Goal: Transaction & Acquisition: Book appointment/travel/reservation

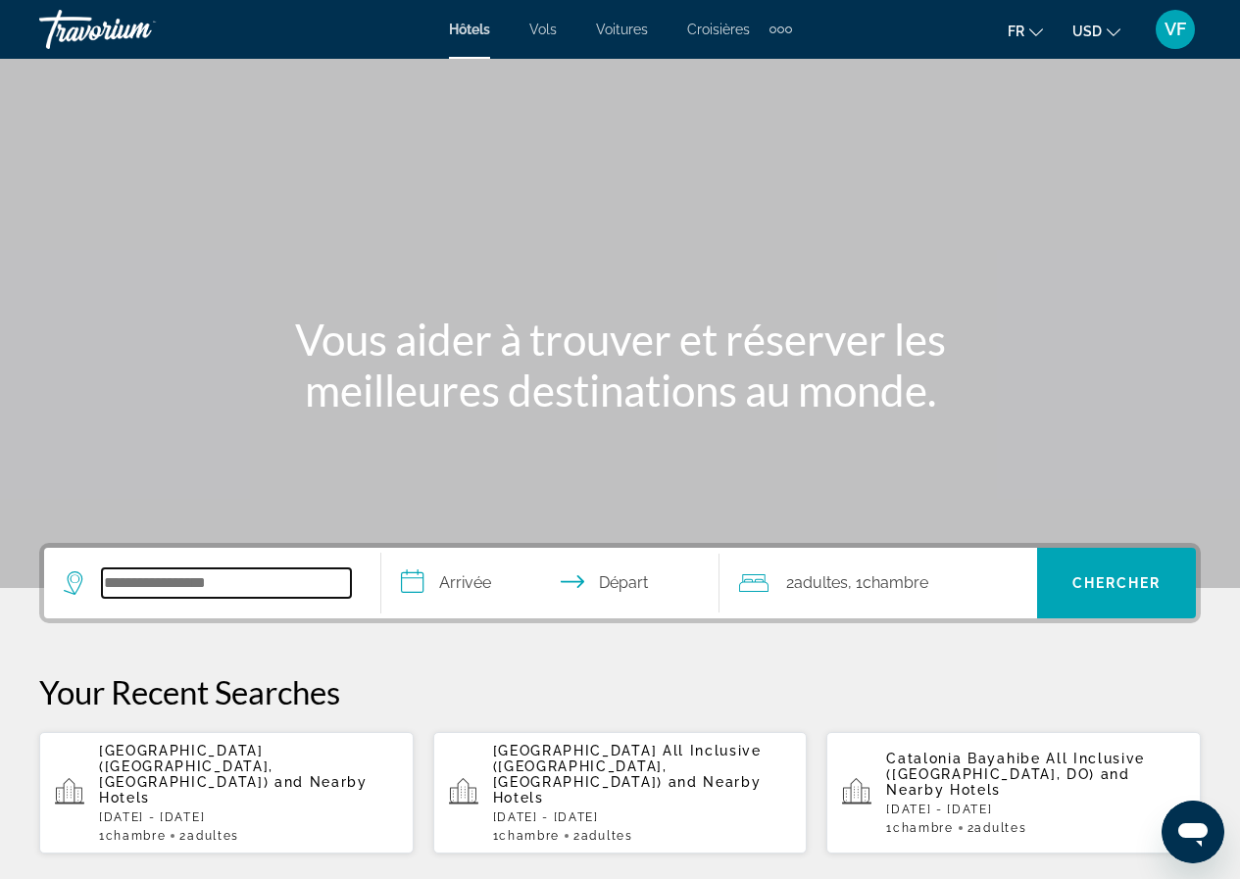
click at [250, 577] on input "Search hotel destination" at bounding box center [226, 582] width 249 height 29
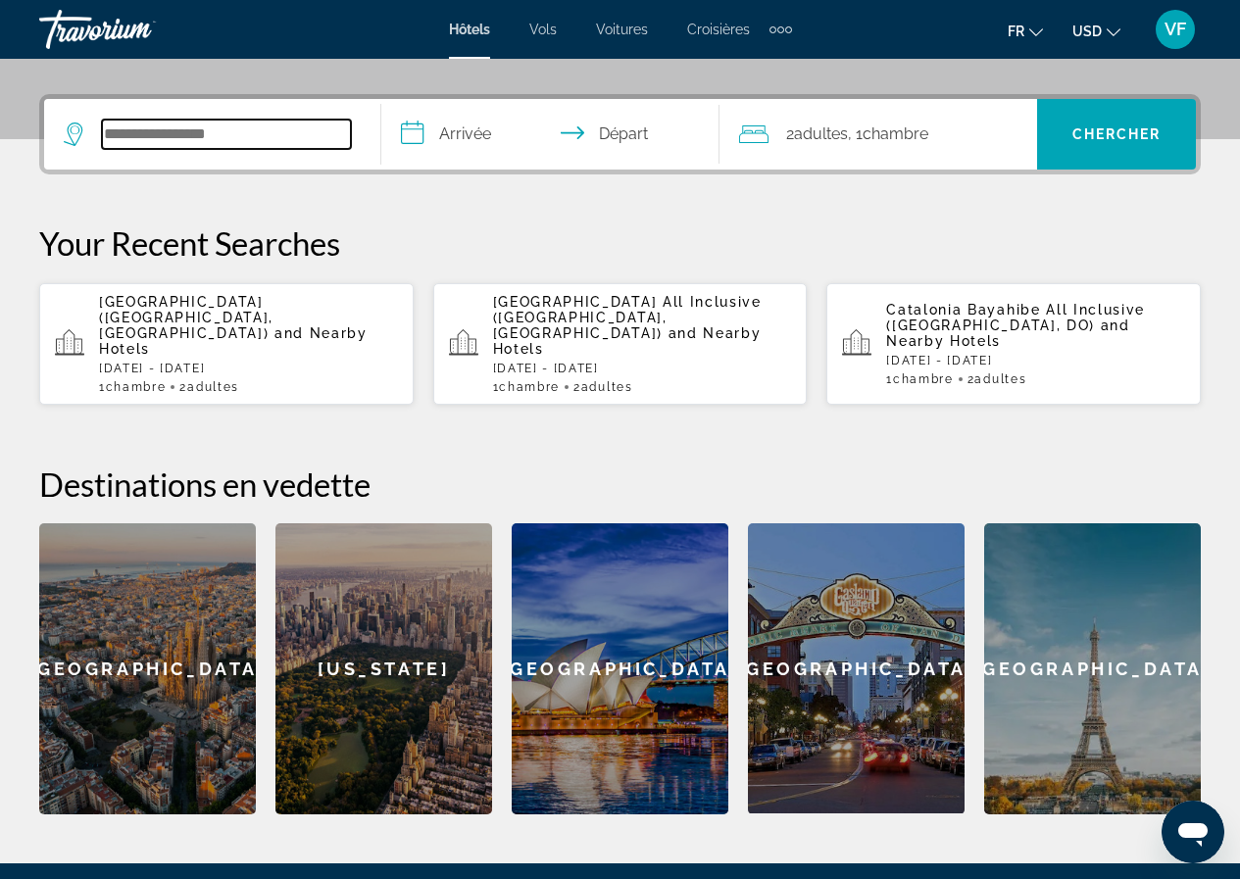
scroll to position [479, 0]
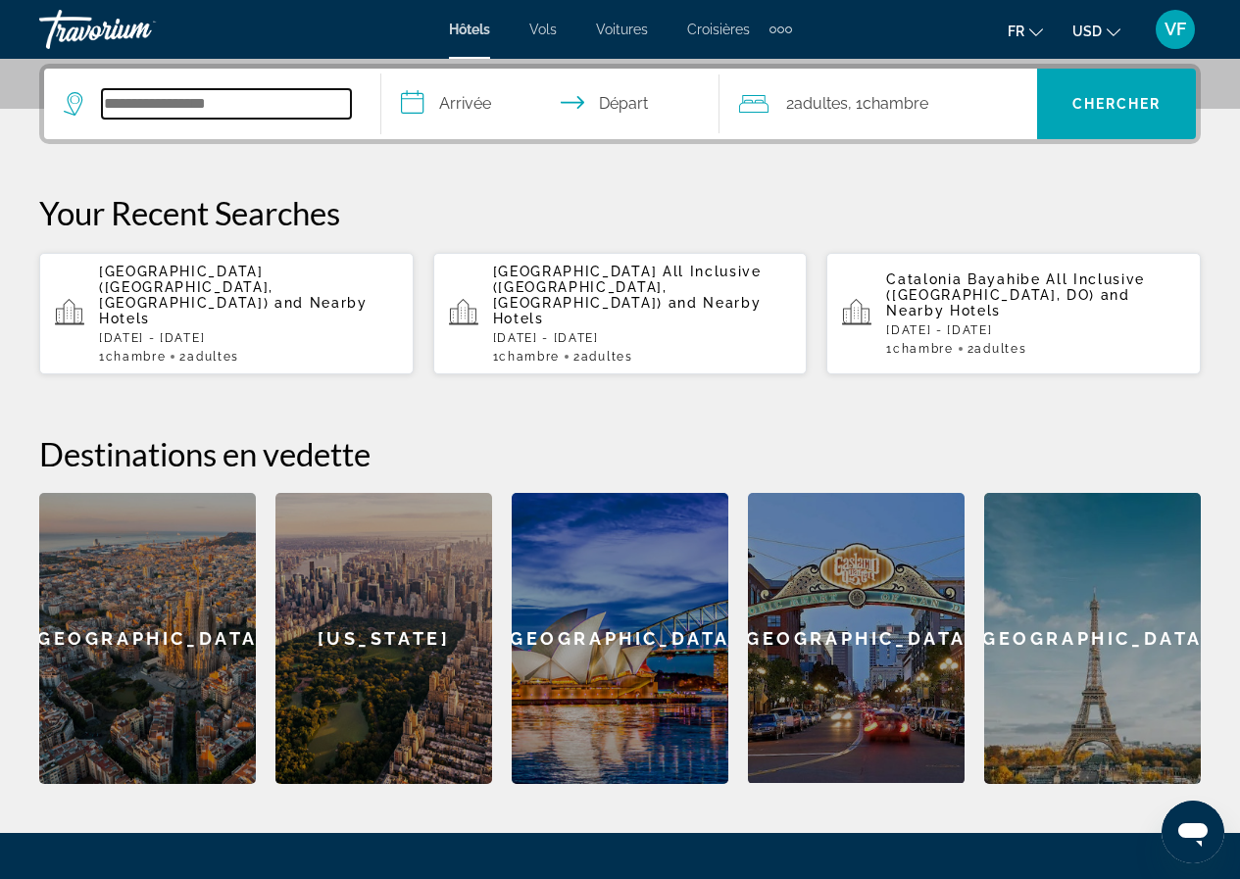
click at [263, 104] on input "Search hotel destination" at bounding box center [226, 103] width 249 height 29
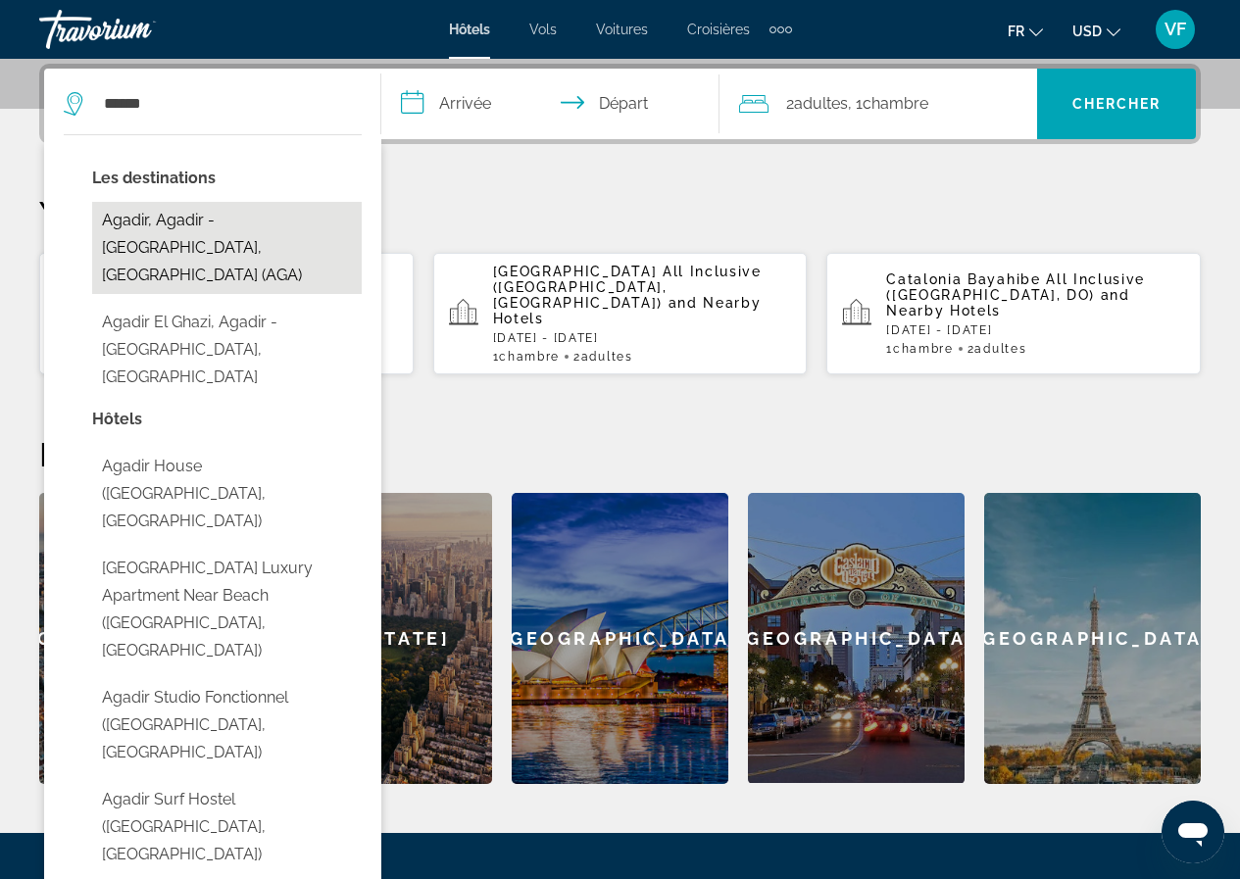
click at [304, 222] on button "Agadir, Agadir - [GEOGRAPHIC_DATA], [GEOGRAPHIC_DATA] (AGA)" at bounding box center [226, 248] width 269 height 92
type input "**********"
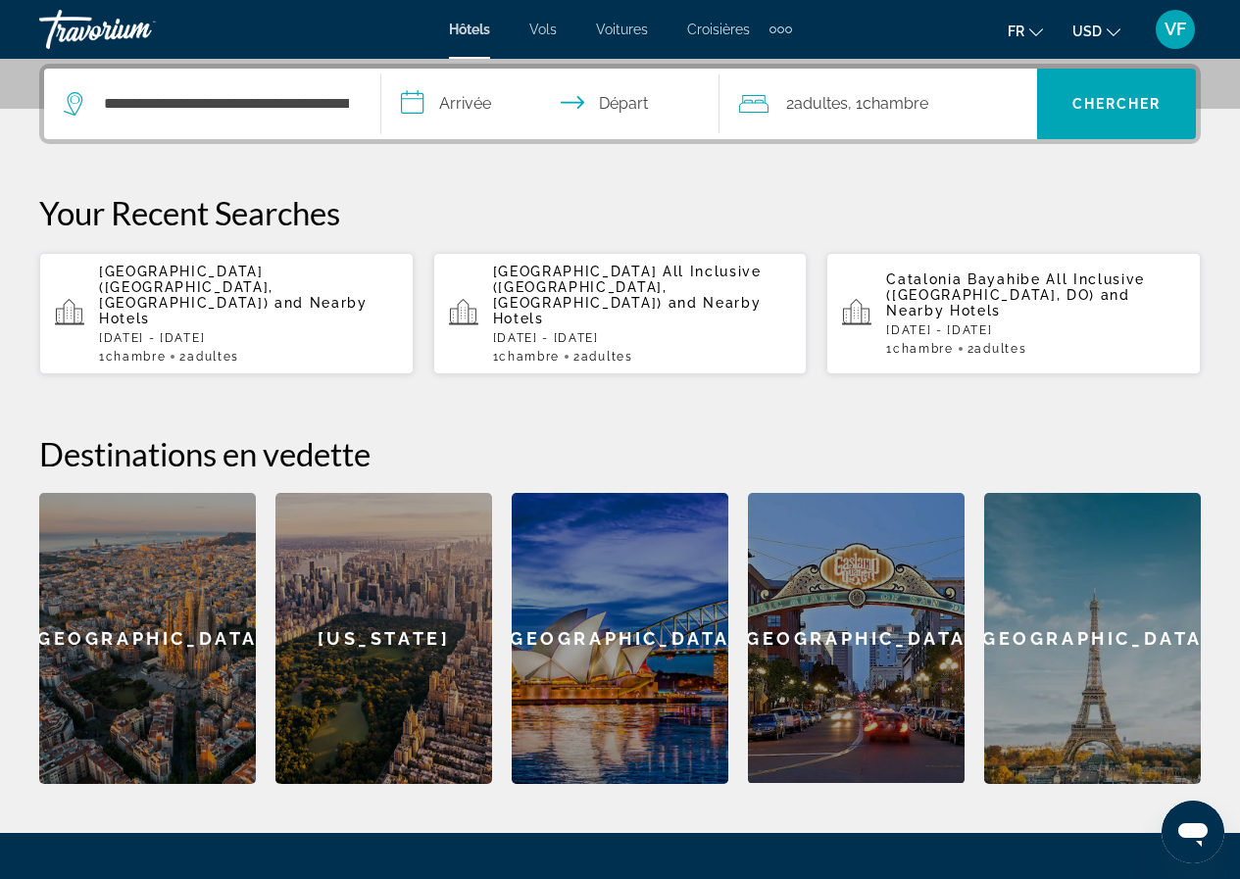
click at [484, 98] on input "**********" at bounding box center [553, 107] width 345 height 76
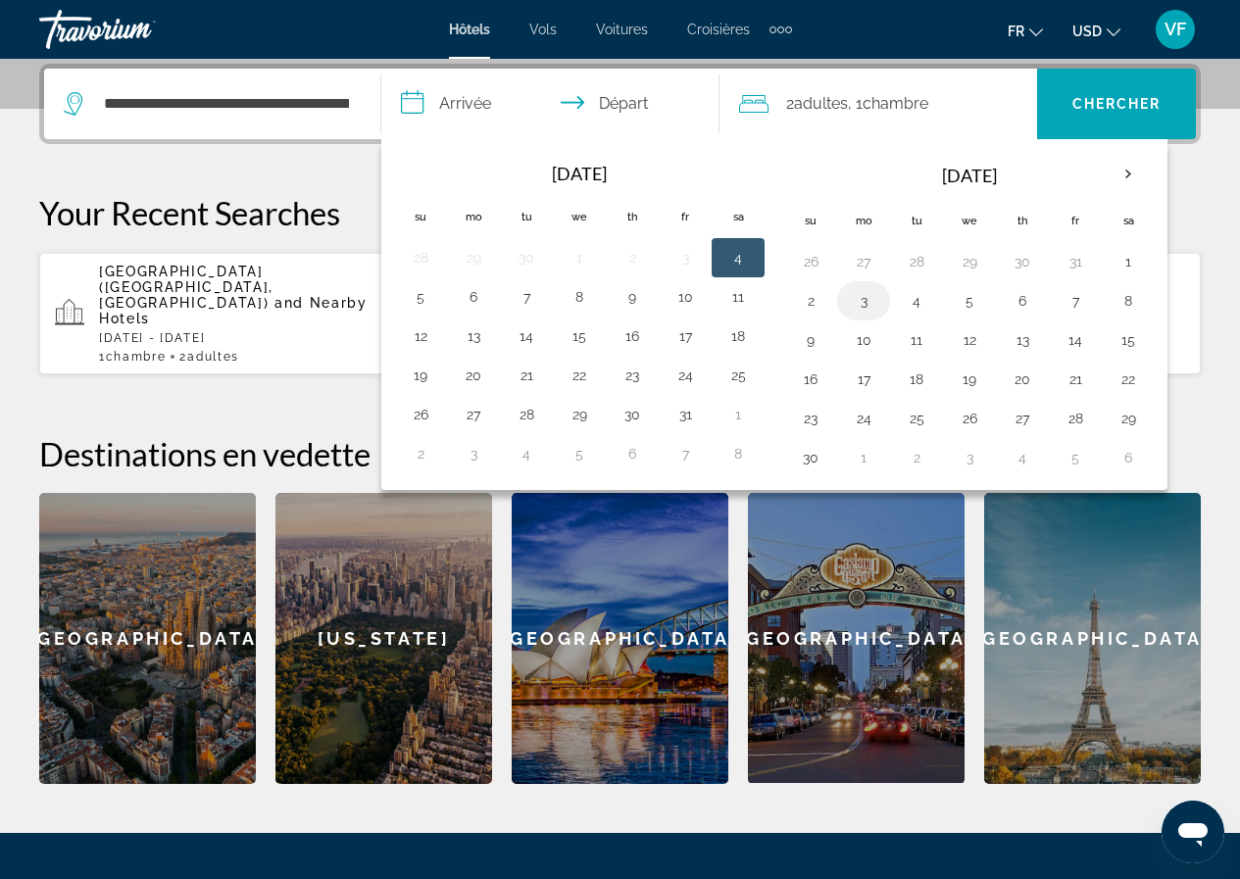
click at [856, 292] on button "3" at bounding box center [863, 300] width 31 height 27
click at [628, 96] on input "**********" at bounding box center [553, 107] width 345 height 76
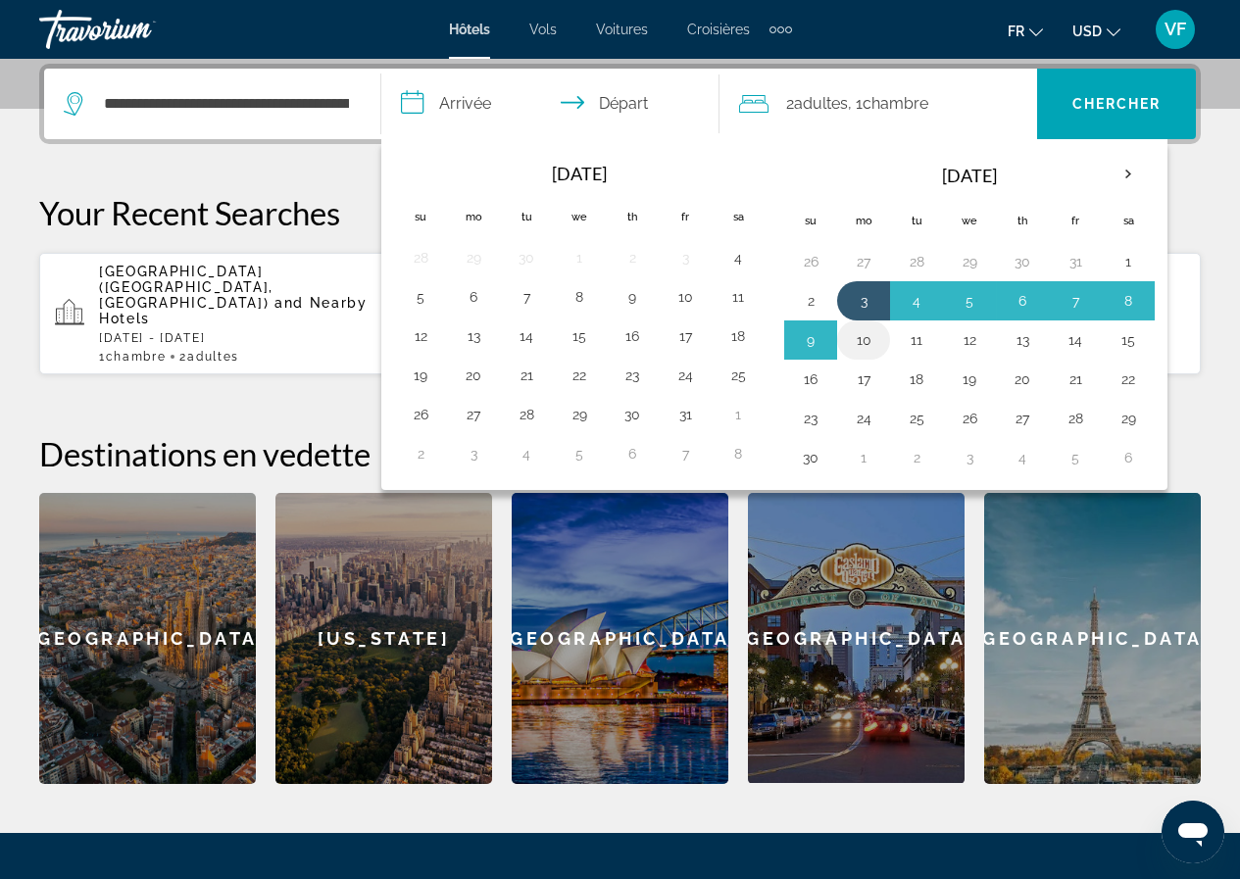
click at [869, 340] on button "10" at bounding box center [863, 339] width 31 height 27
type input "**********"
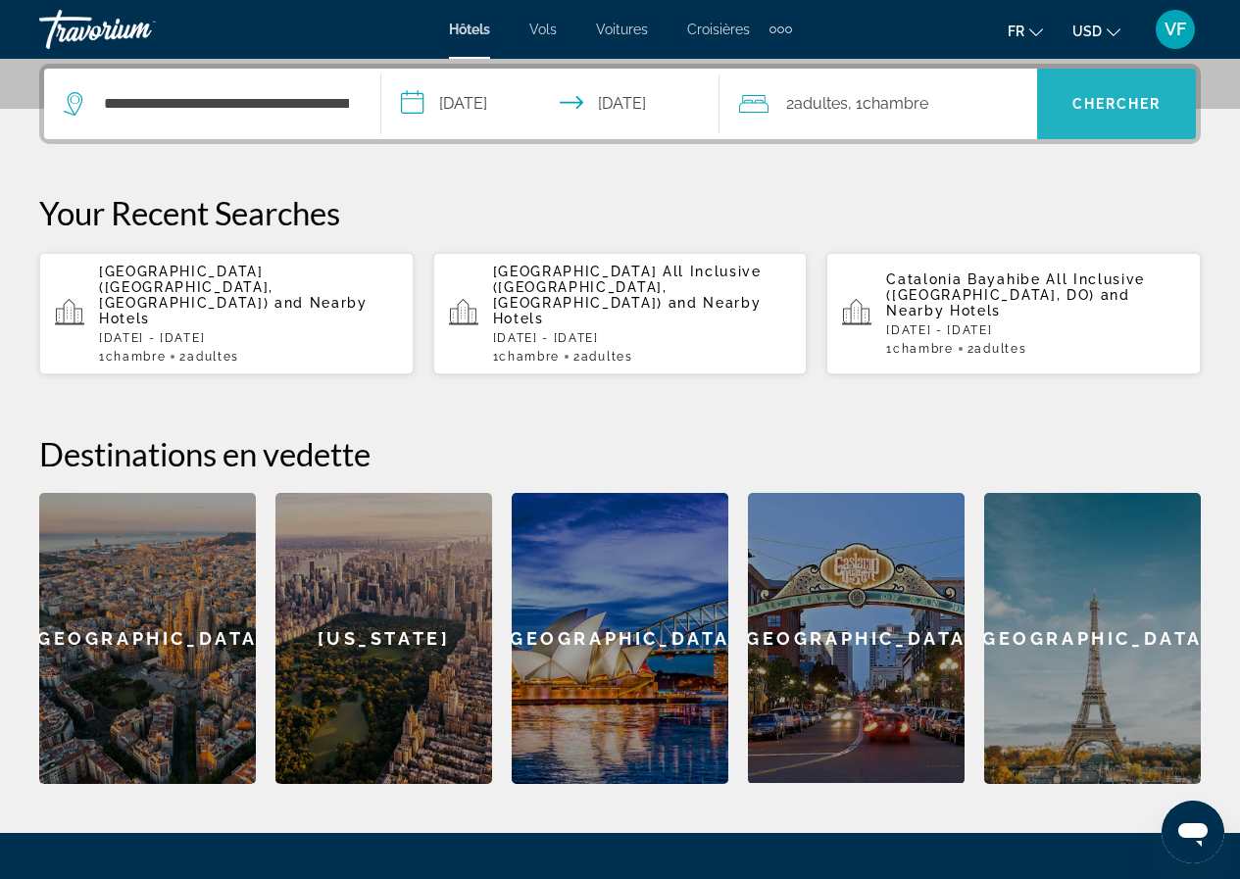
click at [1153, 106] on span "Chercher" at bounding box center [1116, 104] width 89 height 16
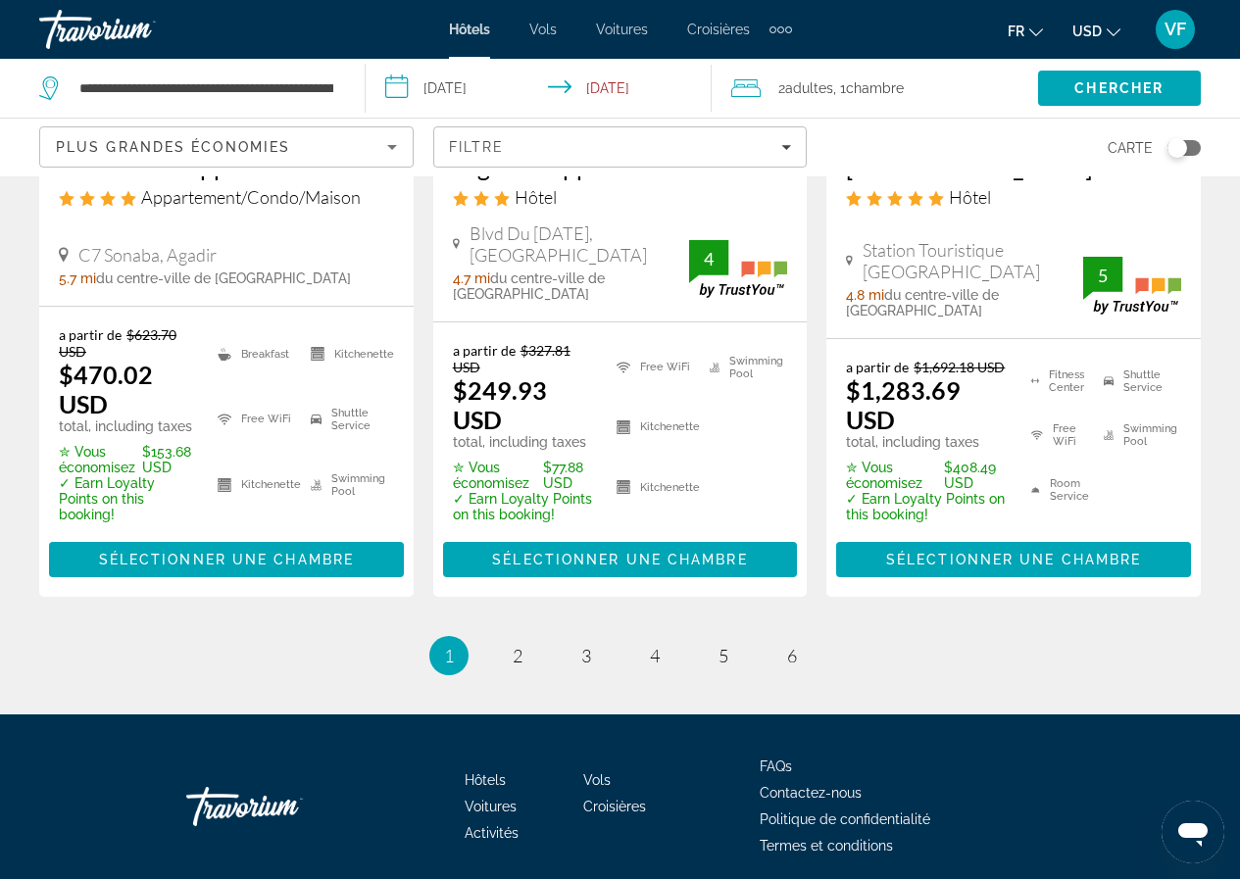
scroll to position [2868, 0]
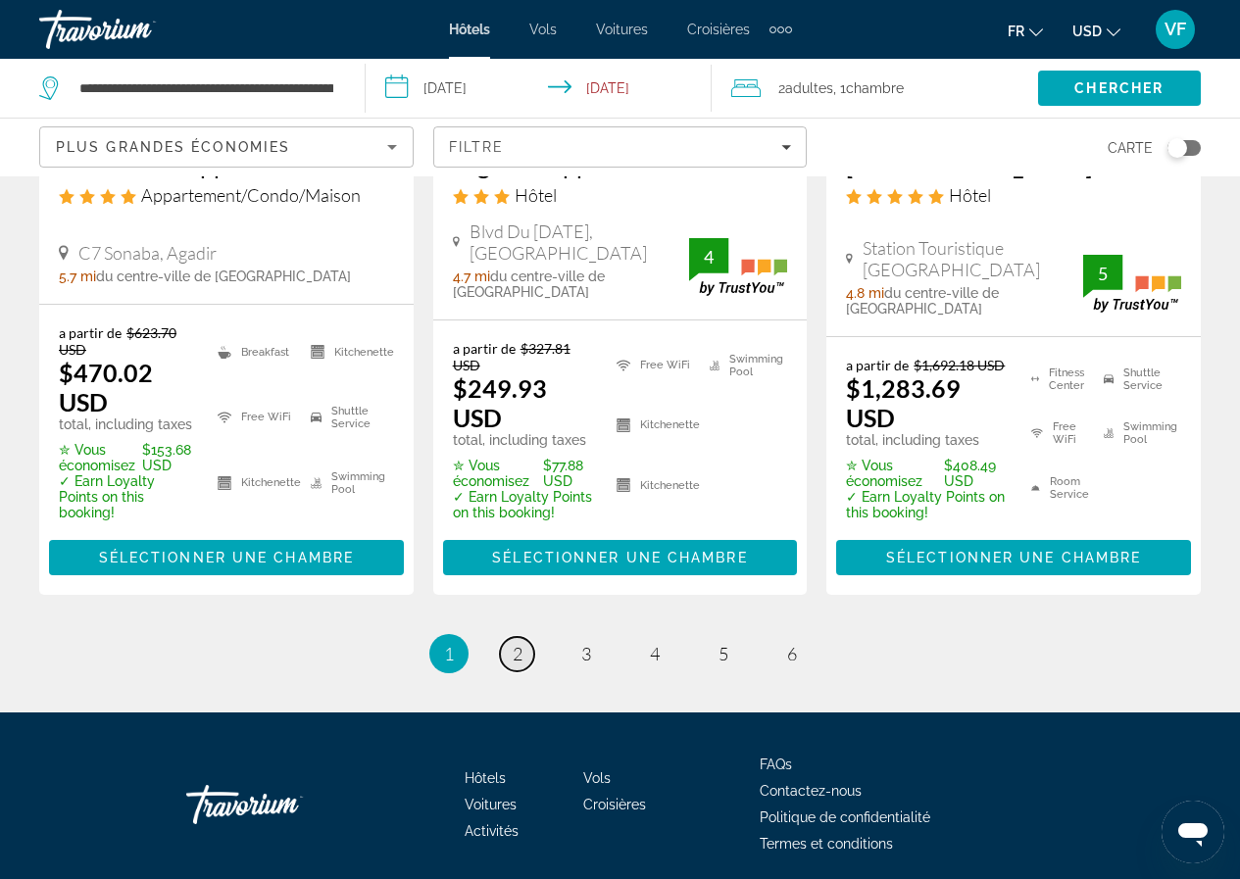
click at [522, 637] on link "page 2" at bounding box center [517, 654] width 34 height 34
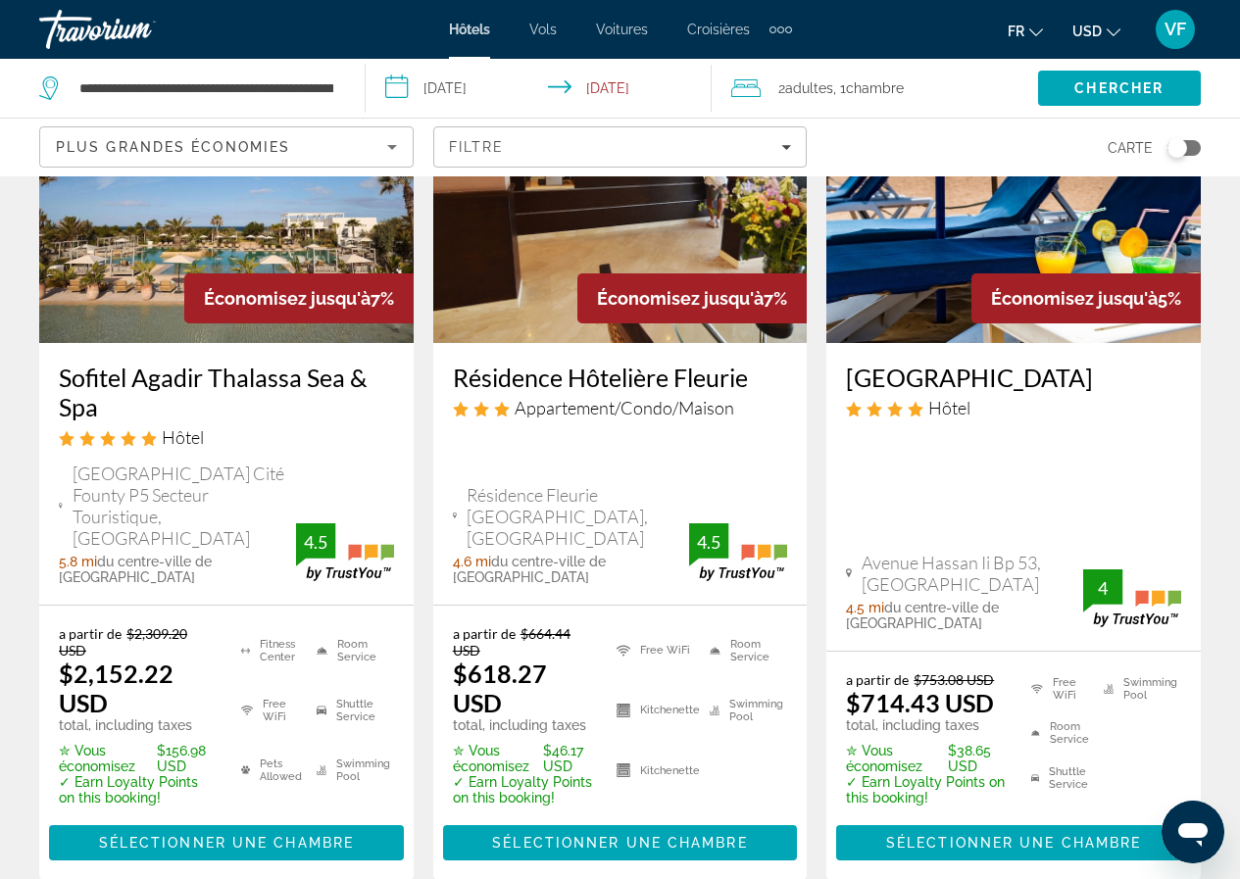
scroll to position [2842, 0]
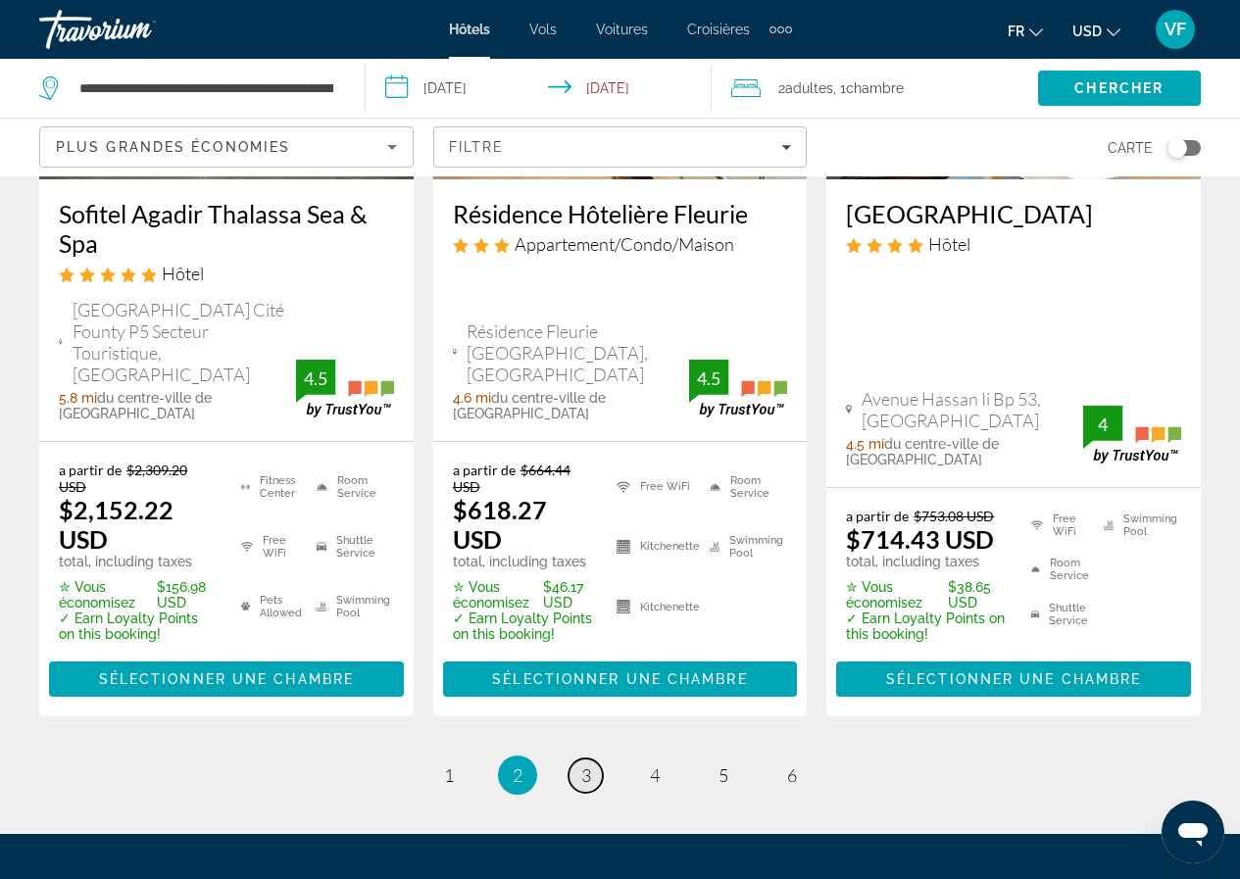
click at [587, 764] on span "3" at bounding box center [586, 775] width 10 height 22
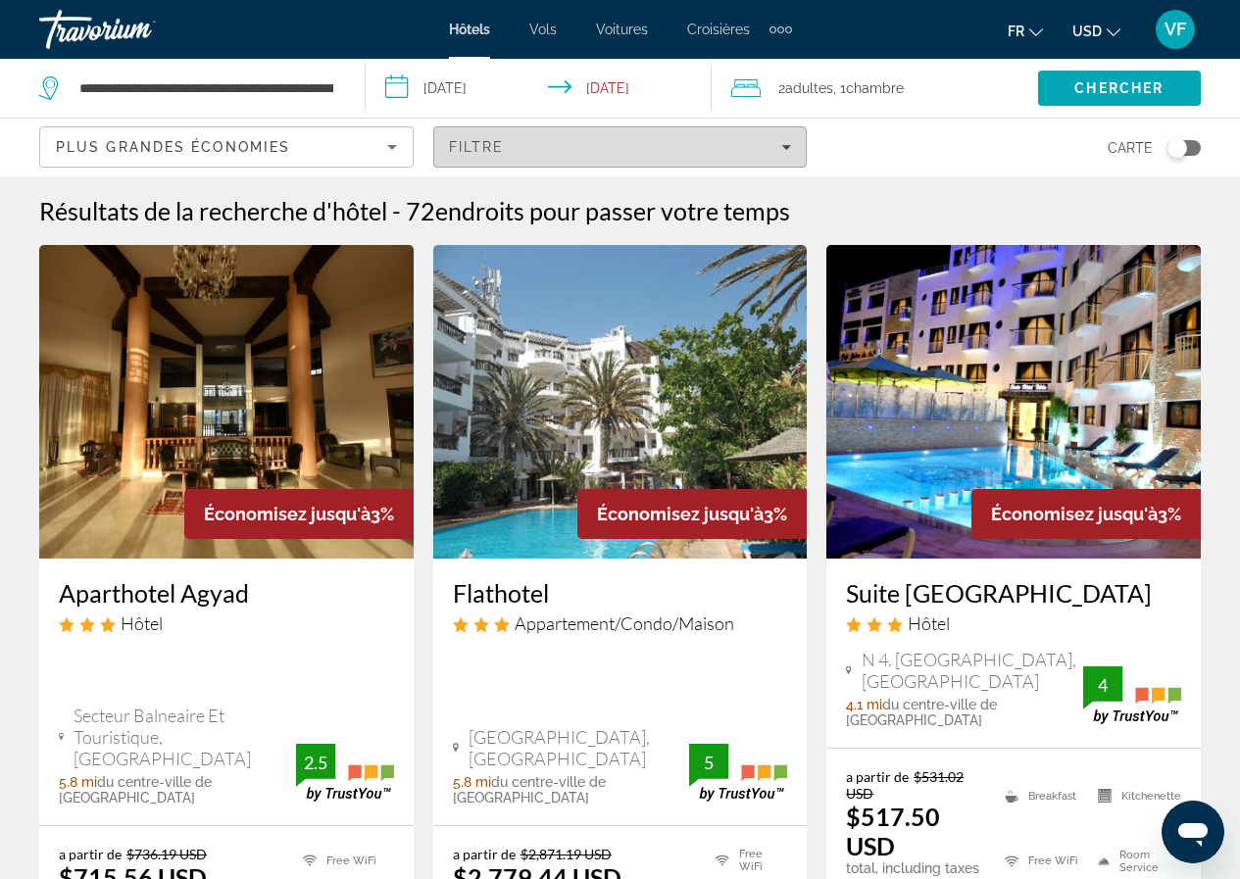
click at [559, 162] on span "Filters" at bounding box center [620, 146] width 372 height 47
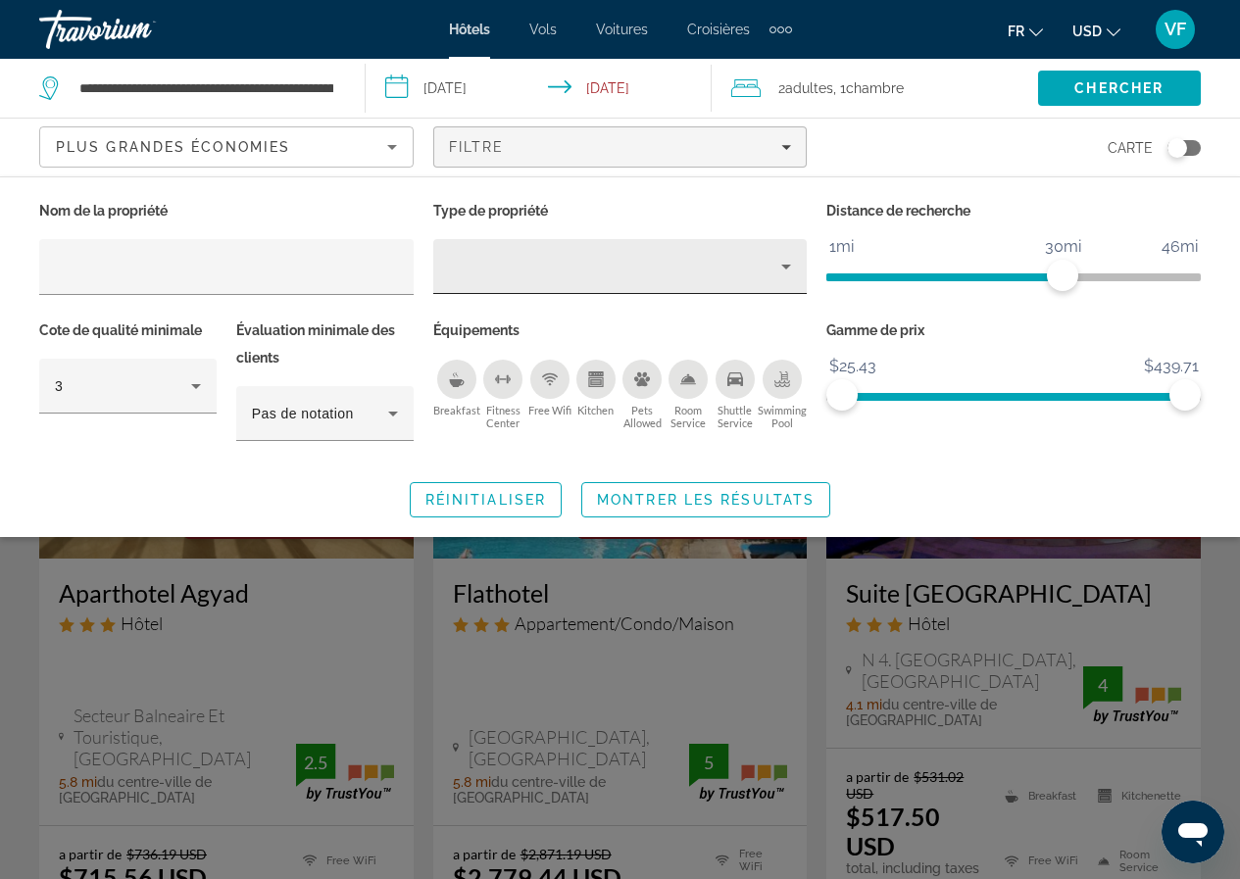
click at [629, 281] on div "Hotel Filters" at bounding box center [620, 266] width 343 height 55
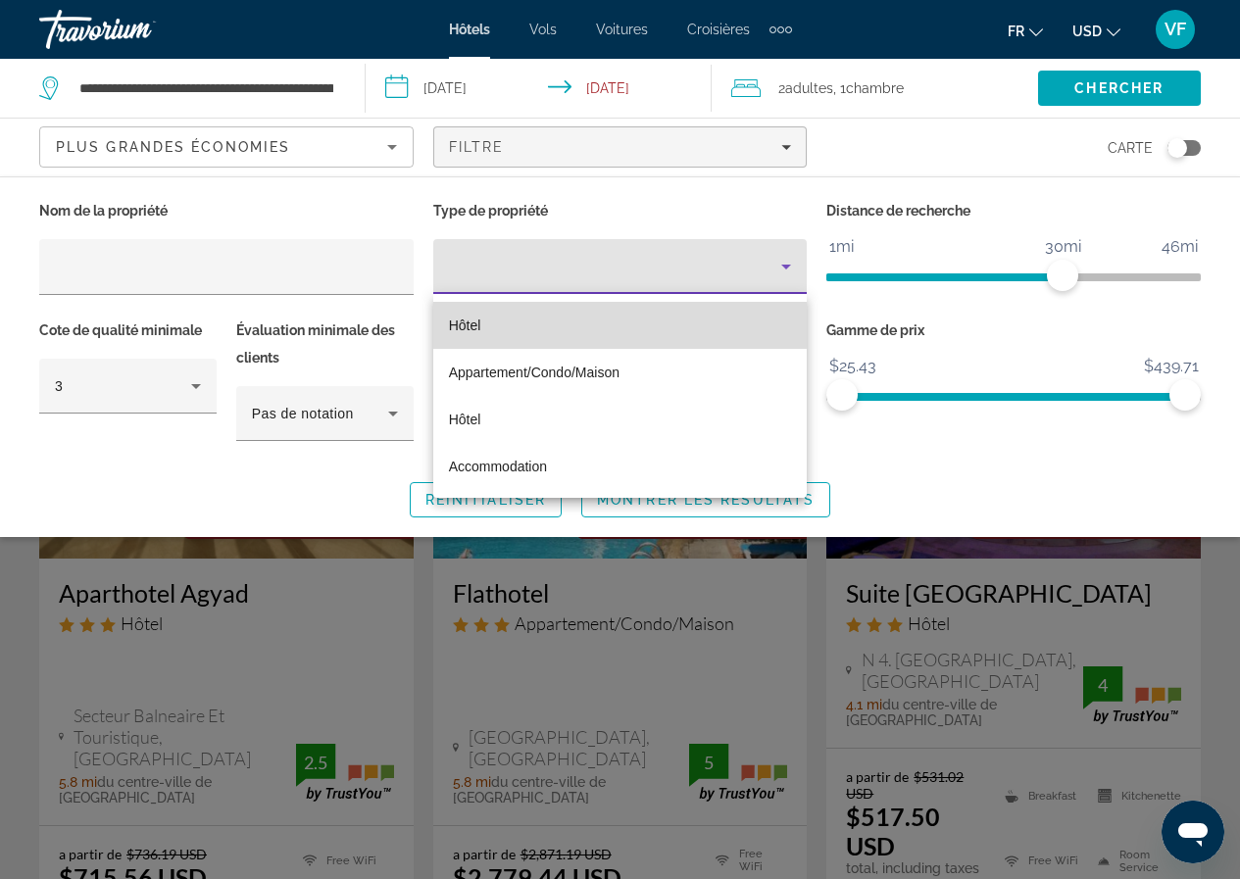
click at [542, 325] on mat-option "Hôtel" at bounding box center [620, 325] width 374 height 47
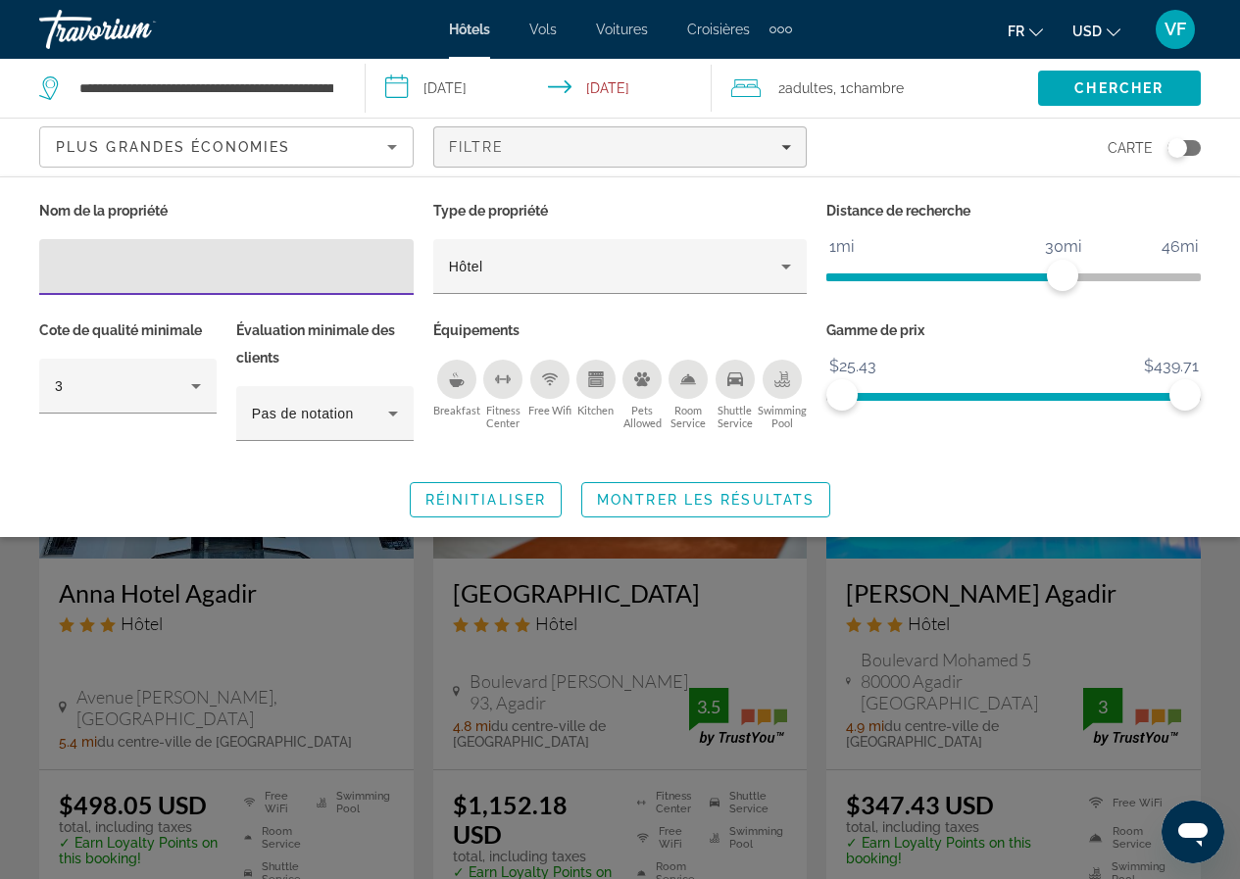
click at [245, 264] on input "Hotel Filters" at bounding box center [226, 268] width 343 height 24
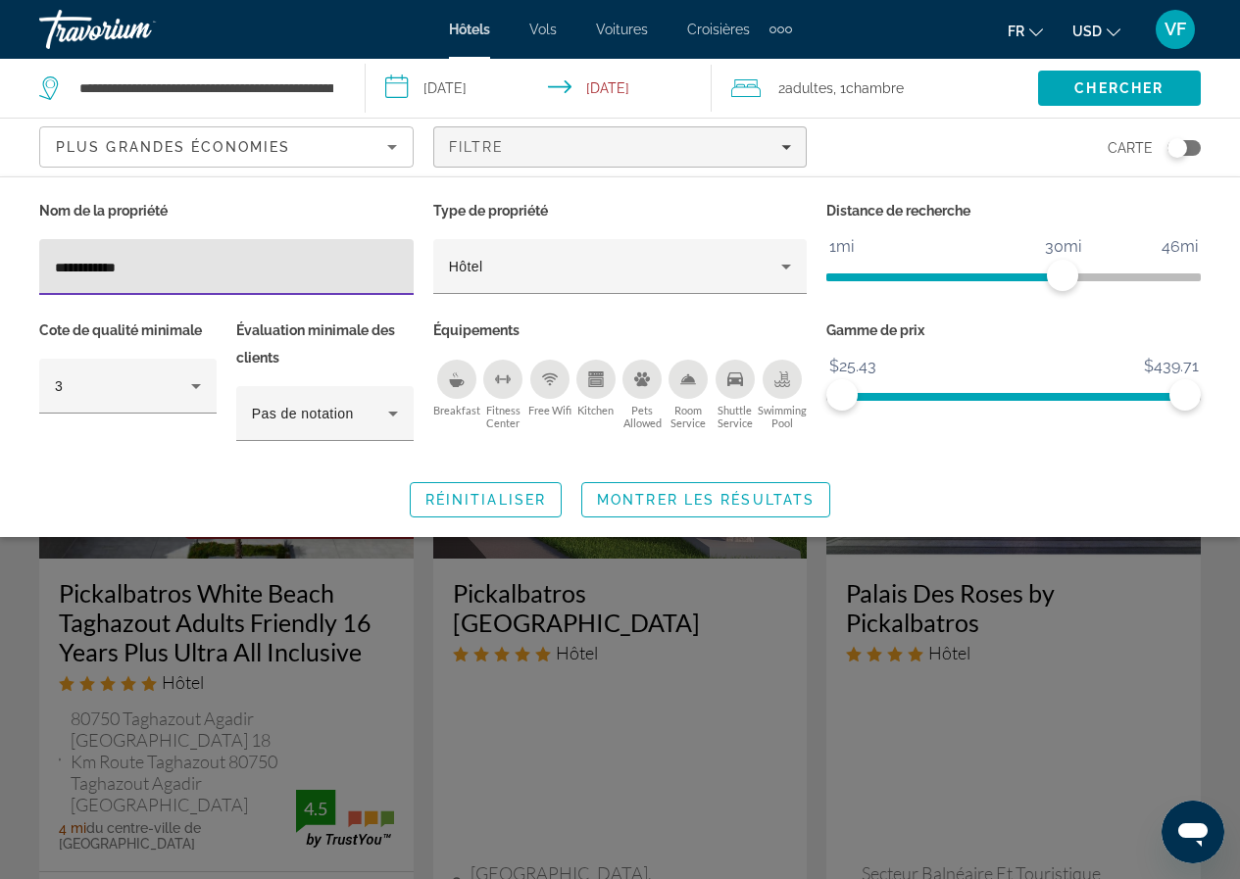
type input "**********"
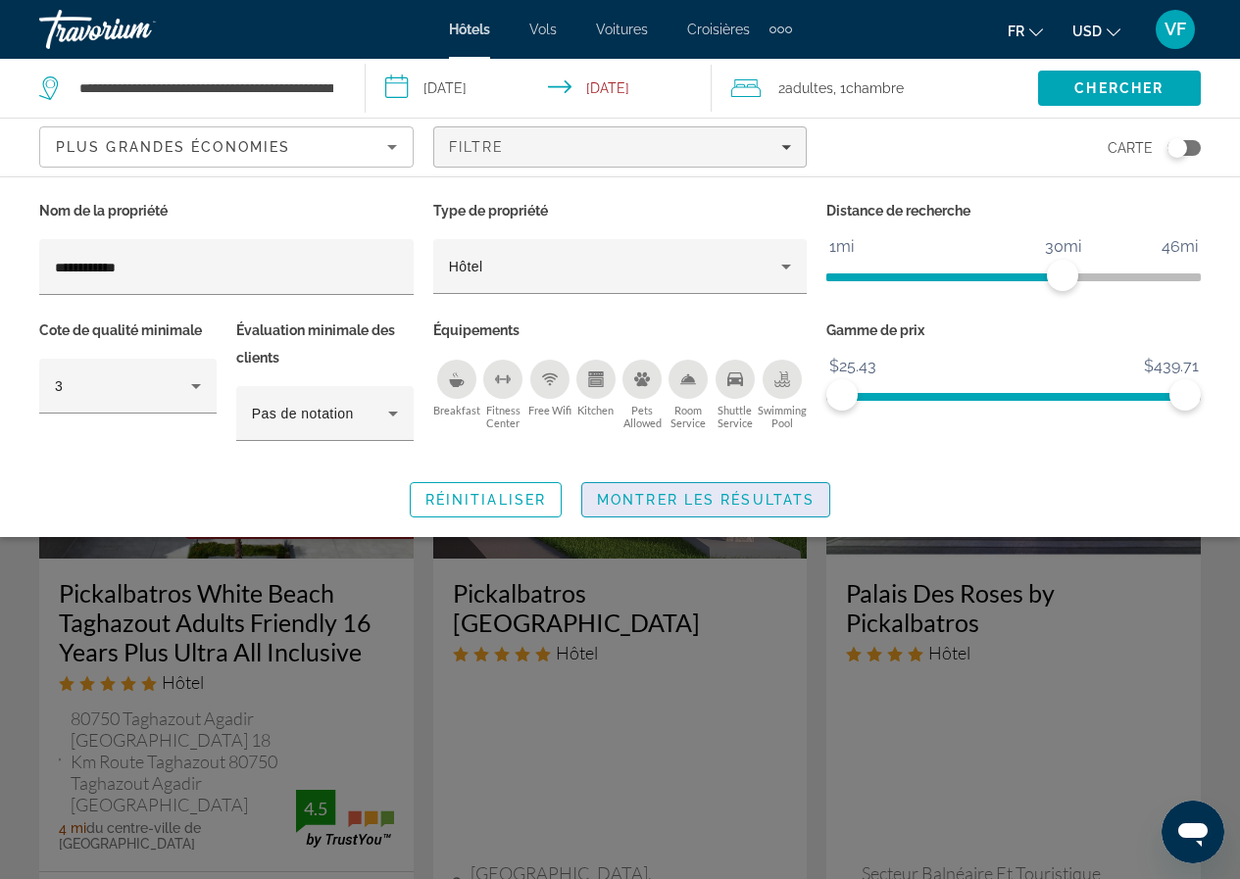
click at [735, 501] on span "Montrer les résultats" at bounding box center [706, 500] width 218 height 16
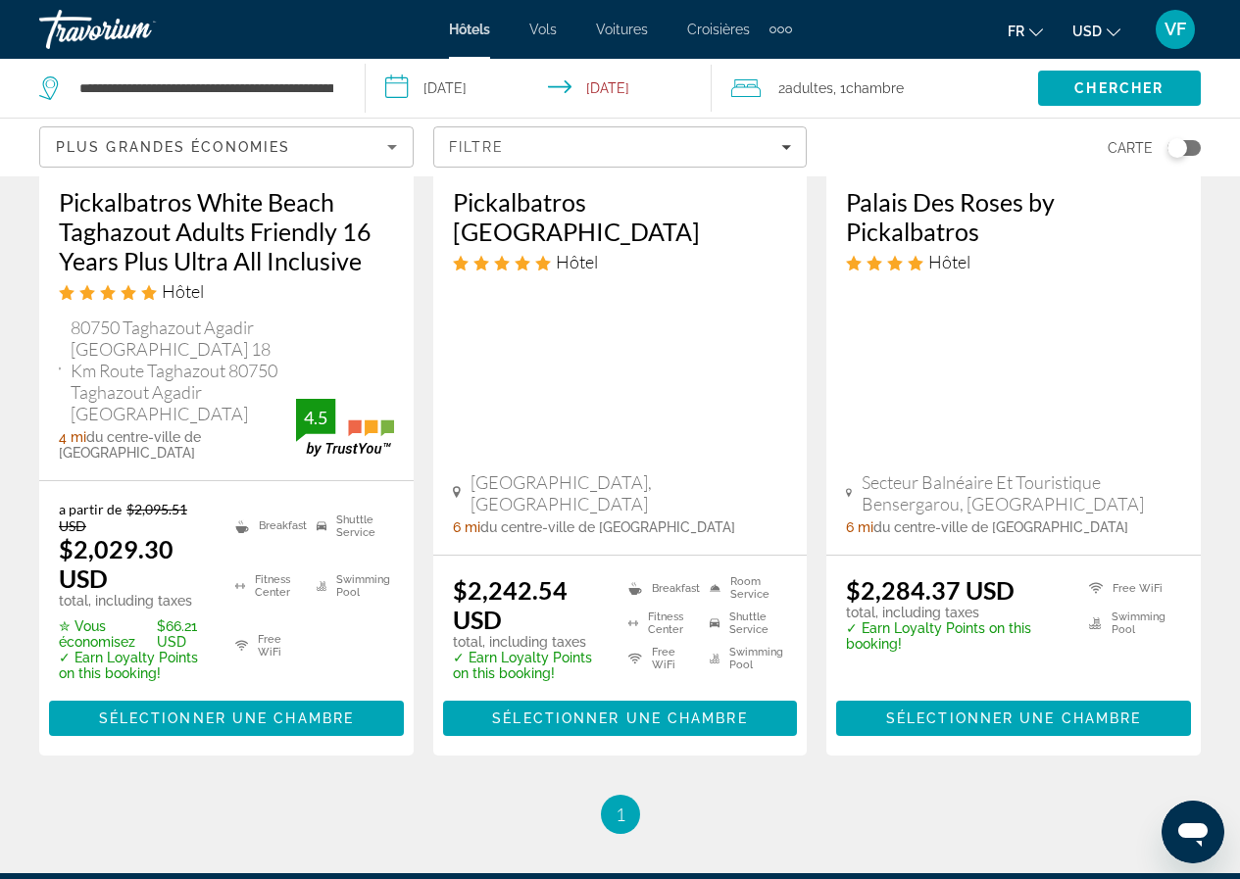
scroll to position [392, 0]
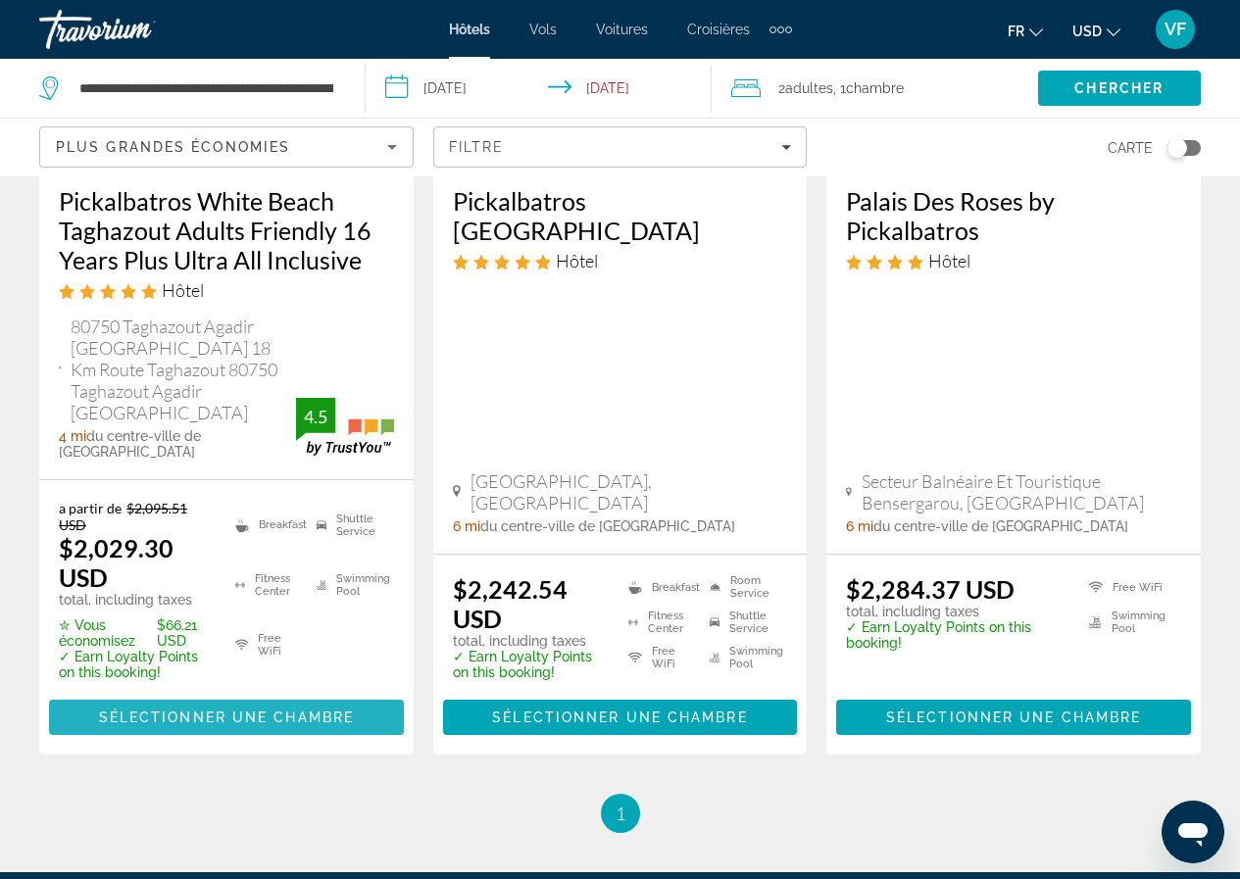
click at [278, 709] on span "Sélectionner une chambre" at bounding box center [226, 717] width 255 height 16
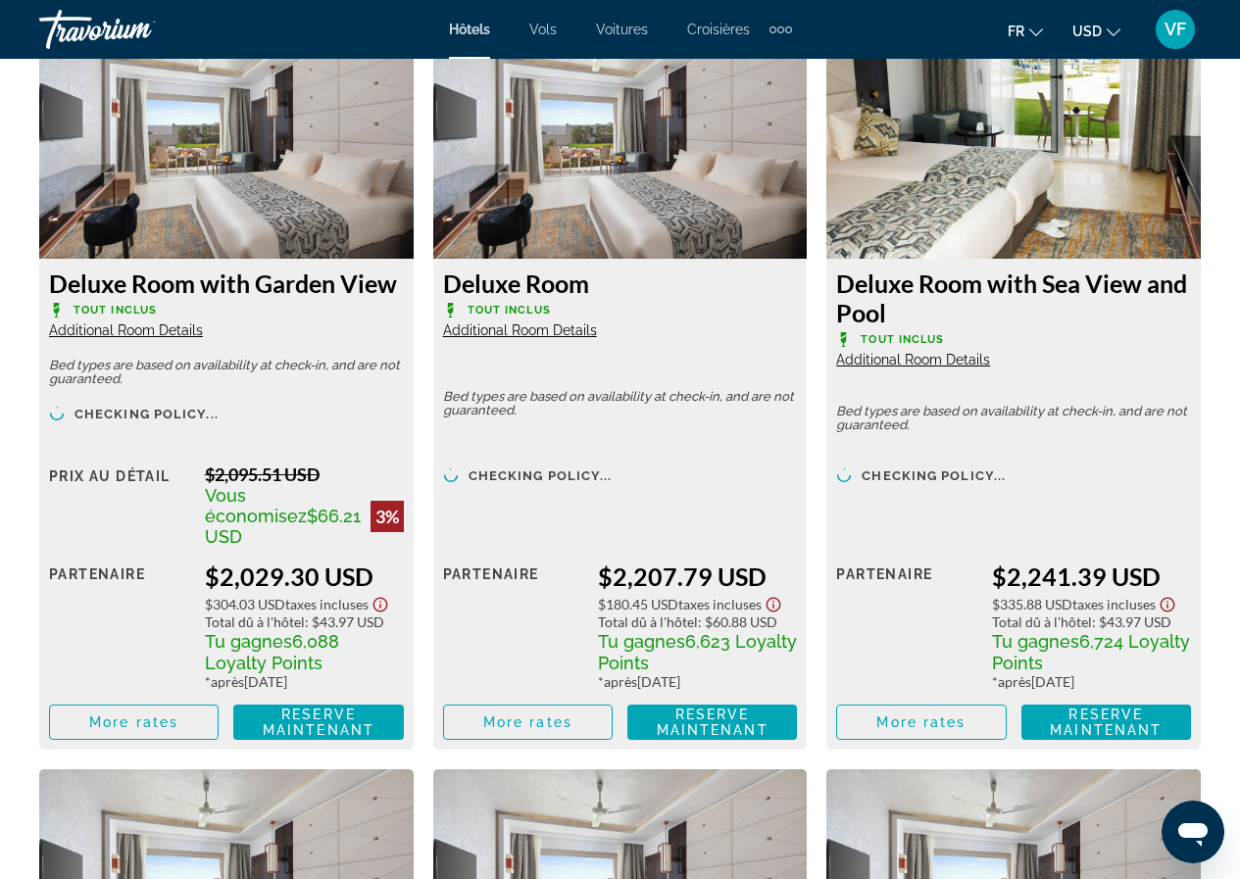
scroll to position [3136, 0]
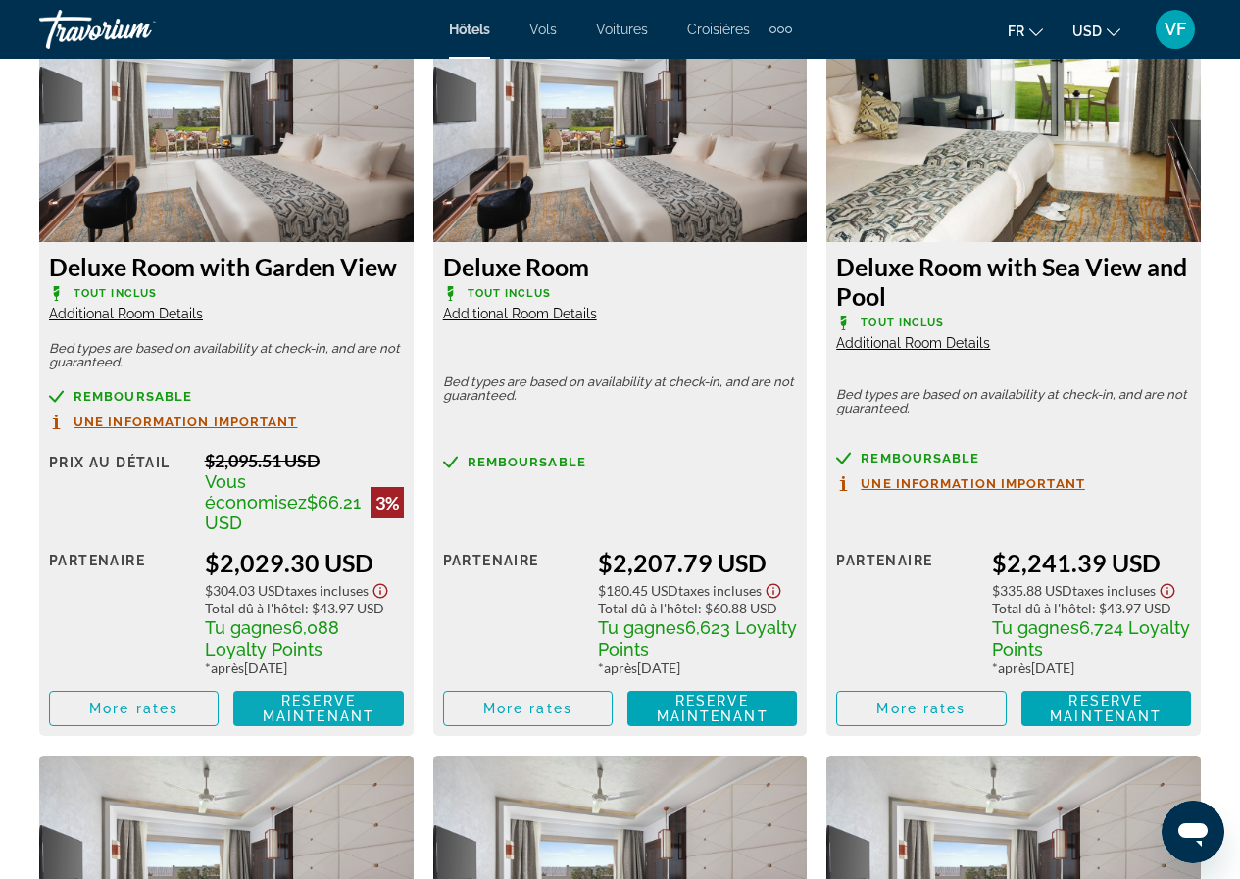
click at [286, 693] on span "Reserve maintenant" at bounding box center [319, 708] width 112 height 31
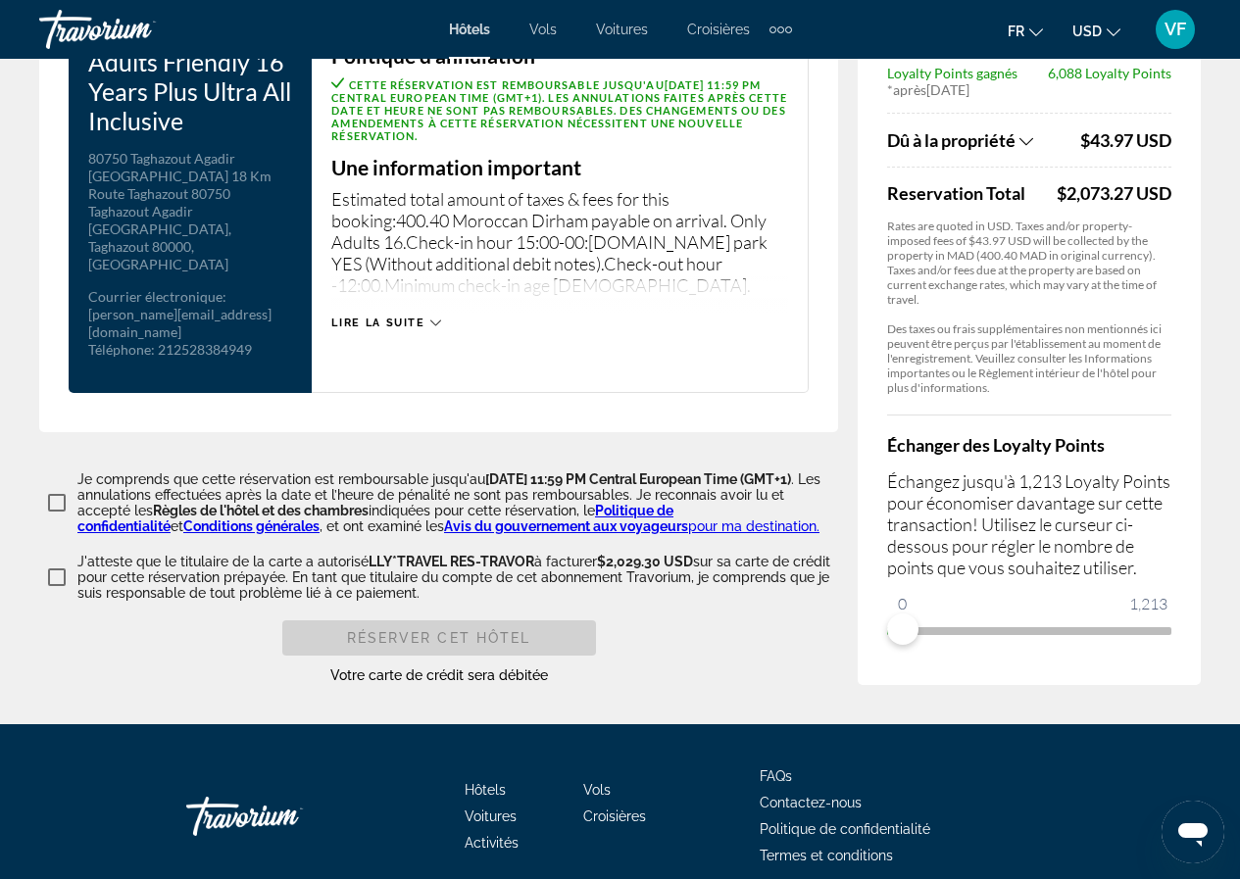
scroll to position [2845, 0]
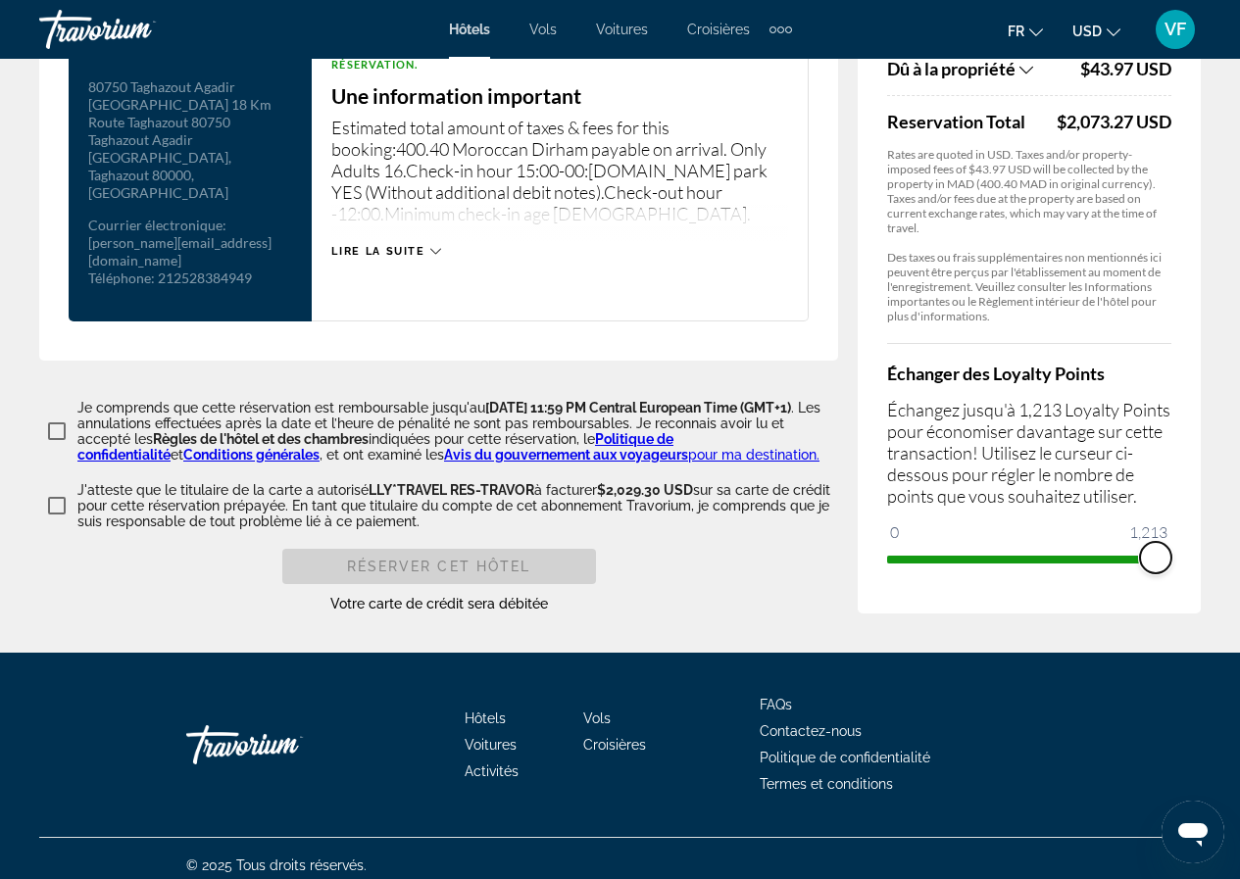
drag, startPoint x: 904, startPoint y: 545, endPoint x: 1220, endPoint y: 531, distance: 315.8
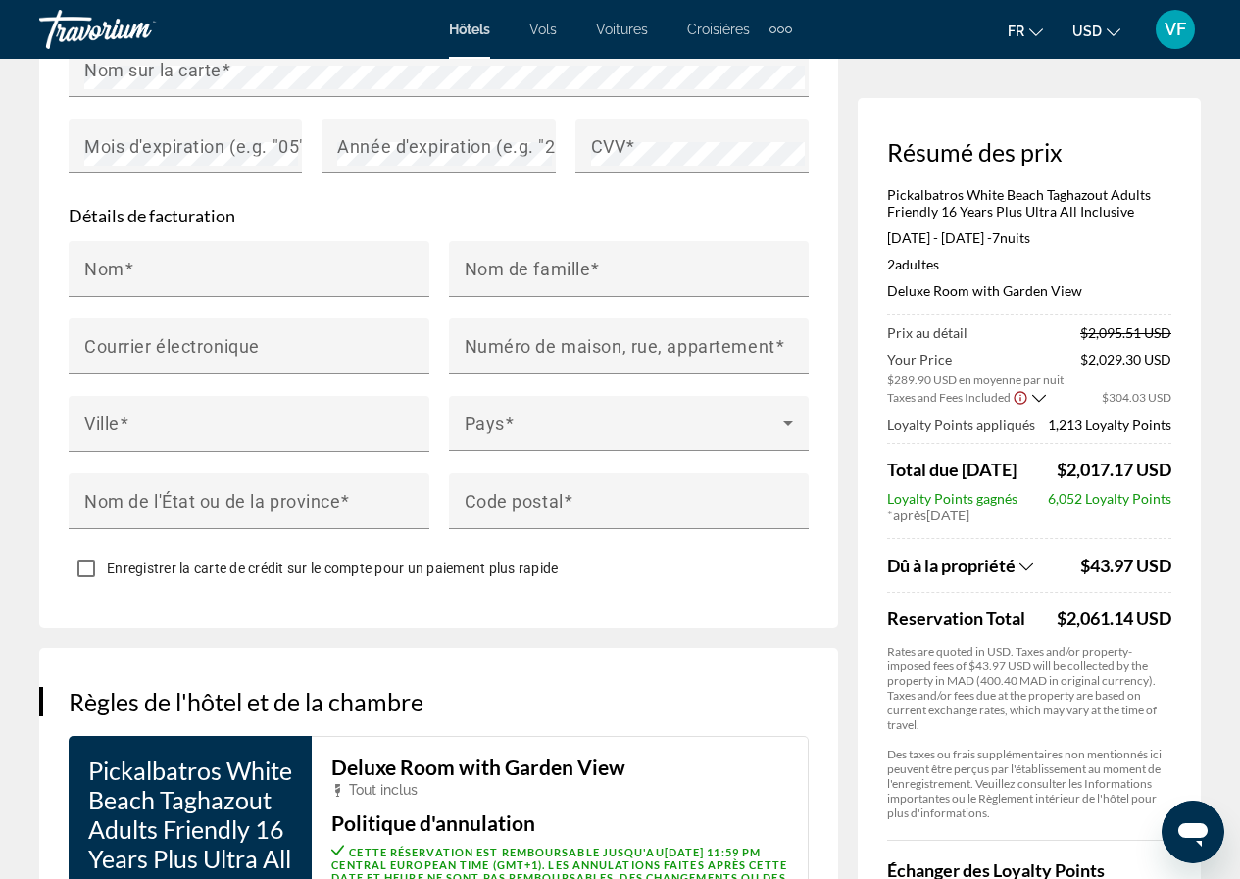
scroll to position [1975, 0]
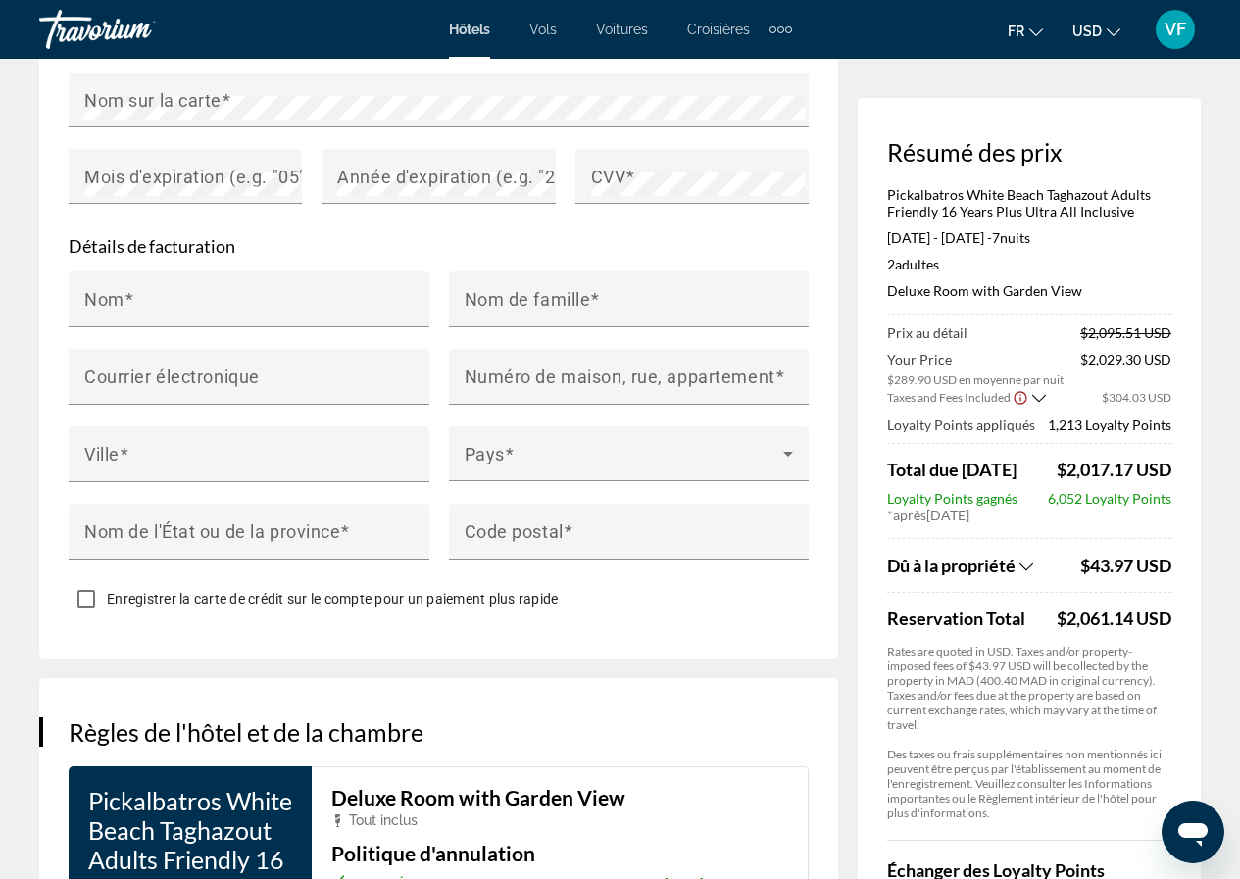
click at [1028, 568] on icon "Show Taxes and Fees breakdown" at bounding box center [1026, 566] width 14 height 8
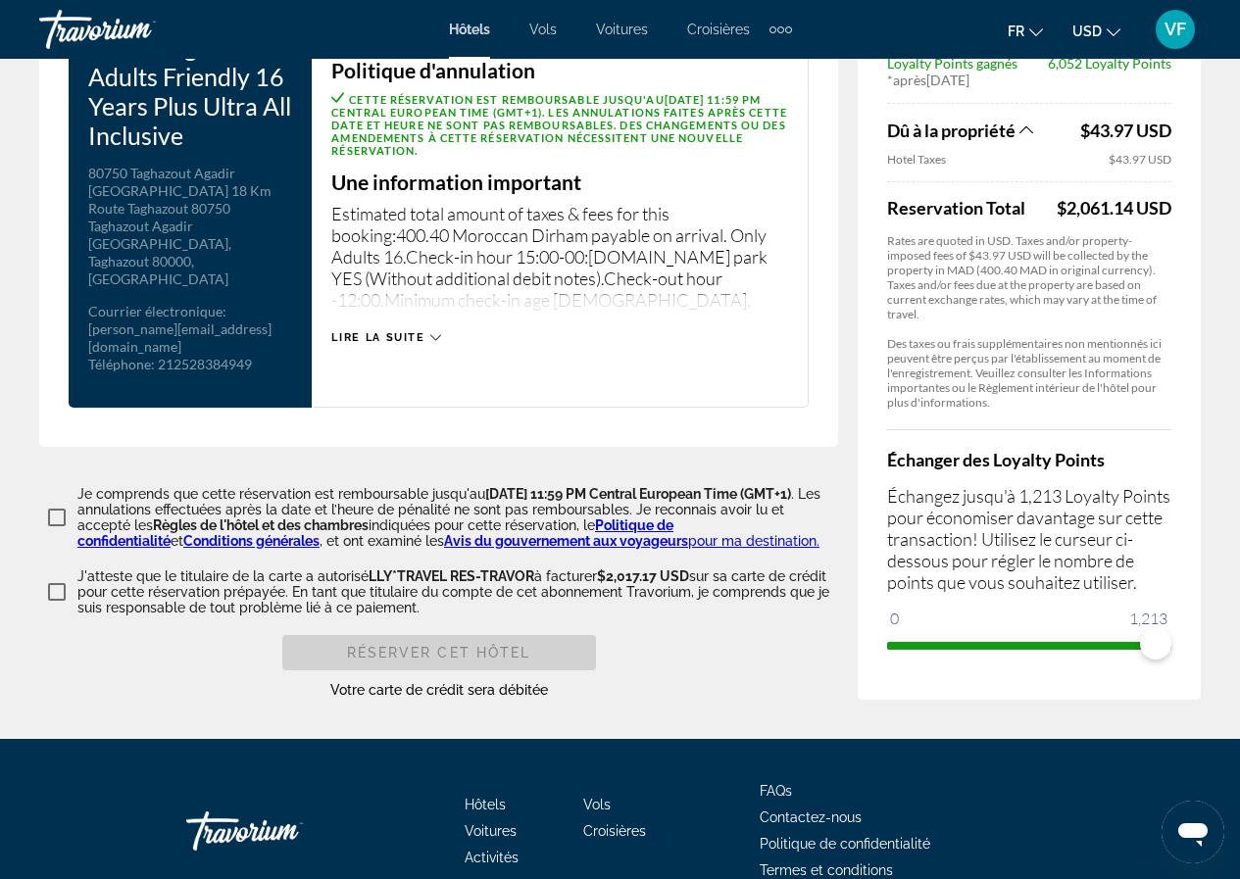
scroll to position [2728, 0]
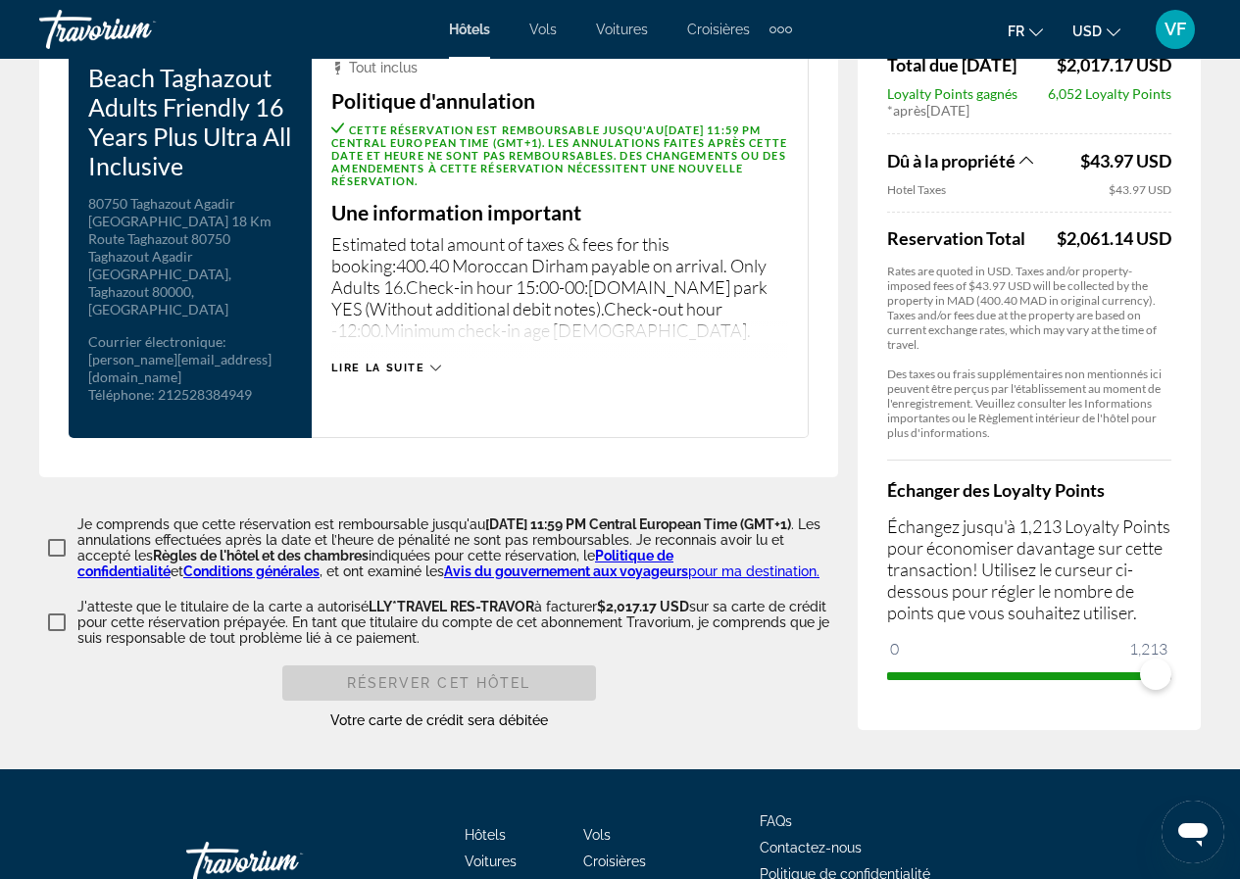
click at [1042, 24] on mat-icon "Change language" at bounding box center [1036, 30] width 14 height 14
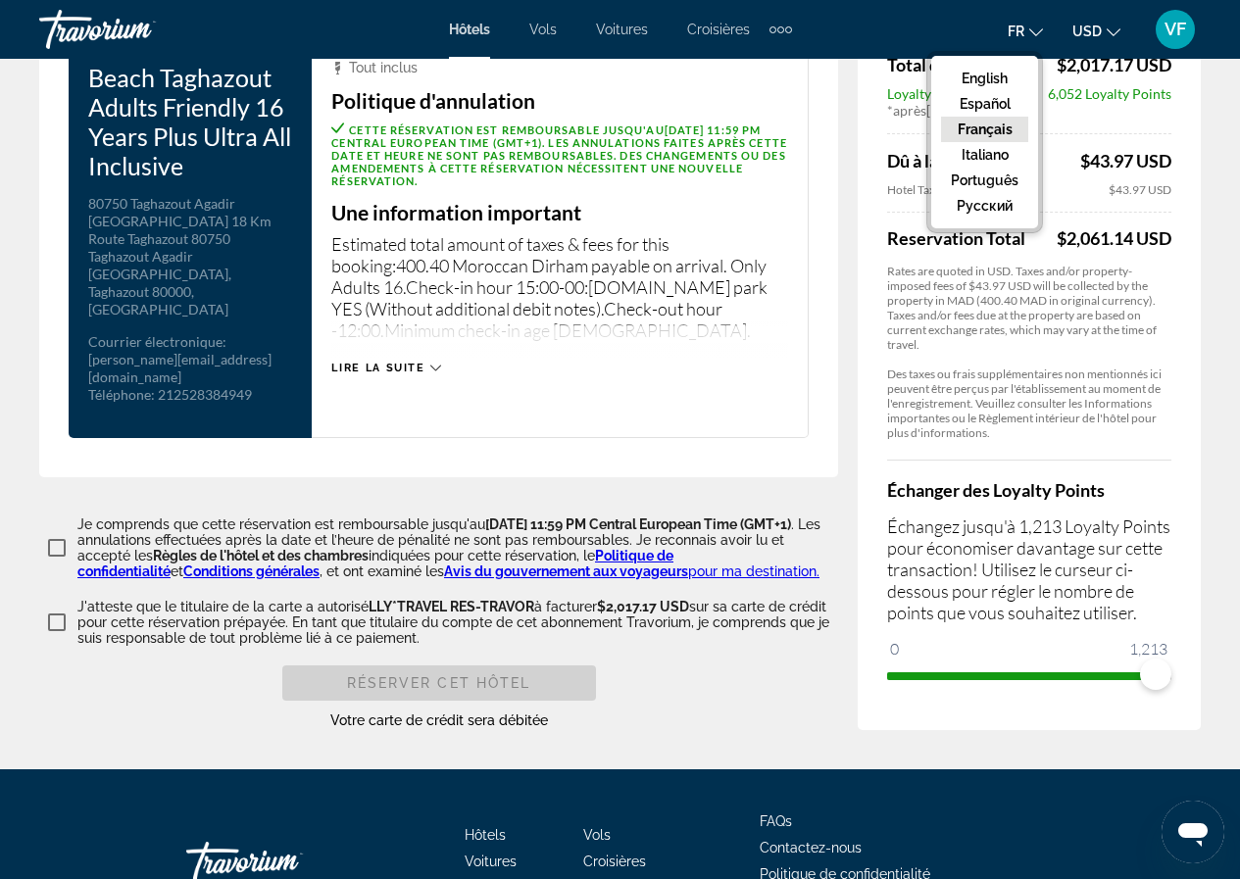
click at [1104, 35] on button "USD USD ($) MXN (Mex$) CAD (Can$) GBP (£) EUR (€) AUD (A$) NZD (NZ$) CNY (CN¥)" at bounding box center [1096, 31] width 48 height 28
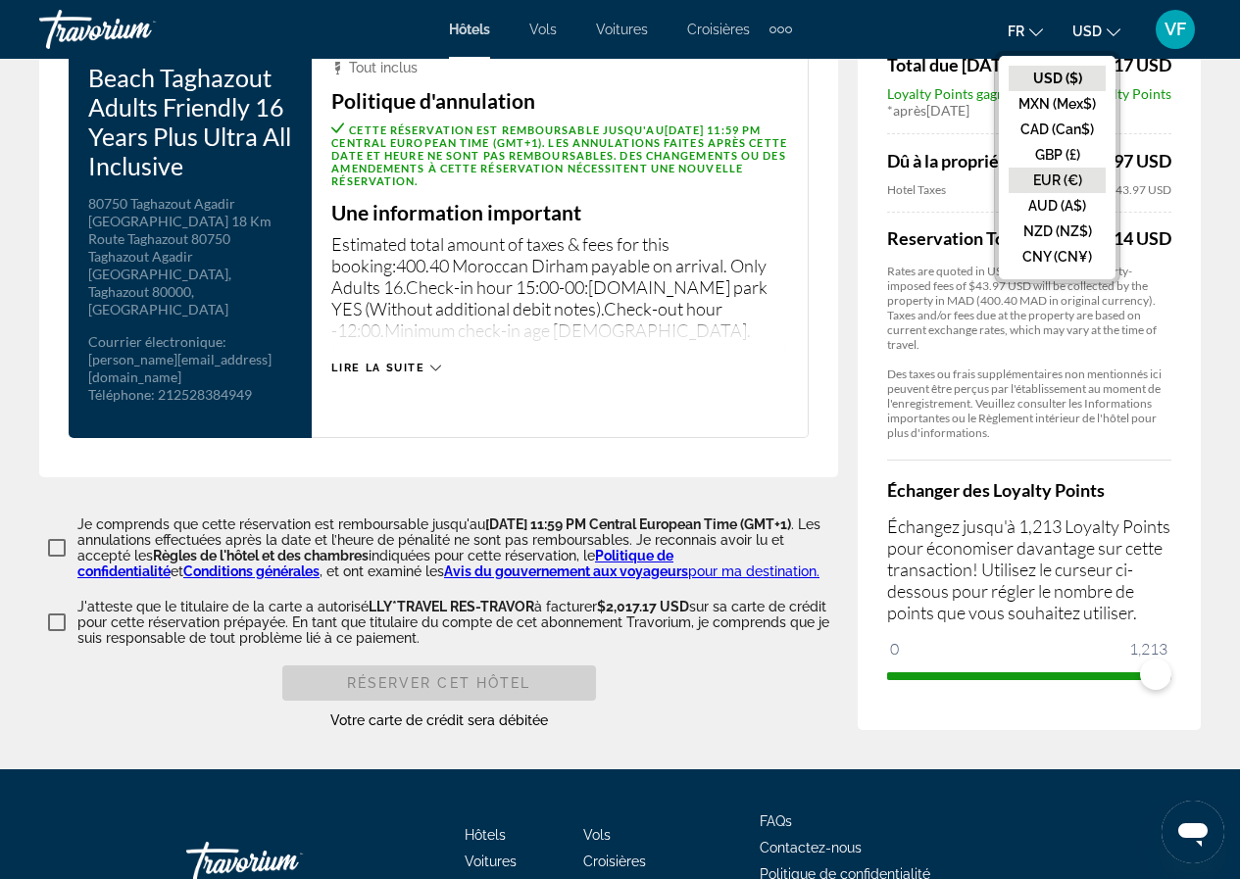
click at [1062, 173] on button "EUR (€)" at bounding box center [1056, 180] width 97 height 25
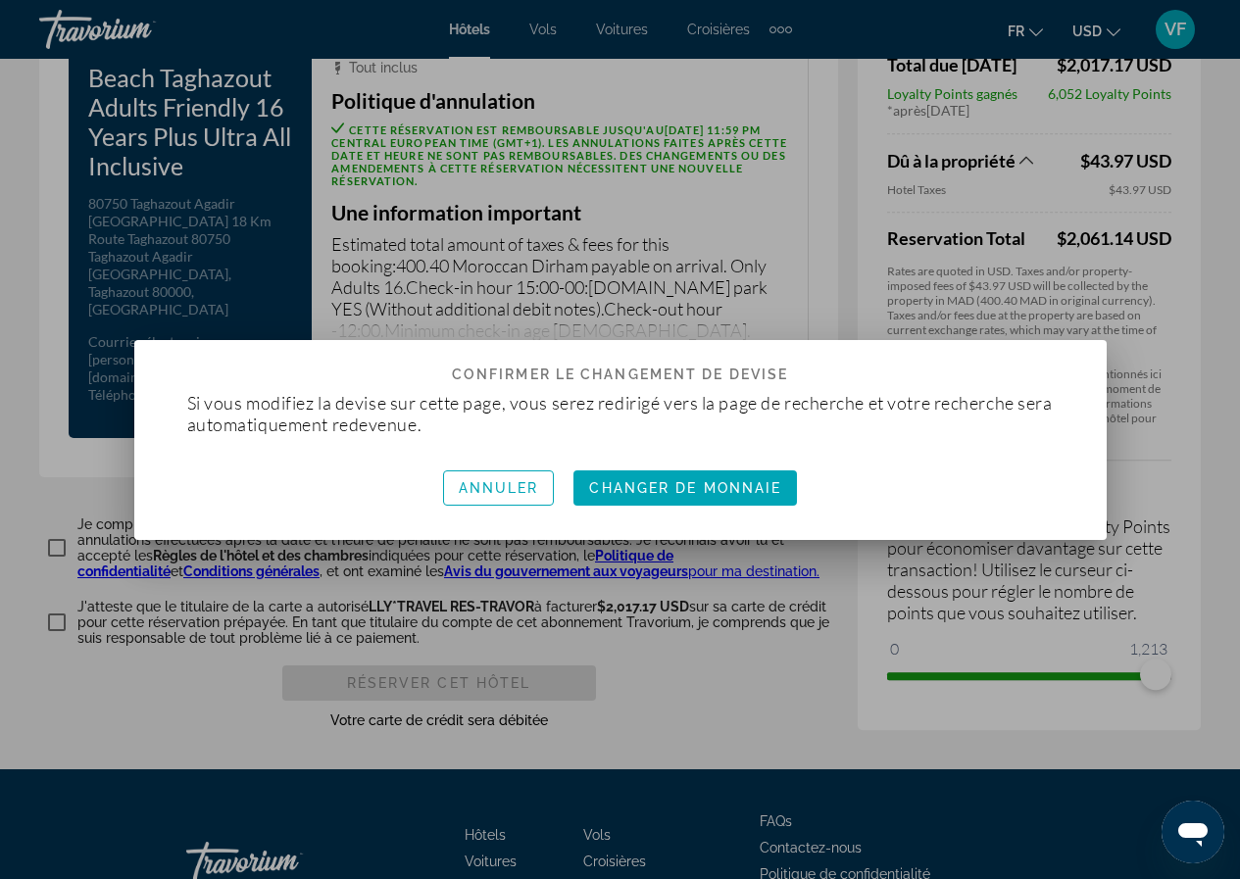
scroll to position [0, 0]
click at [699, 502] on span "button" at bounding box center [684, 487] width 223 height 47
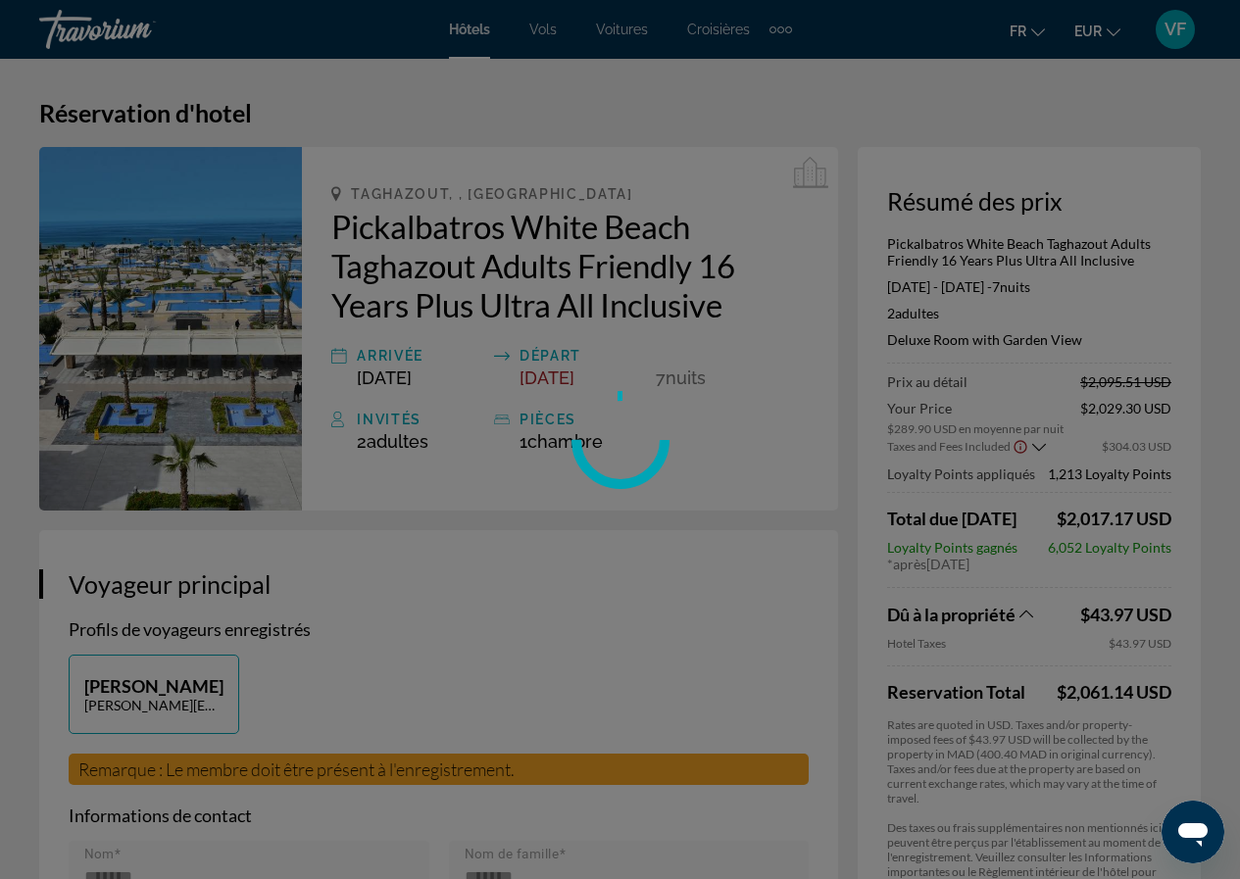
scroll to position [2728, 0]
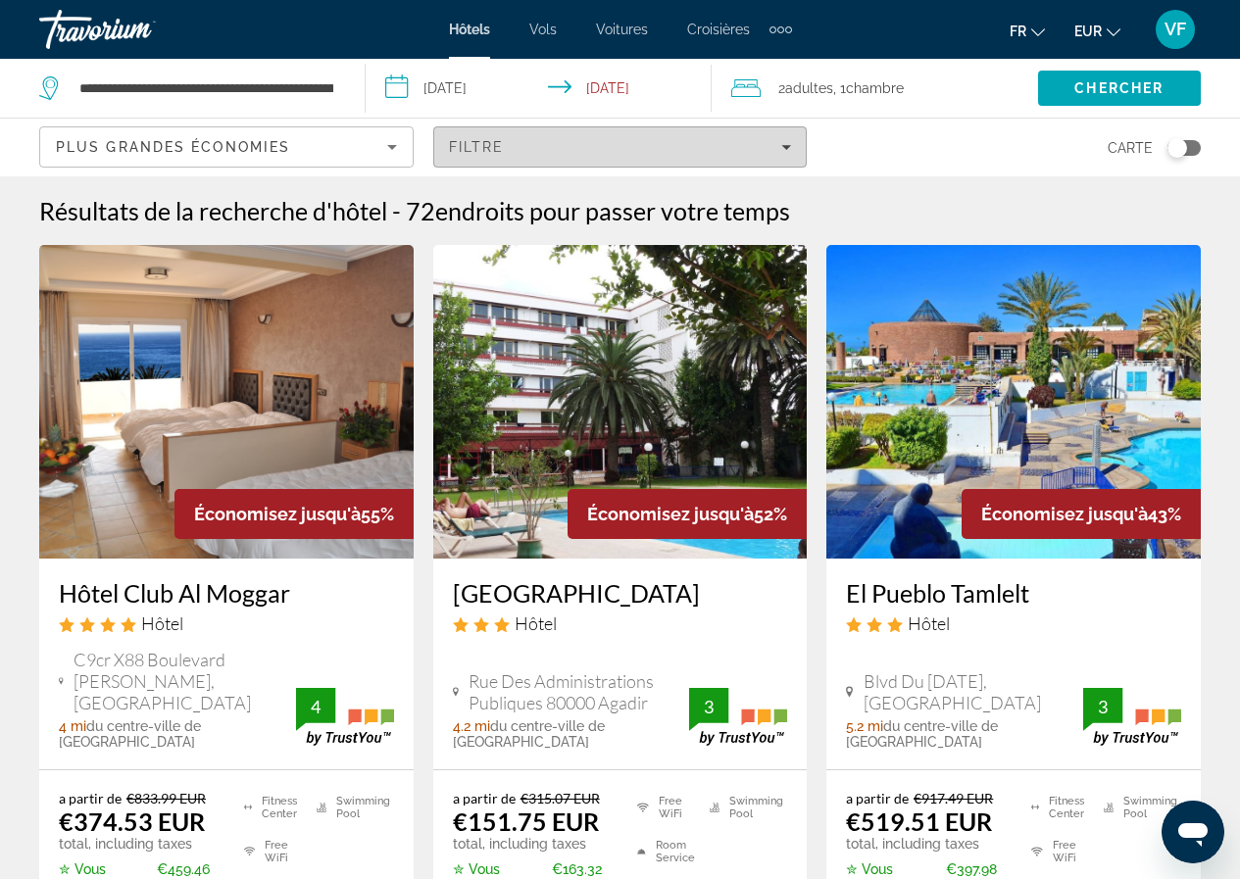
click at [765, 145] on div "Filtre" at bounding box center [620, 147] width 343 height 16
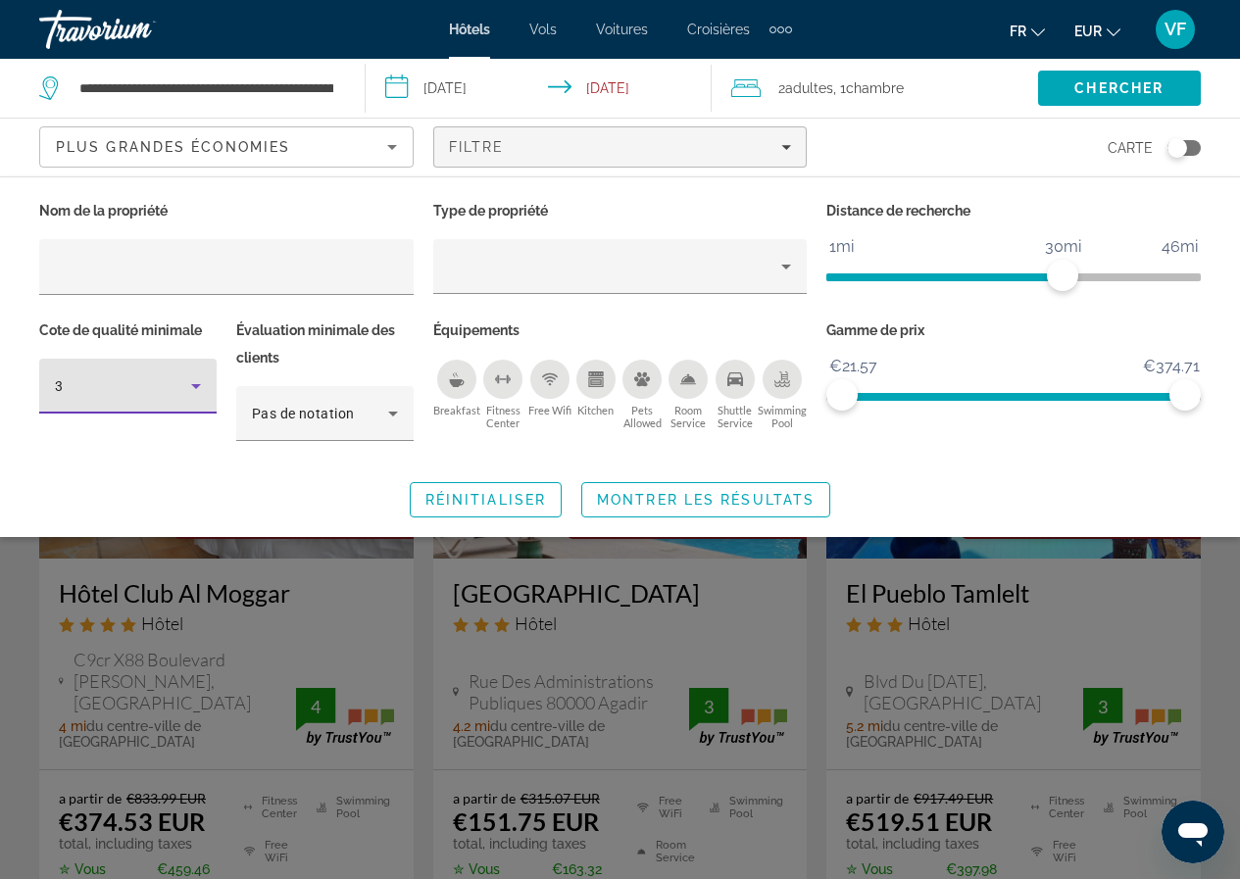
click at [199, 394] on icon "Hotel Filters" at bounding box center [196, 386] width 24 height 24
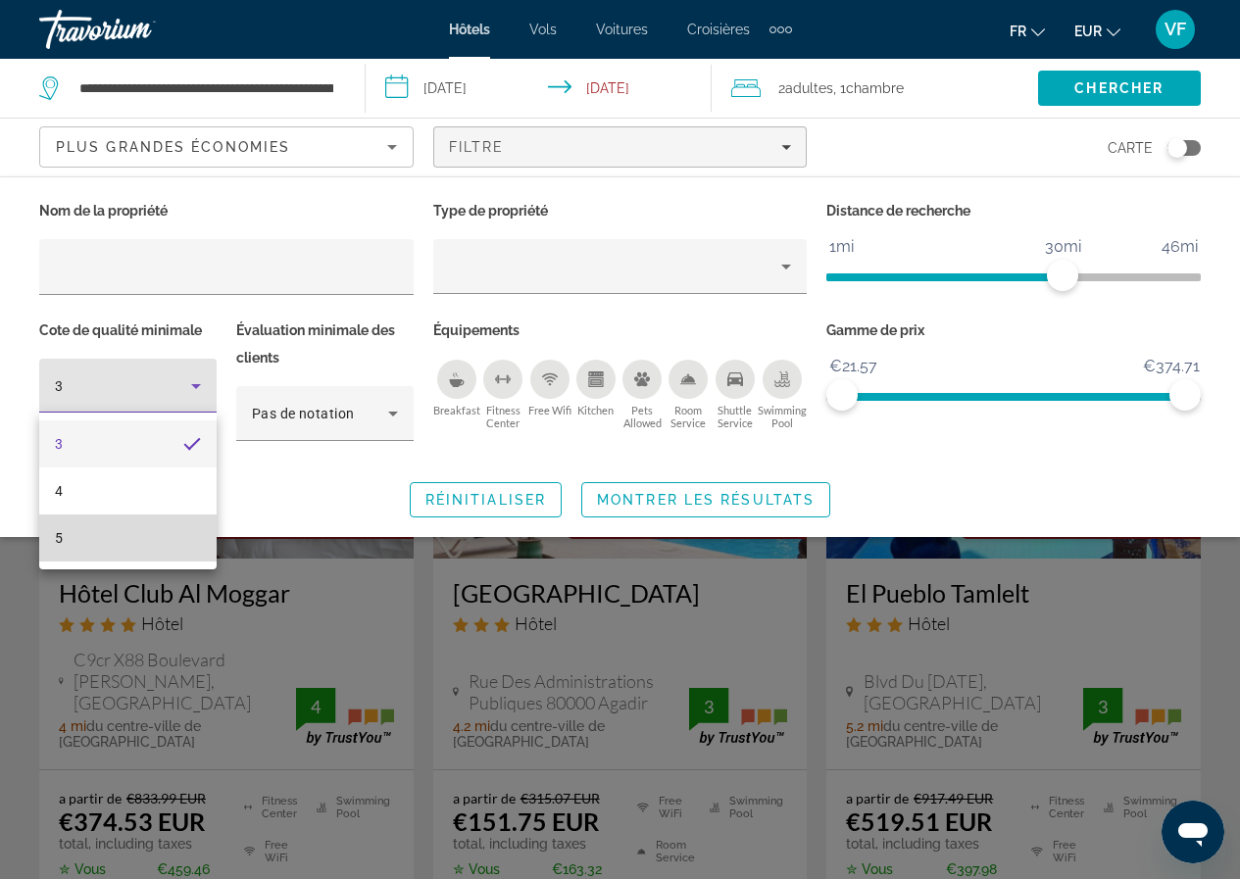
click at [150, 527] on mat-option "5" at bounding box center [127, 537] width 177 height 47
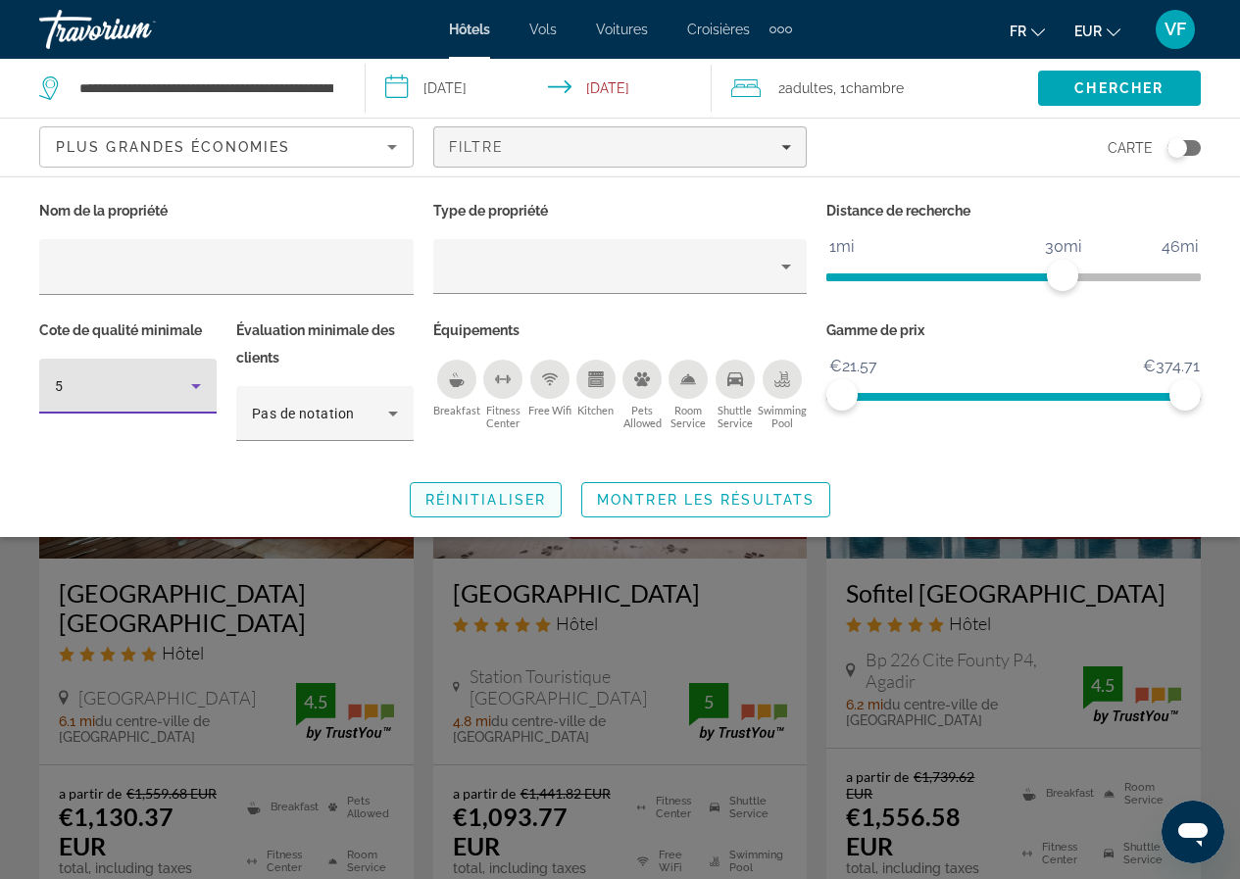
click at [530, 499] on span "Réinitialiser" at bounding box center [485, 500] width 121 height 16
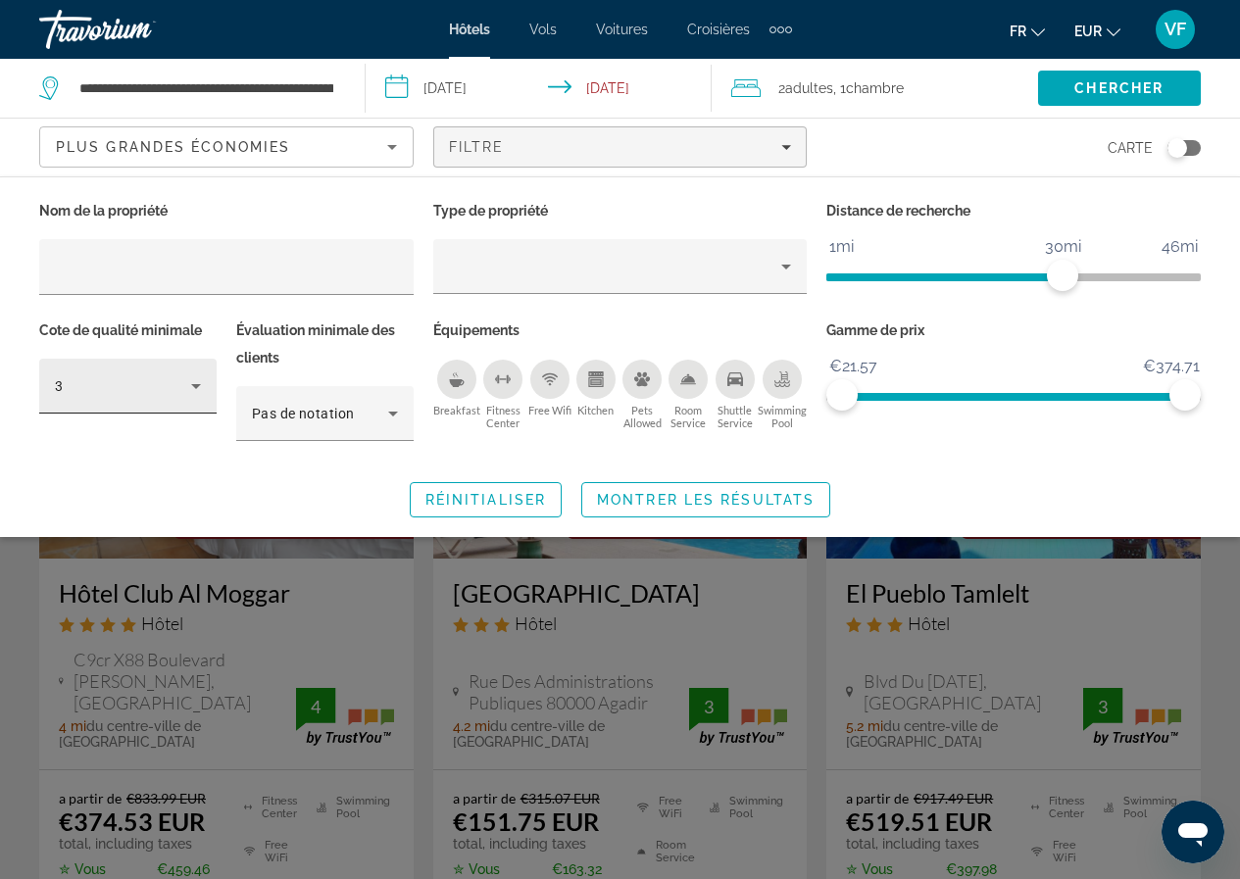
click at [188, 388] on icon "Hotel Filters" at bounding box center [196, 386] width 24 height 24
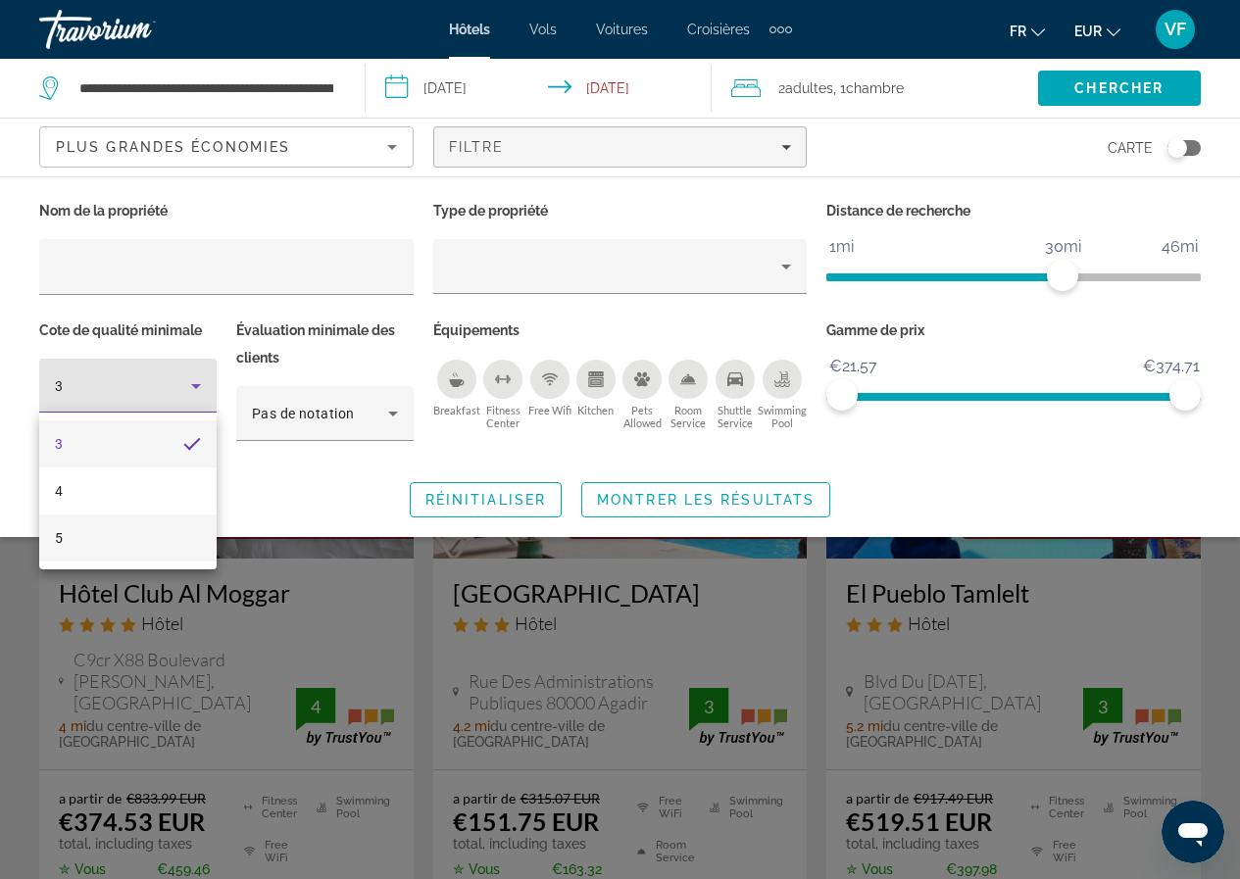
click at [151, 538] on mat-option "5" at bounding box center [127, 537] width 177 height 47
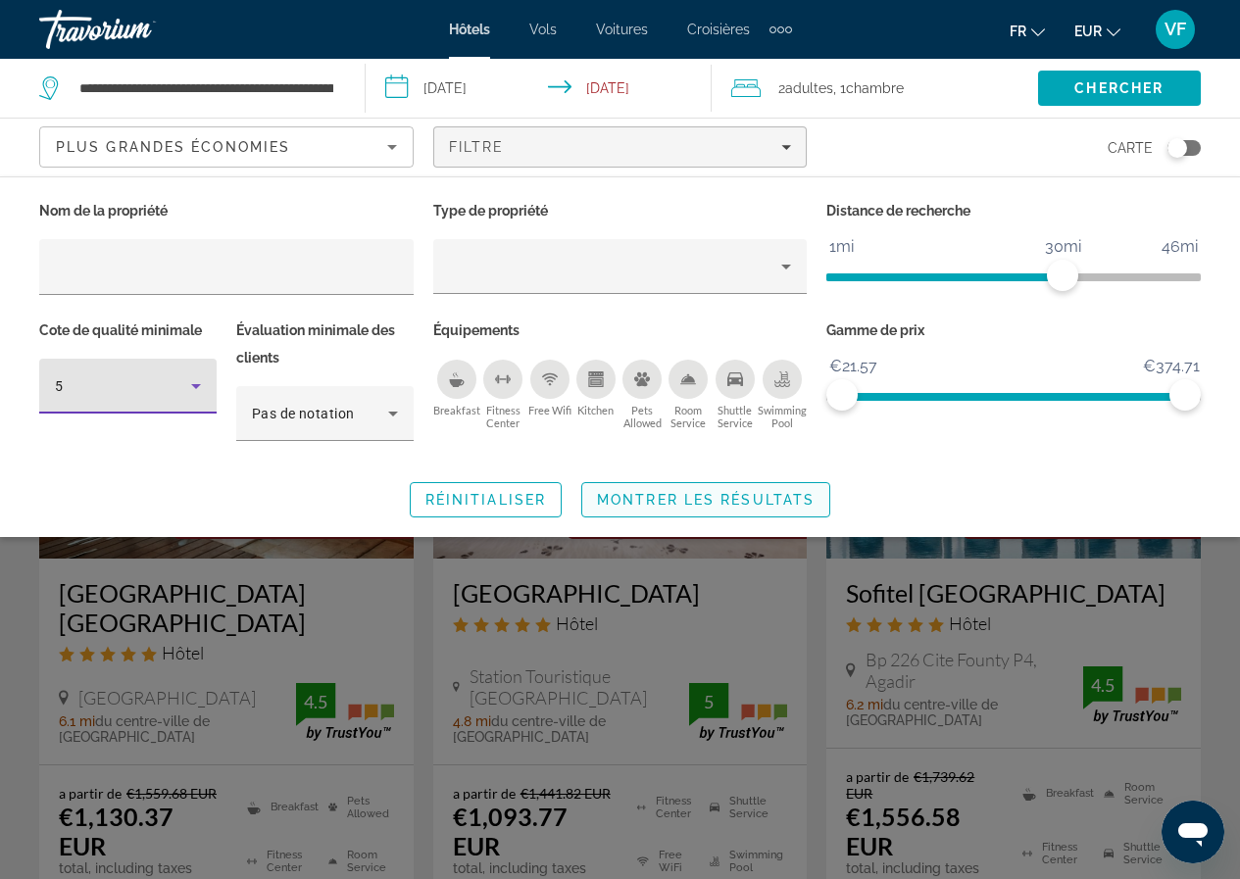
click at [729, 504] on span "Montrer les résultats" at bounding box center [706, 500] width 218 height 16
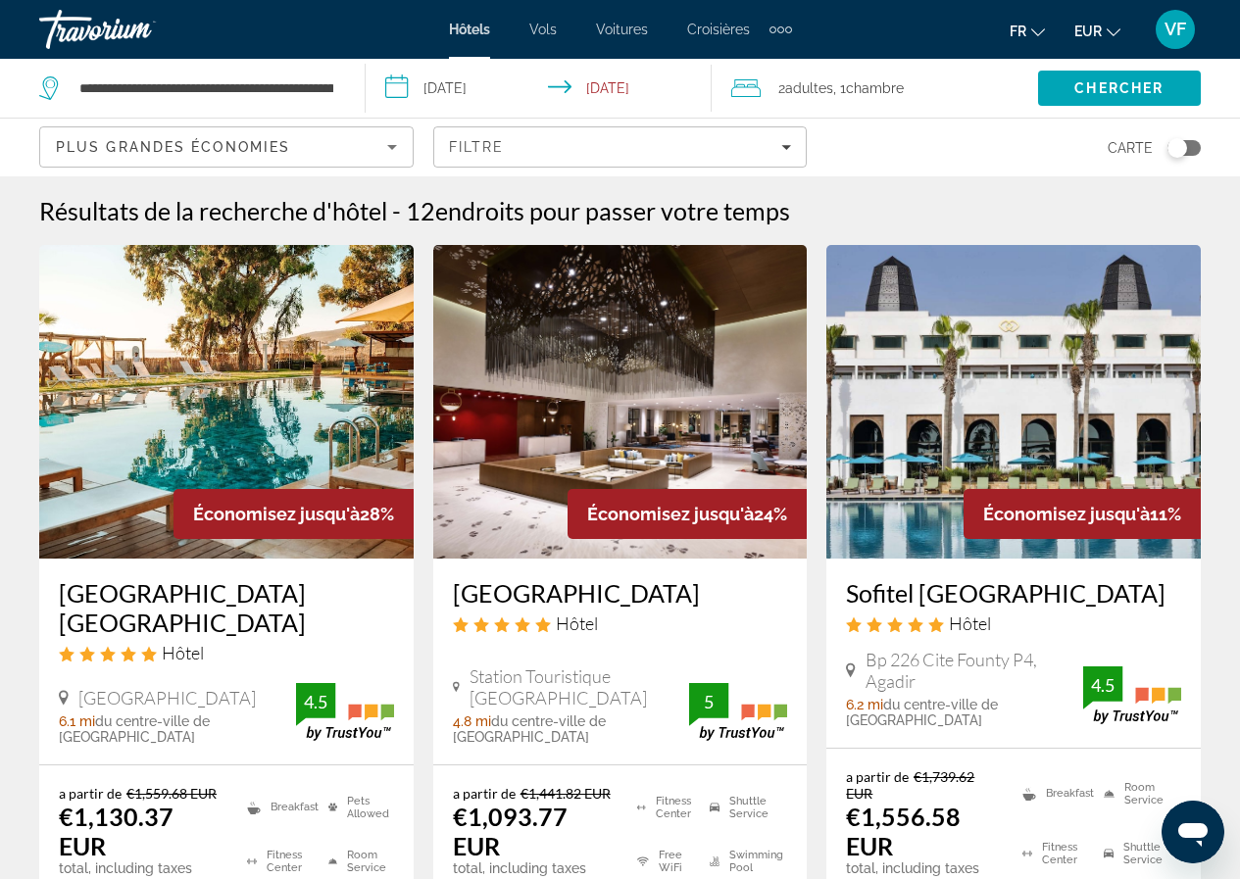
click at [305, 406] on img "Main content" at bounding box center [226, 402] width 374 height 314
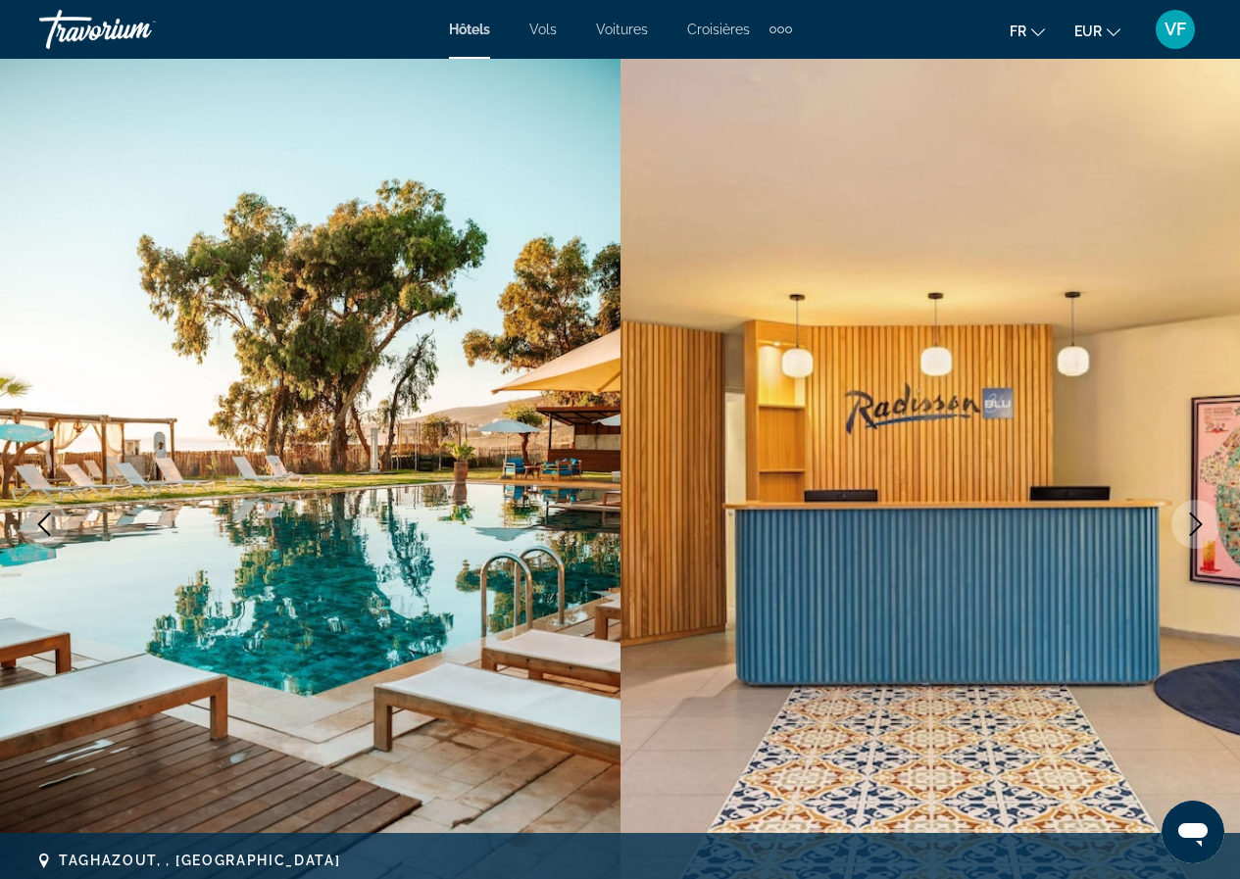
click at [1196, 528] on icon "Next image" at bounding box center [1196, 524] width 13 height 24
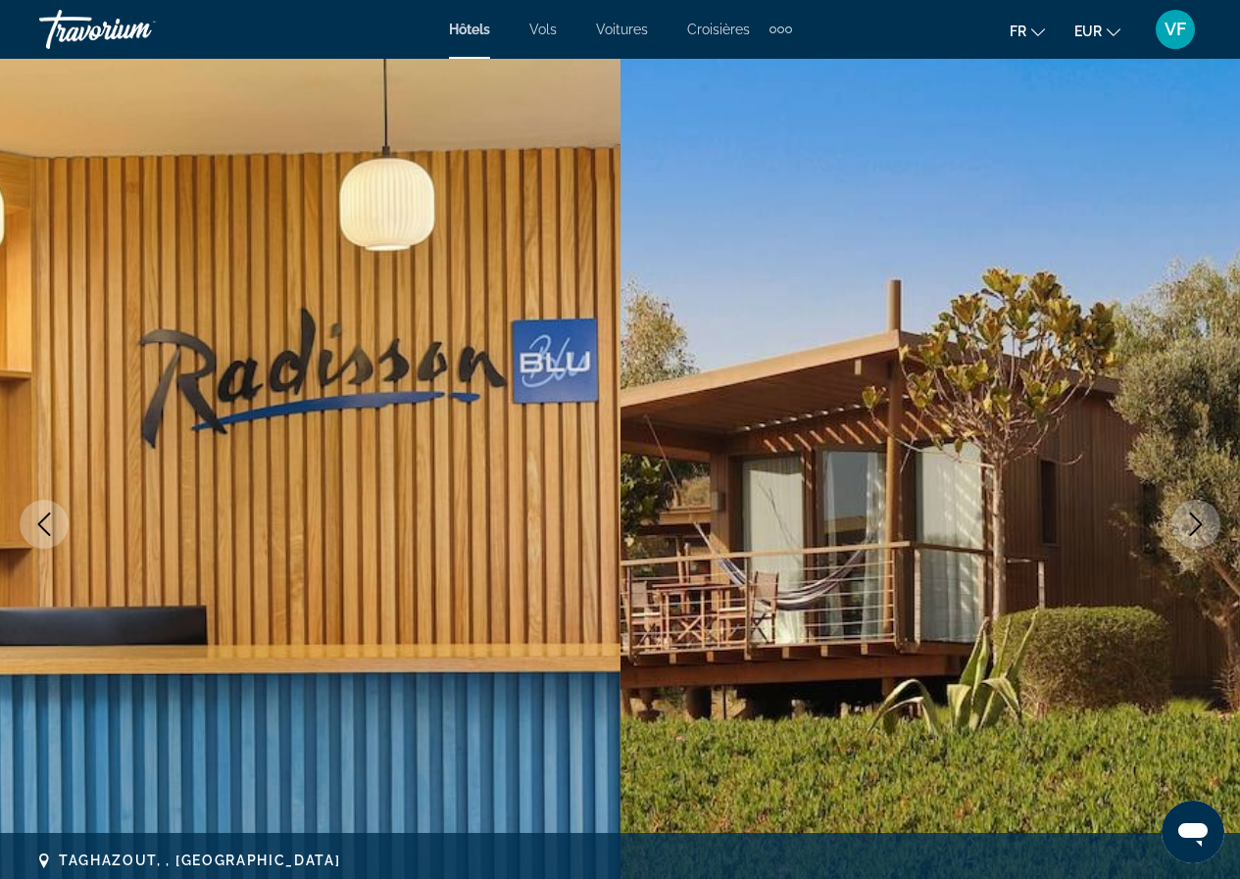
click at [1197, 517] on icon "Next image" at bounding box center [1196, 524] width 24 height 24
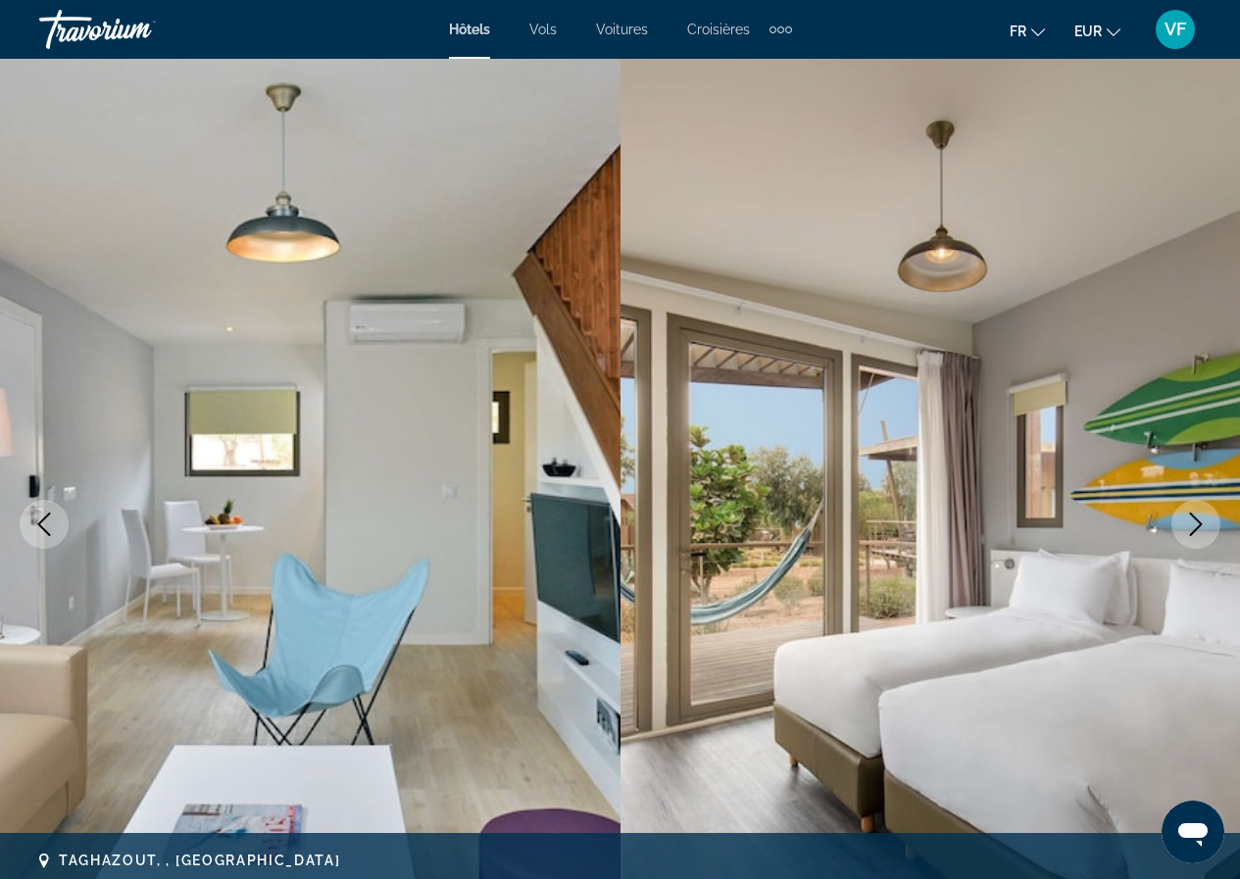
click at [1197, 517] on icon "Next image" at bounding box center [1196, 524] width 24 height 24
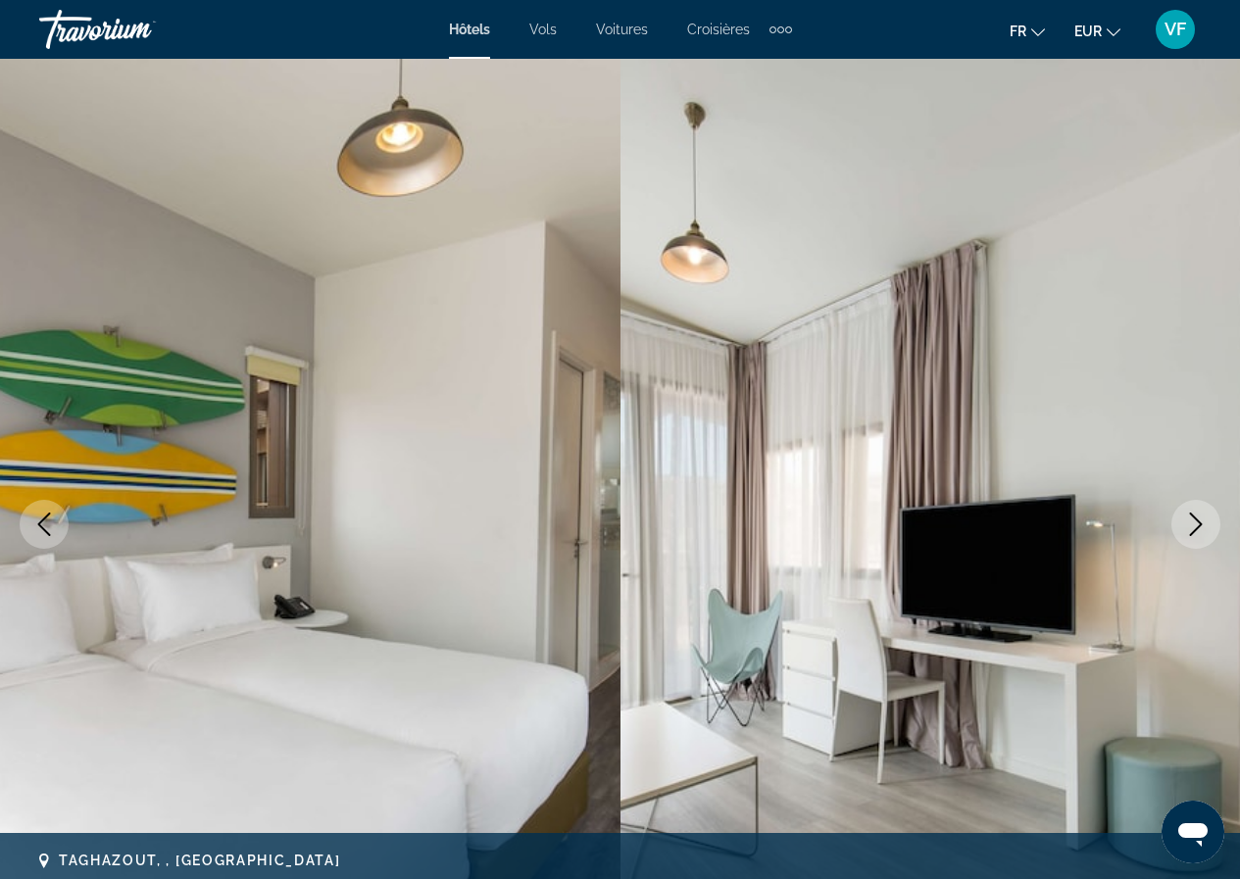
click at [1197, 517] on icon "Next image" at bounding box center [1196, 524] width 24 height 24
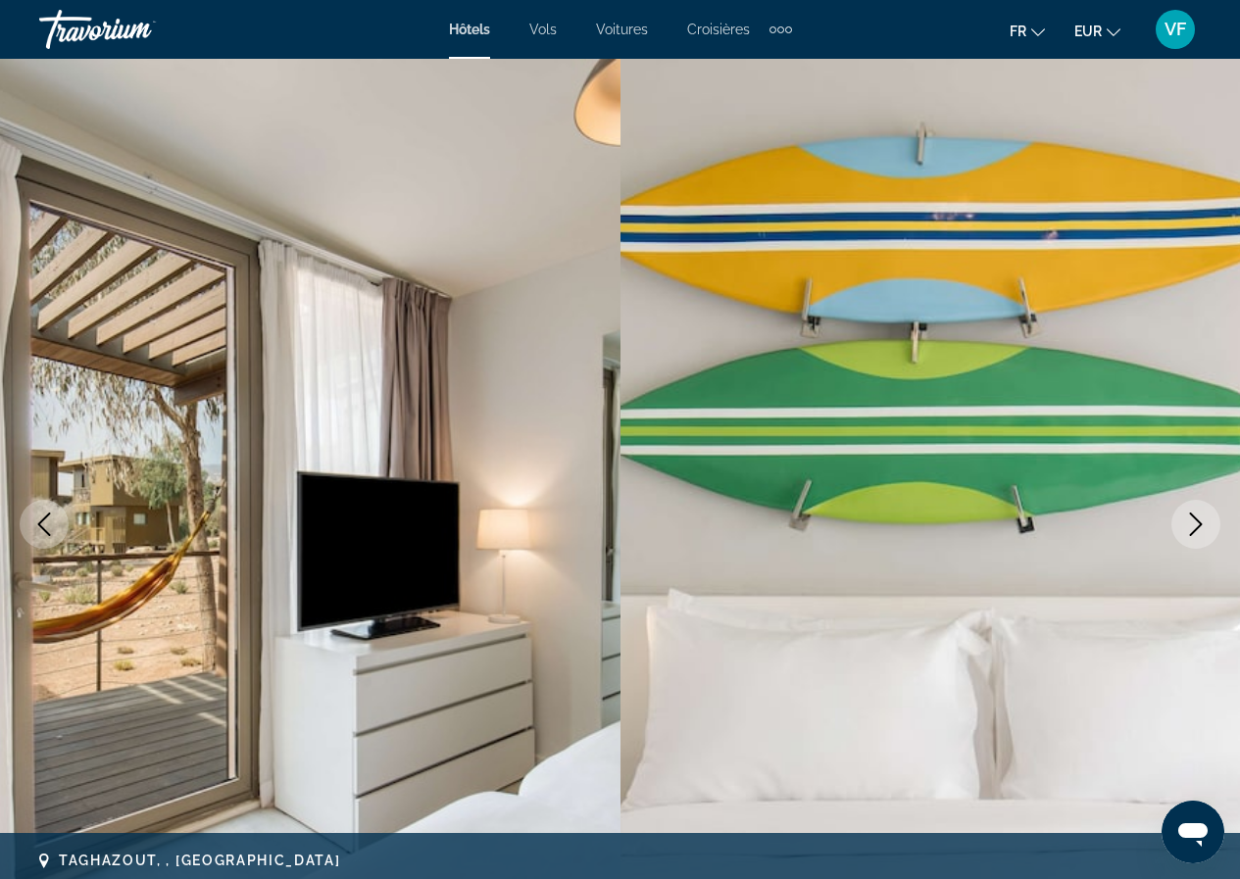
click at [1197, 517] on icon "Next image" at bounding box center [1196, 524] width 24 height 24
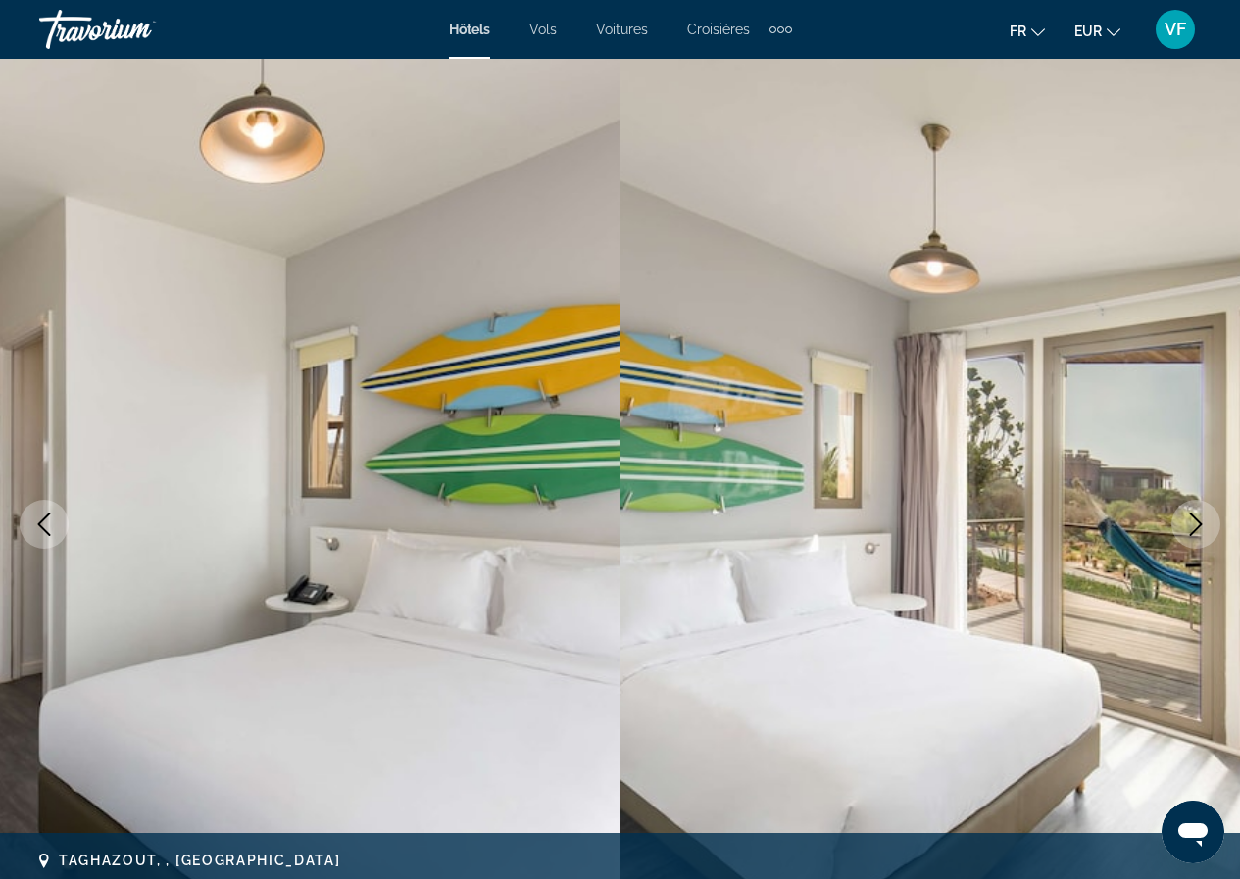
click at [1197, 517] on icon "Next image" at bounding box center [1196, 524] width 24 height 24
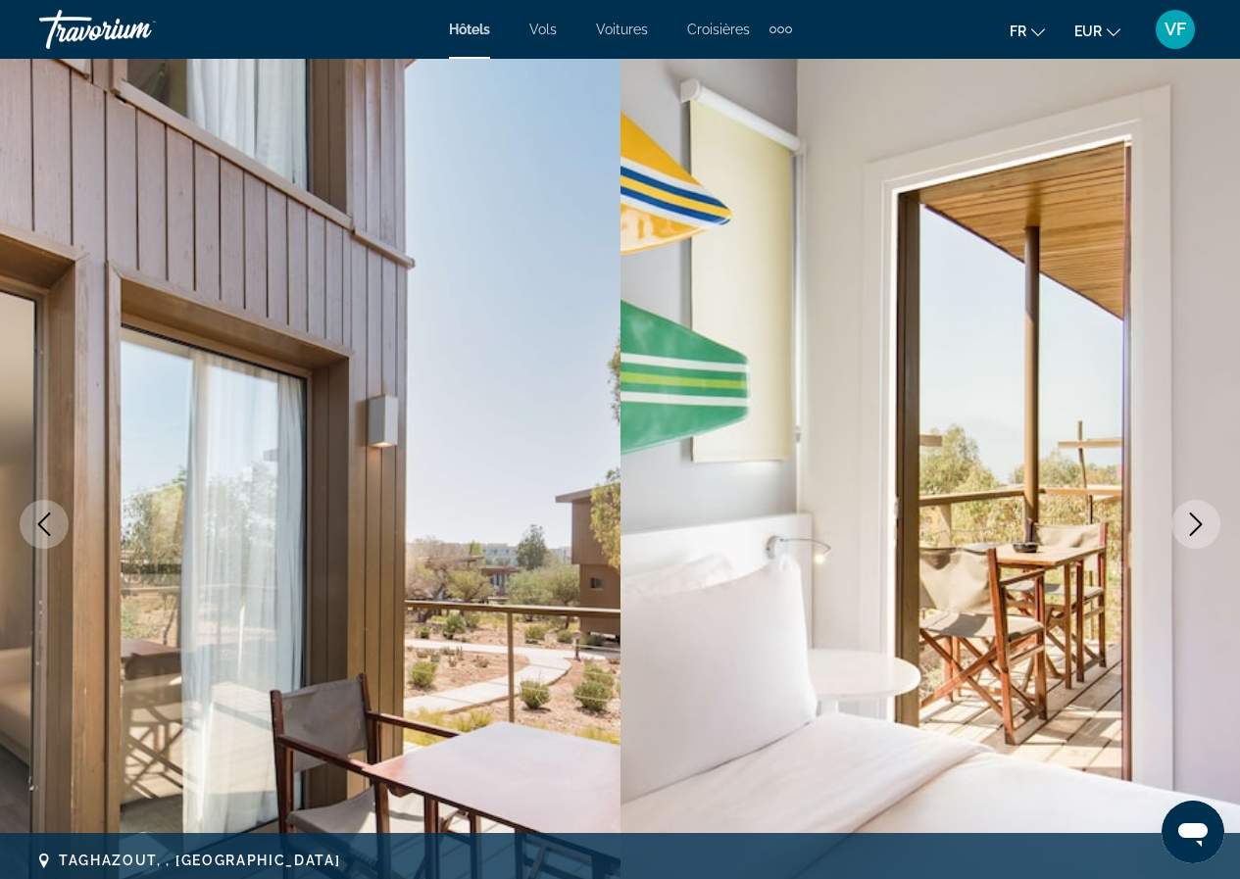
click at [1197, 517] on icon "Next image" at bounding box center [1196, 524] width 24 height 24
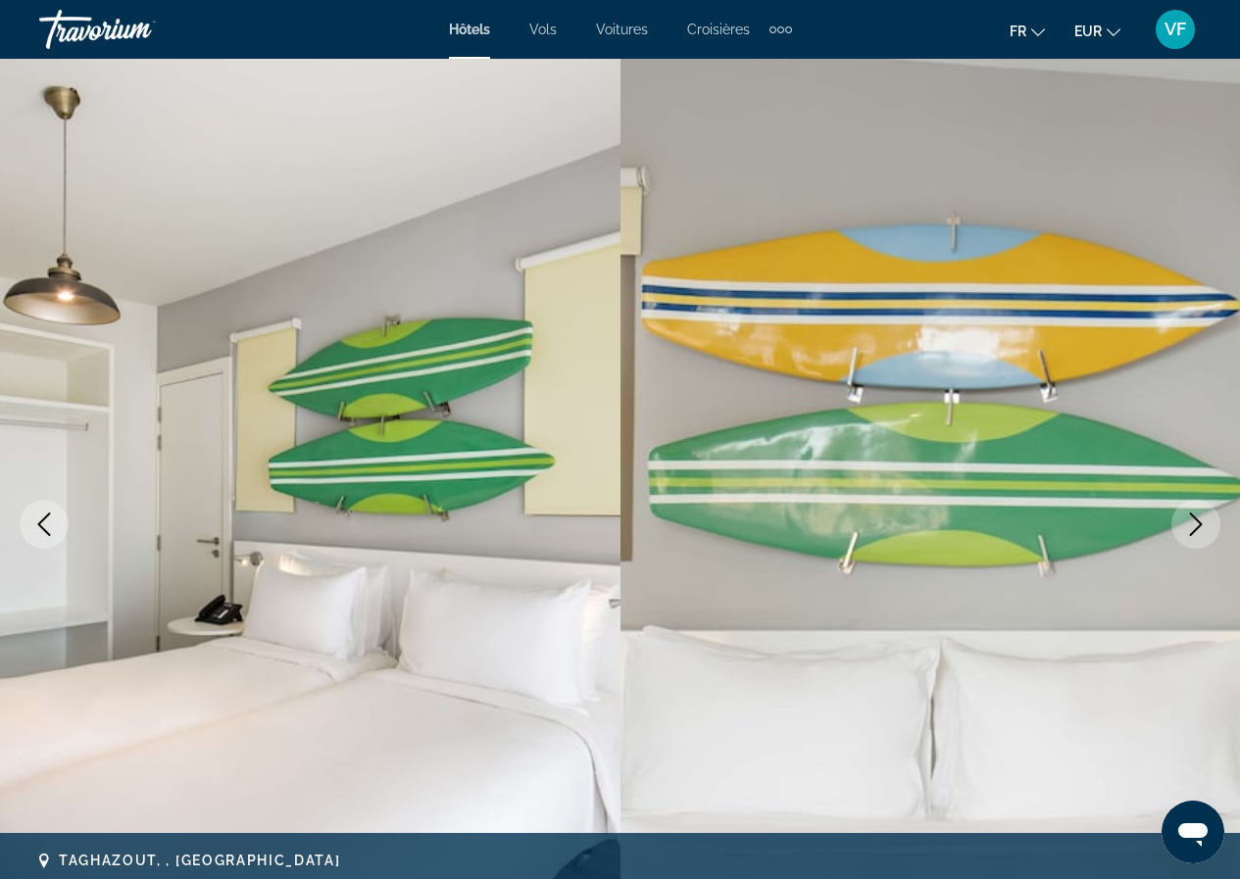
click at [1197, 517] on icon "Next image" at bounding box center [1196, 524] width 24 height 24
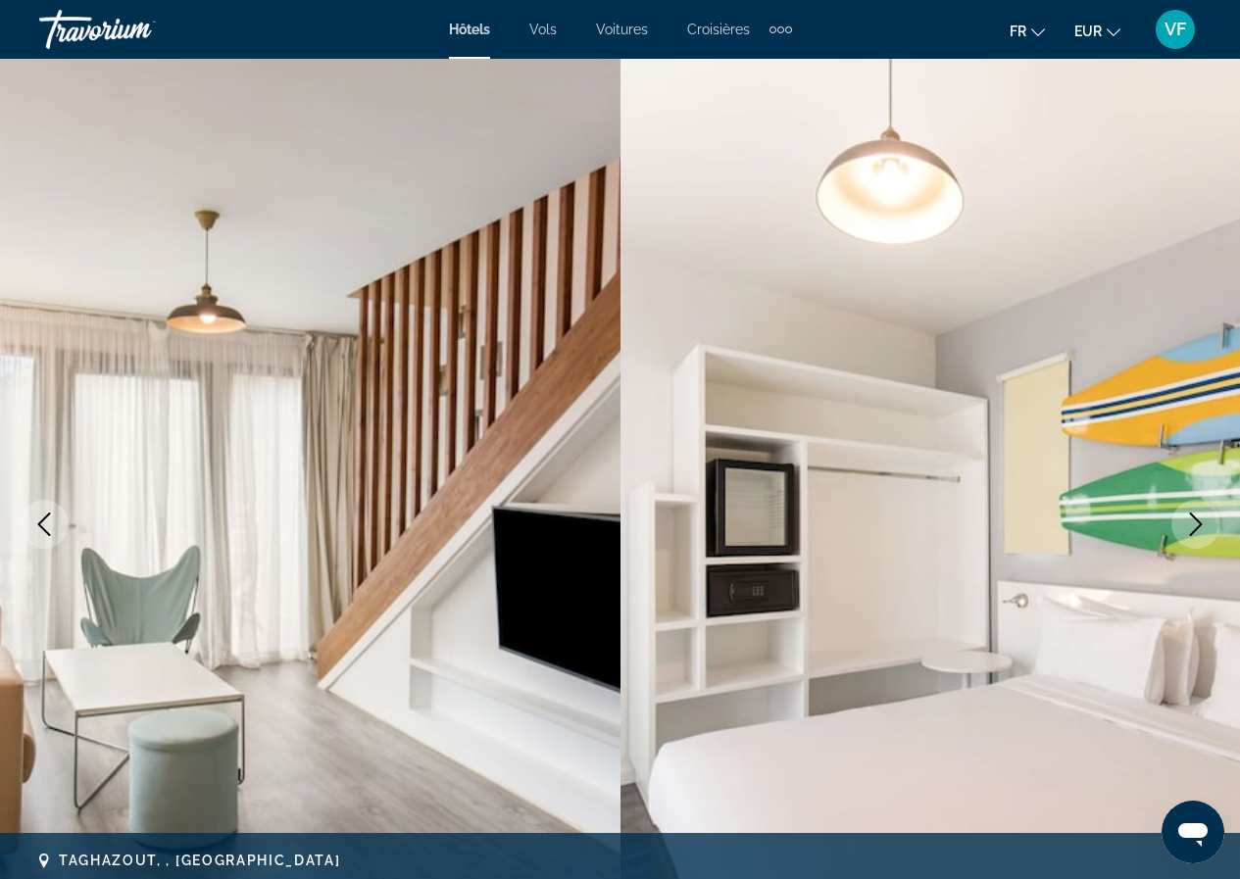
click at [1197, 517] on icon "Next image" at bounding box center [1196, 524] width 24 height 24
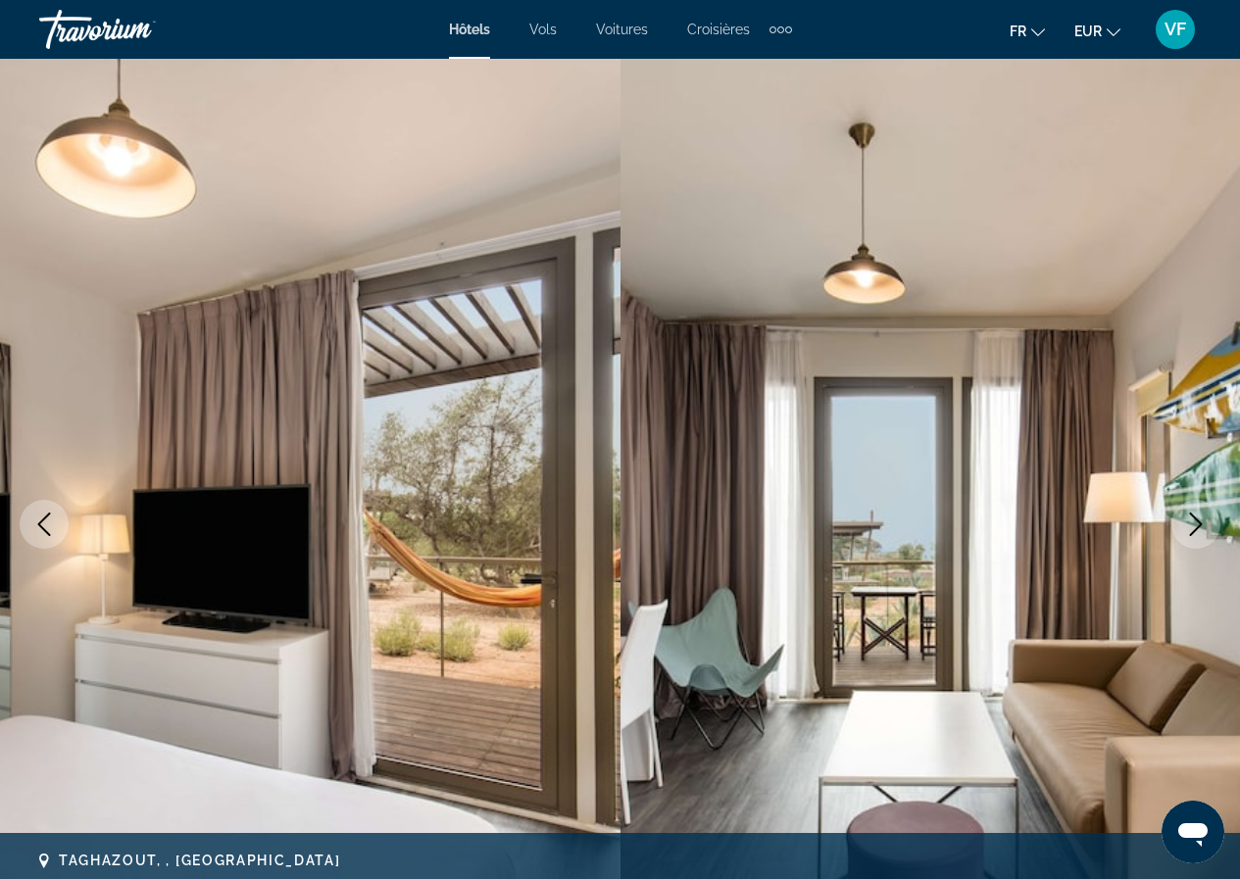
click at [1197, 517] on icon "Next image" at bounding box center [1196, 524] width 24 height 24
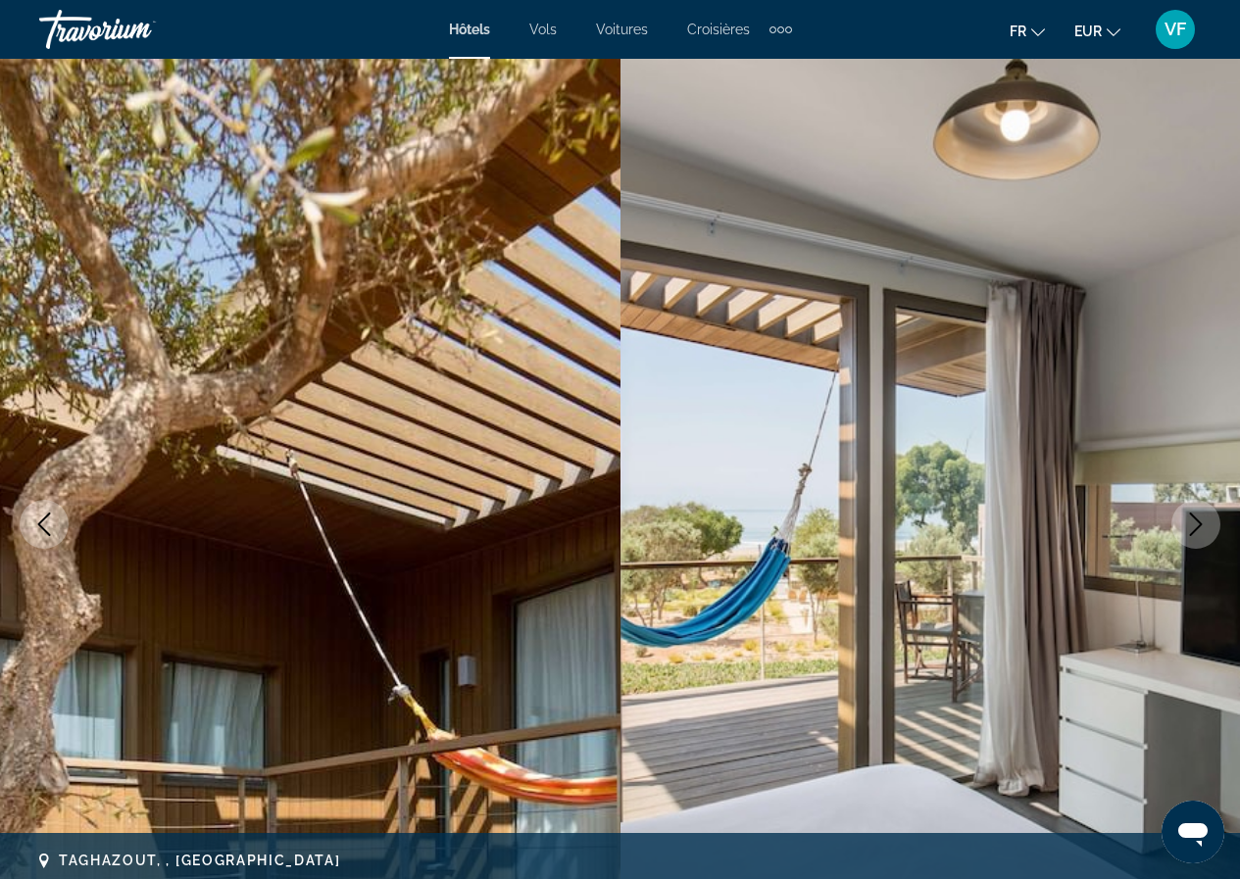
click at [1197, 517] on icon "Next image" at bounding box center [1196, 524] width 24 height 24
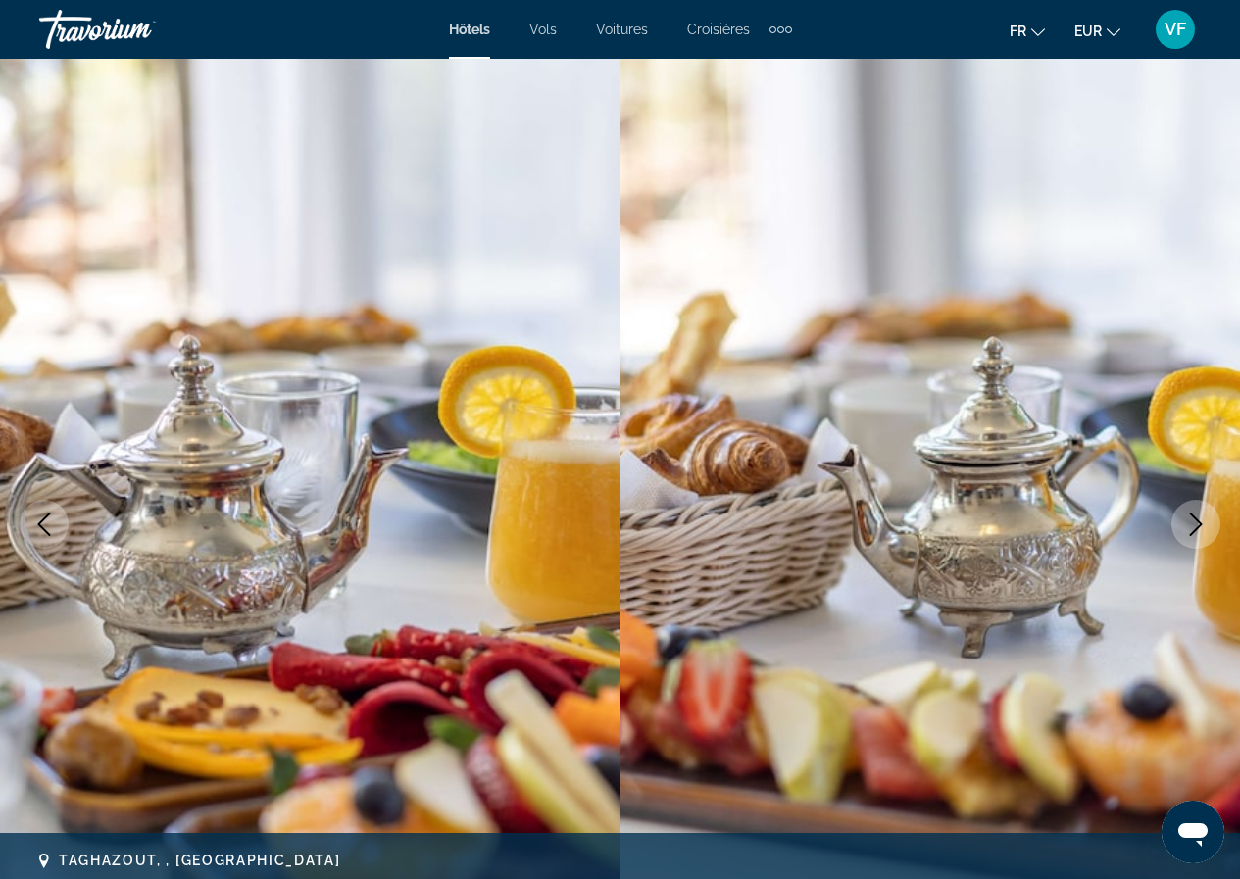
click at [1197, 517] on icon "Next image" at bounding box center [1196, 524] width 24 height 24
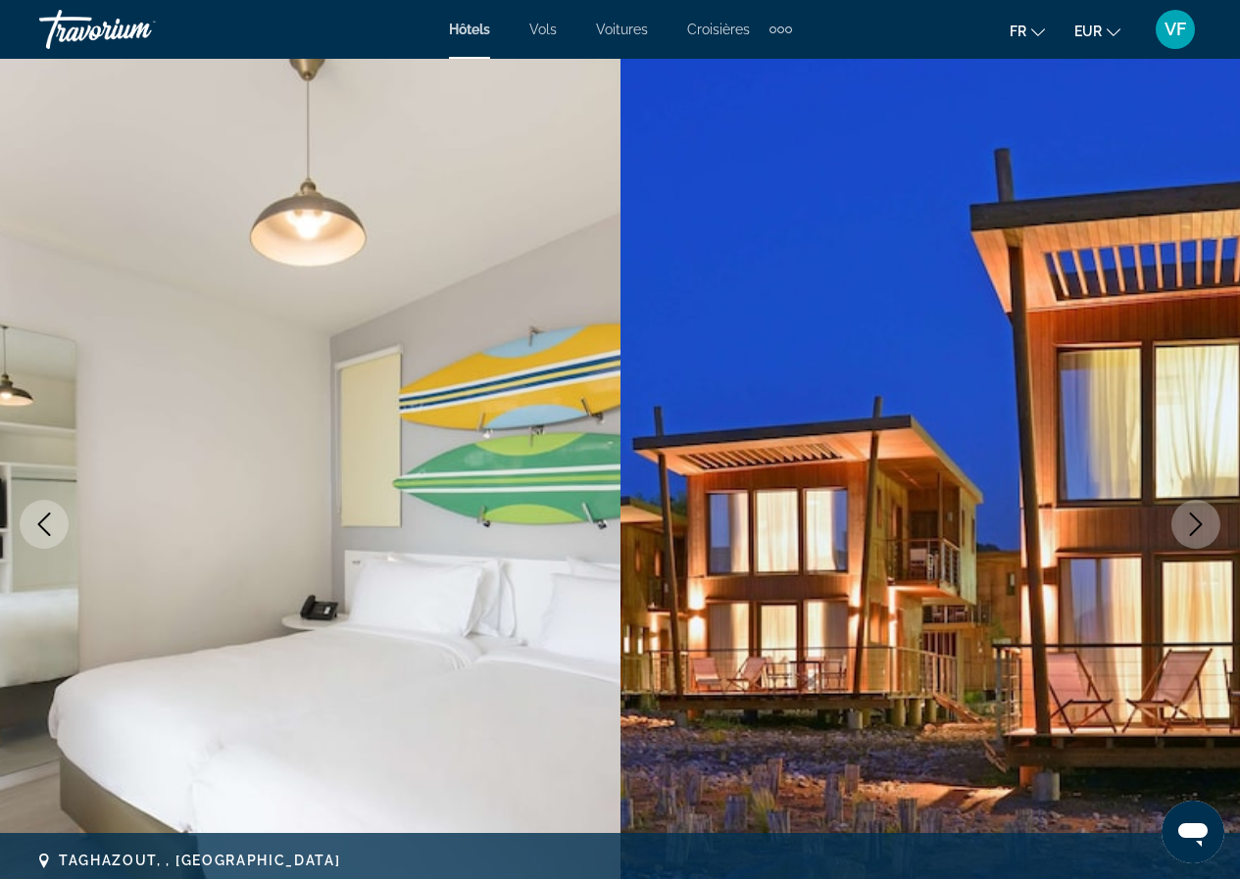
click at [1197, 517] on icon "Next image" at bounding box center [1196, 524] width 24 height 24
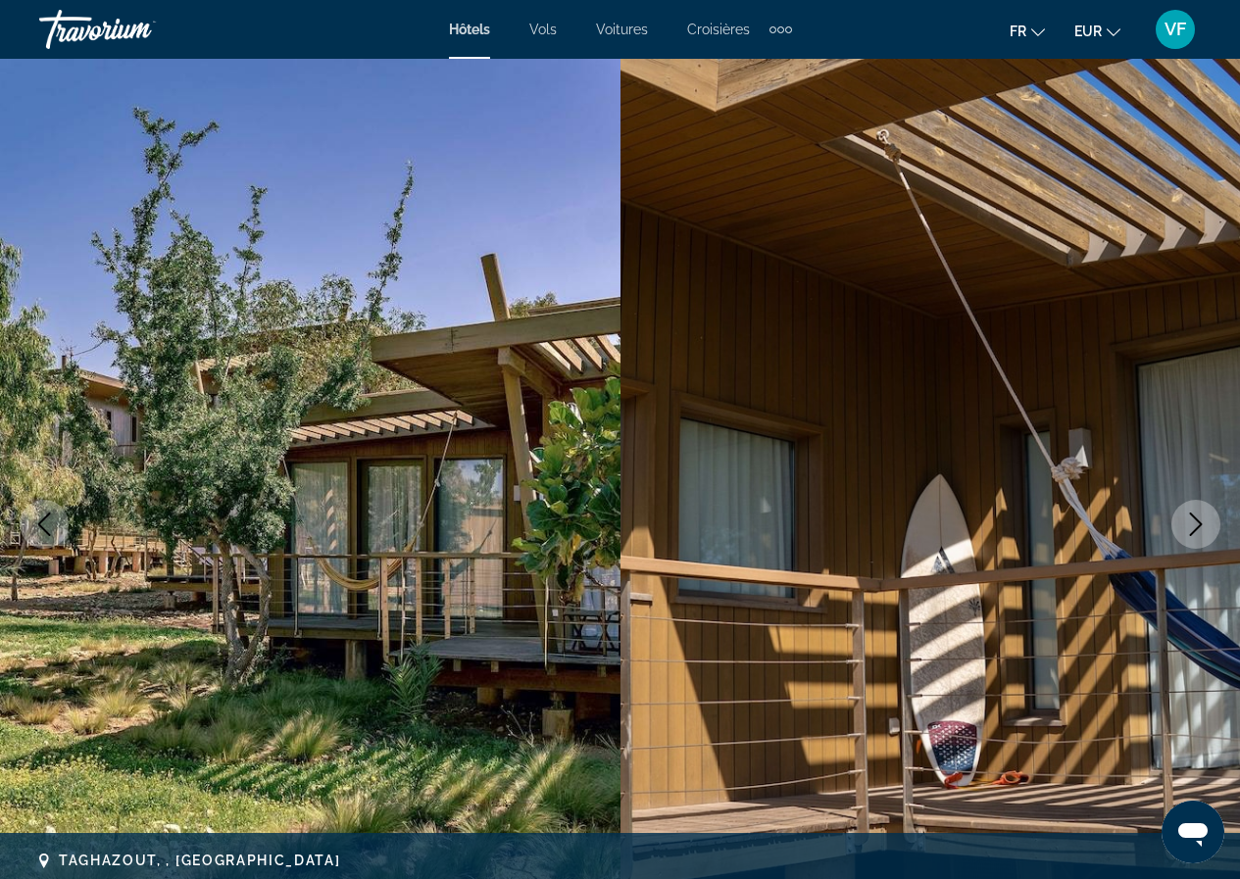
click at [1197, 517] on icon "Next image" at bounding box center [1196, 524] width 24 height 24
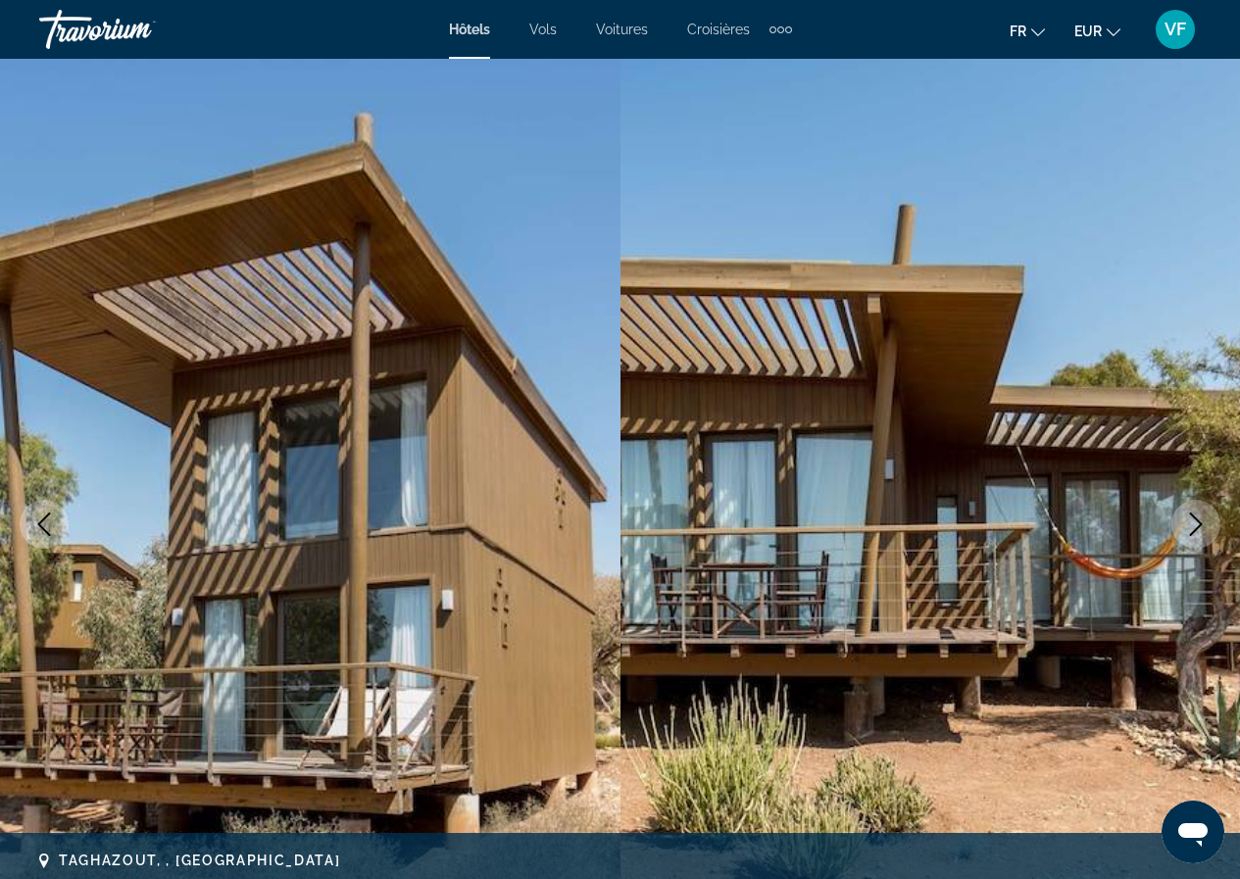
click at [1197, 517] on icon "Next image" at bounding box center [1196, 524] width 24 height 24
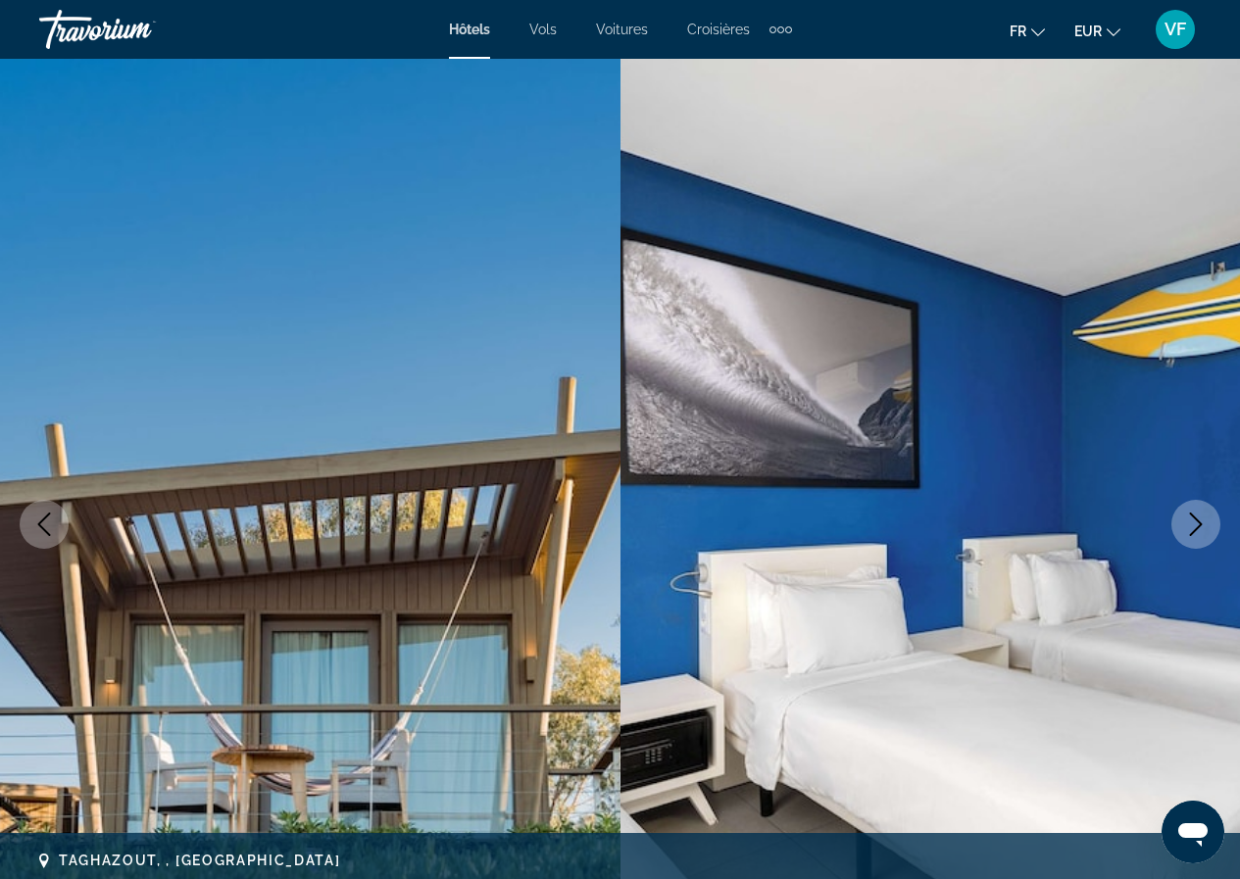
click at [1197, 517] on icon "Next image" at bounding box center [1196, 524] width 24 height 24
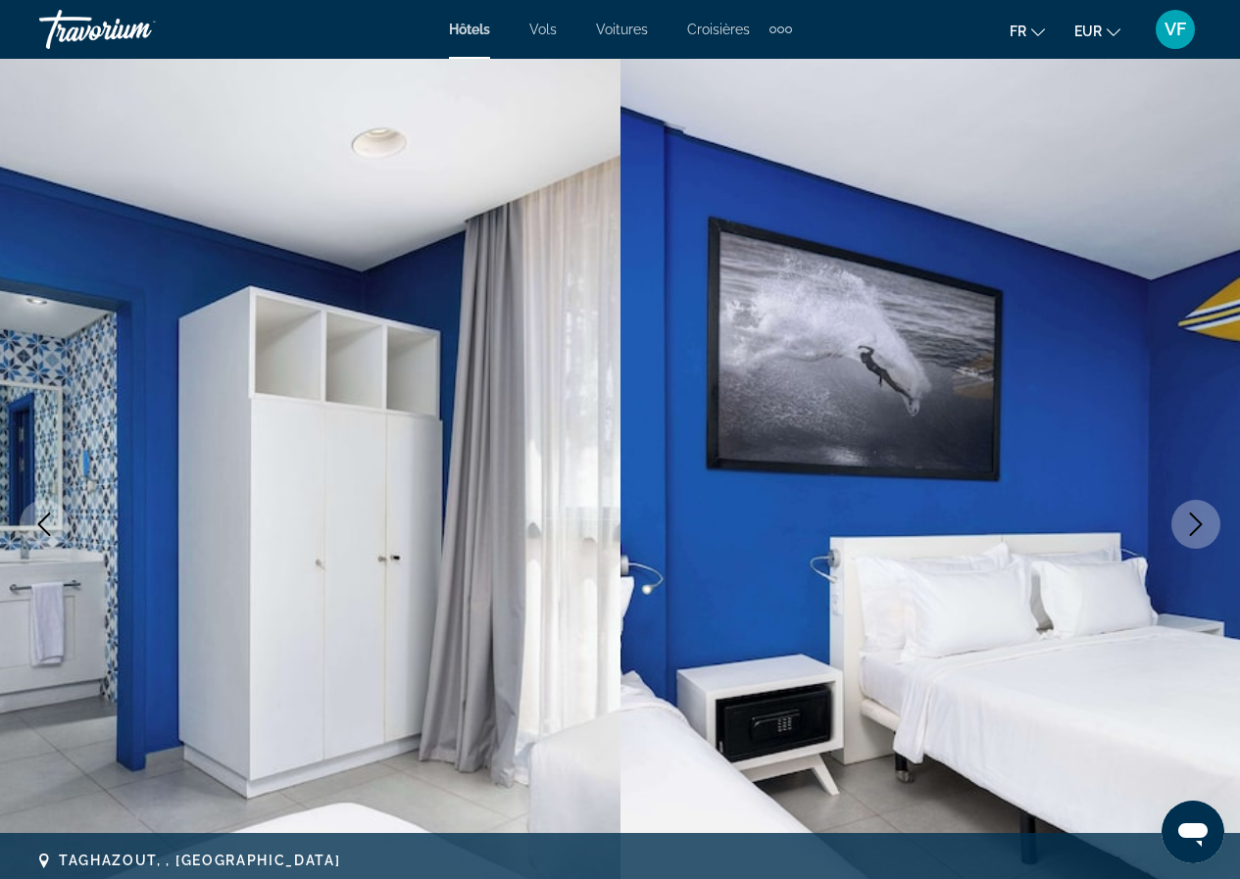
click at [1197, 517] on icon "Next image" at bounding box center [1196, 524] width 24 height 24
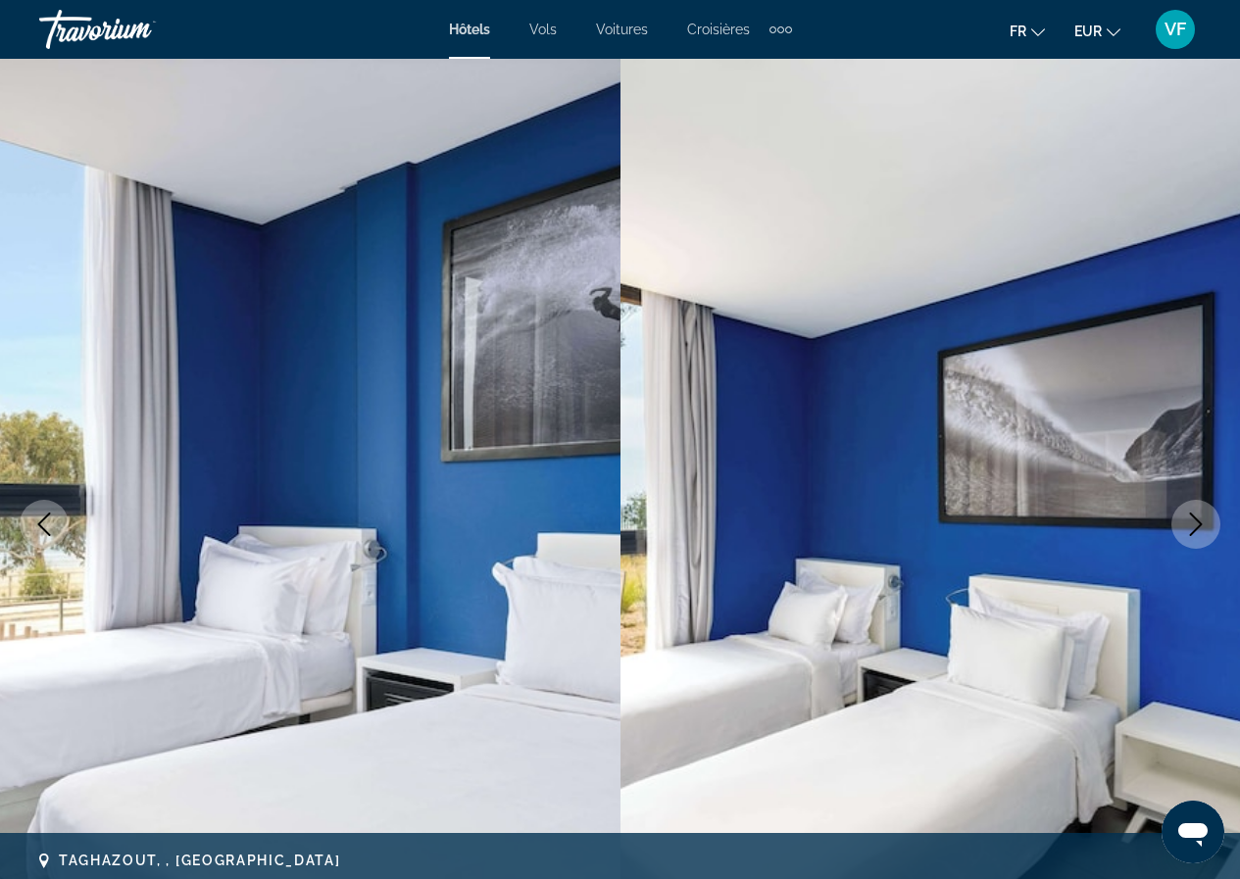
click at [1197, 517] on icon "Next image" at bounding box center [1196, 524] width 24 height 24
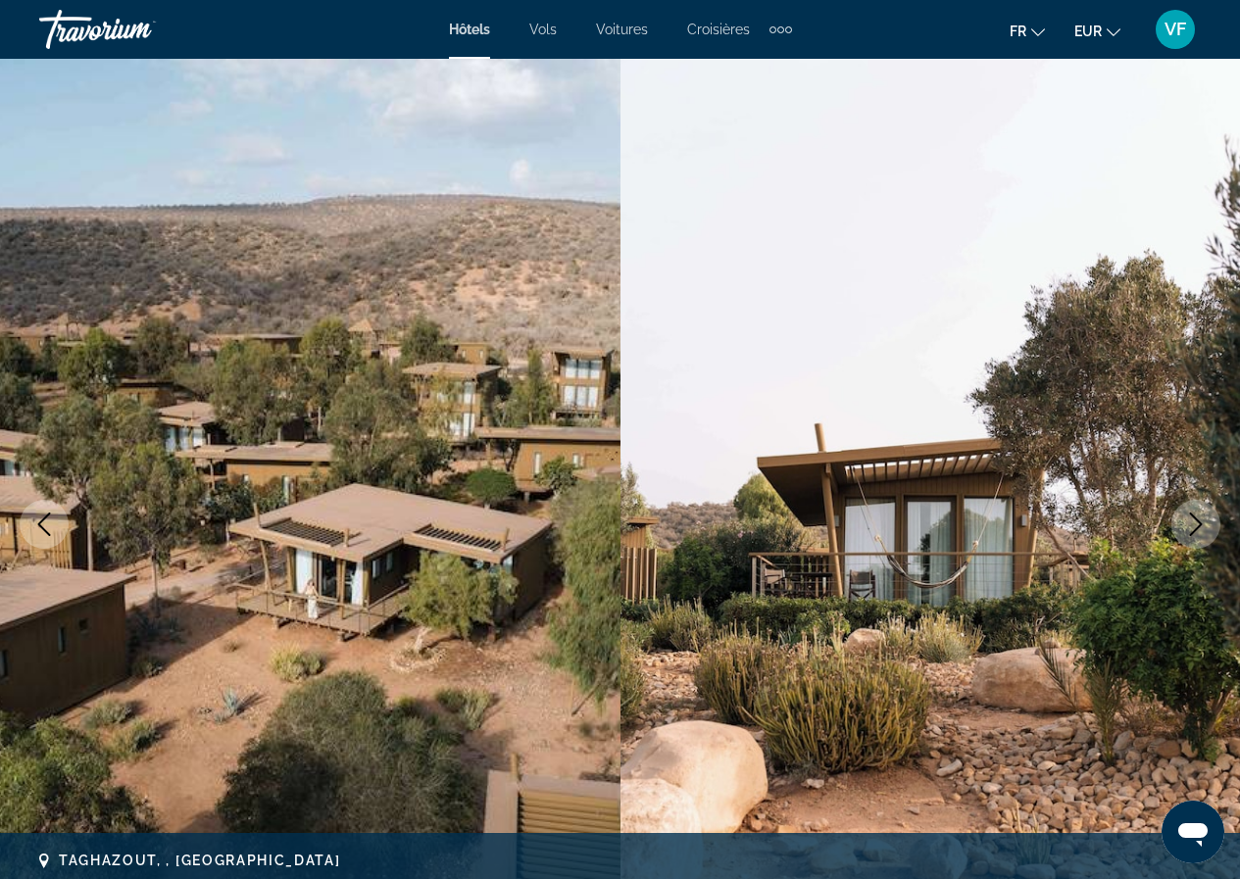
click at [1197, 517] on icon "Next image" at bounding box center [1196, 524] width 24 height 24
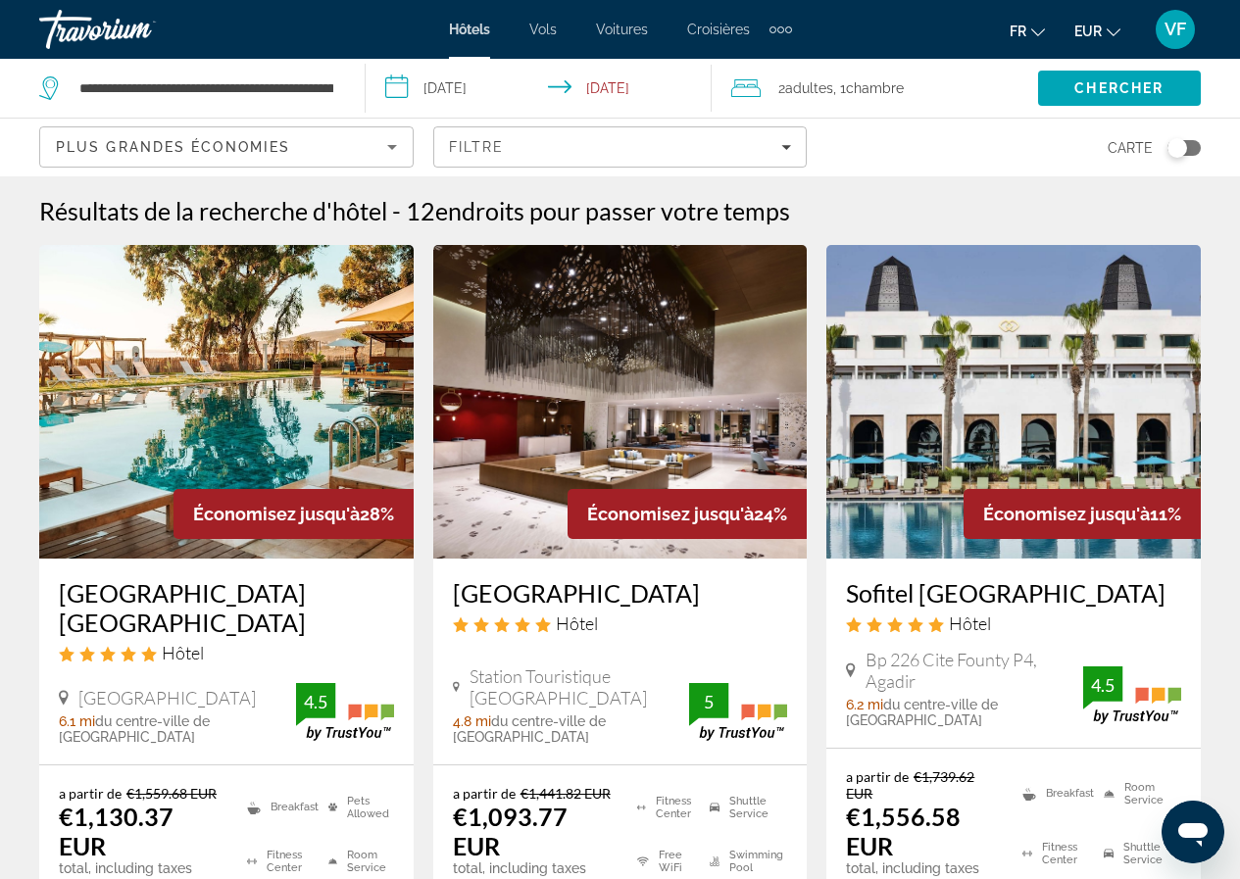
click at [744, 329] on img "Main content" at bounding box center [620, 402] width 374 height 314
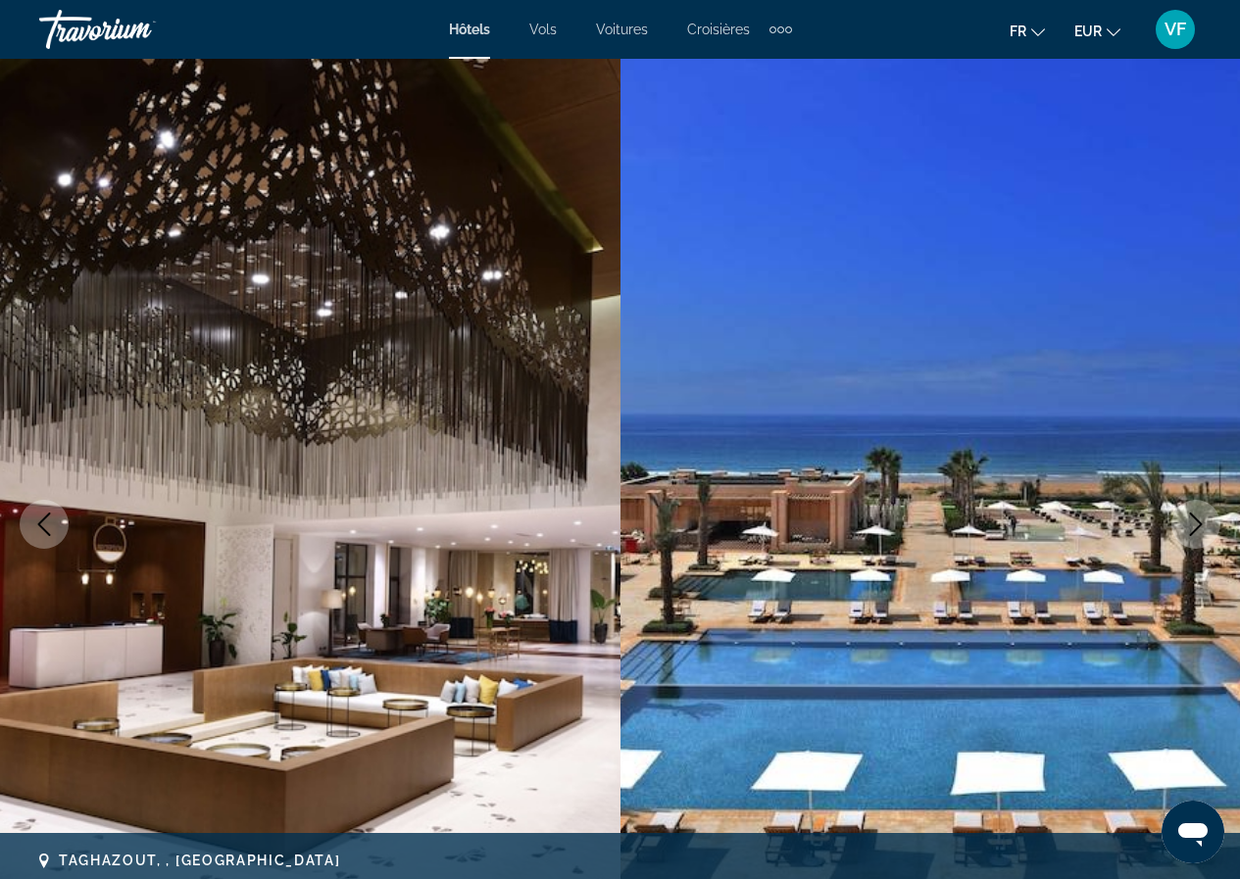
click at [1193, 524] on icon "Next image" at bounding box center [1196, 524] width 24 height 24
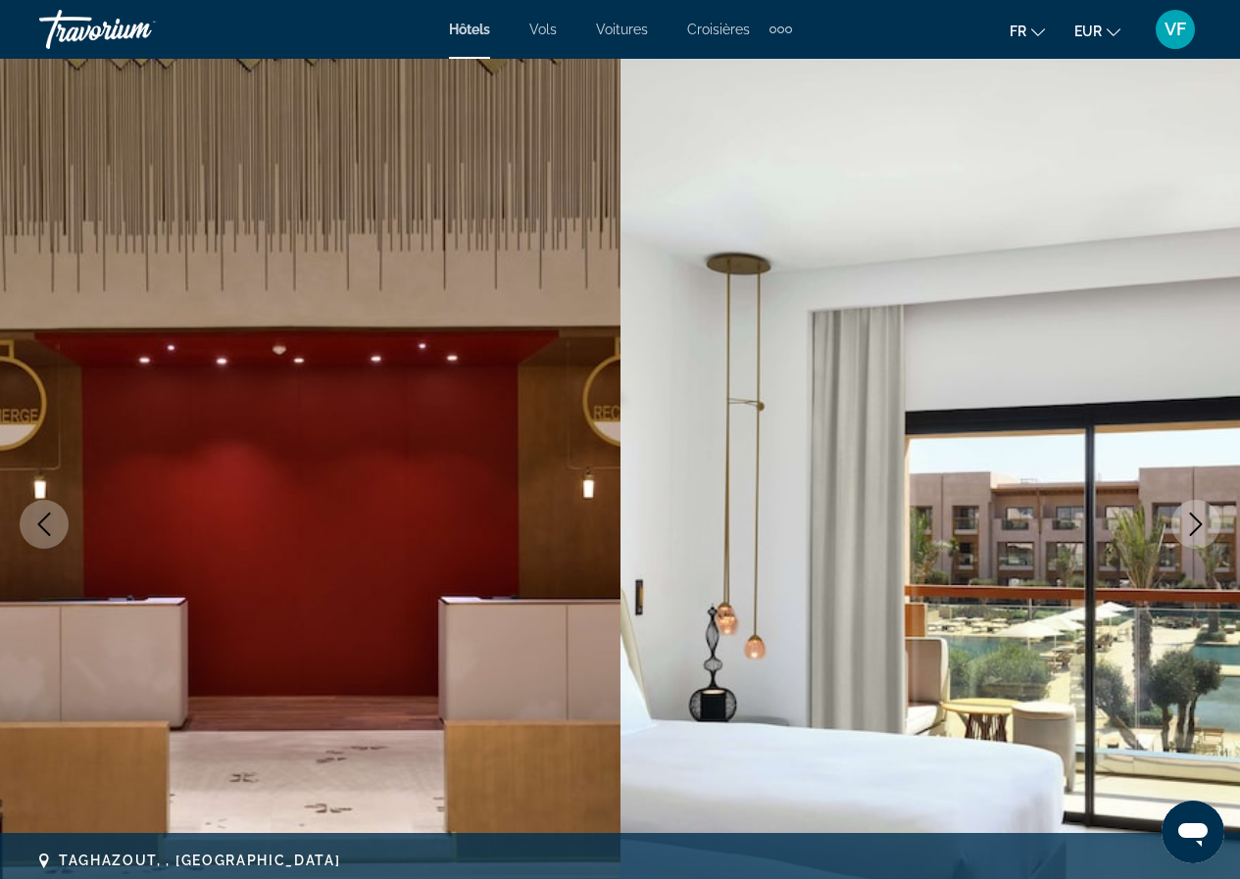
click at [1193, 524] on icon "Next image" at bounding box center [1196, 524] width 24 height 24
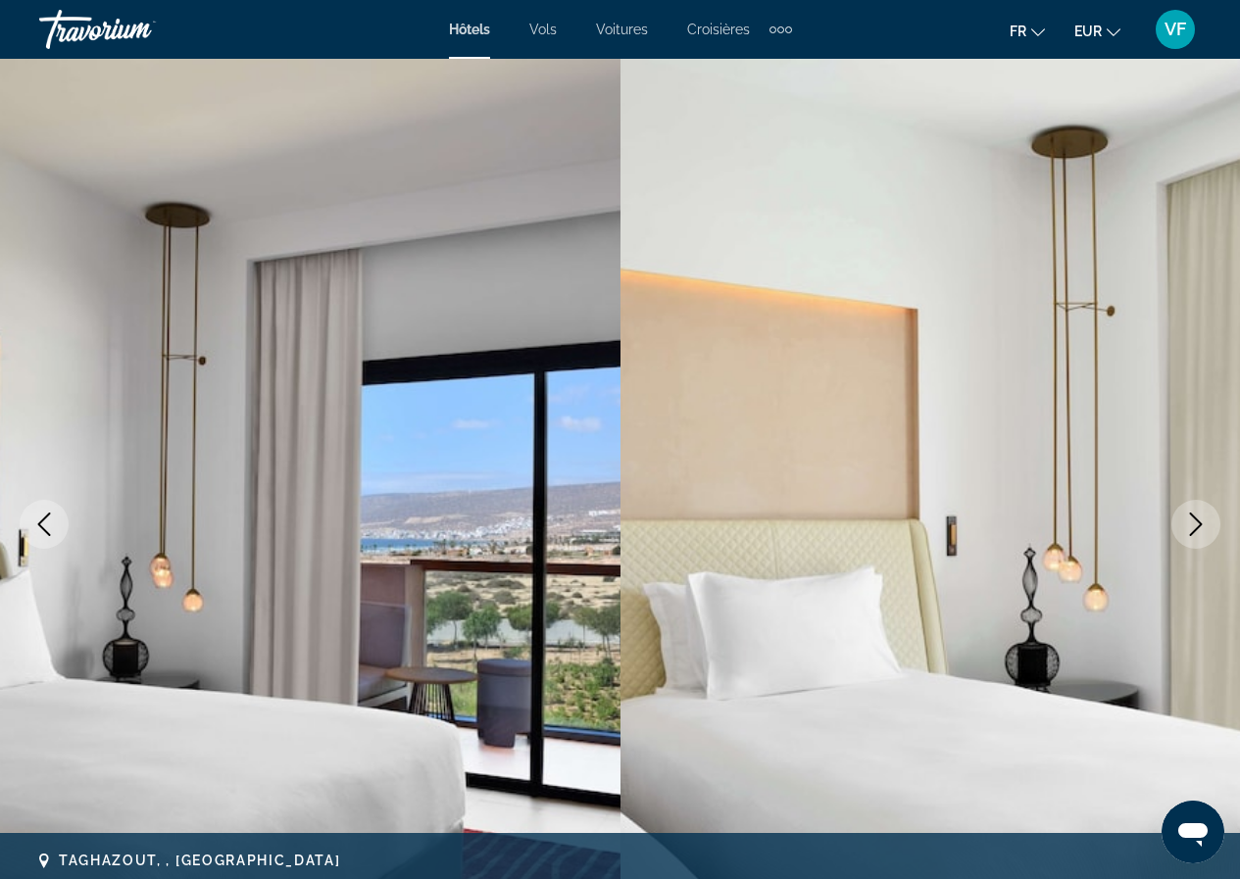
click at [1193, 524] on icon "Next image" at bounding box center [1196, 524] width 24 height 24
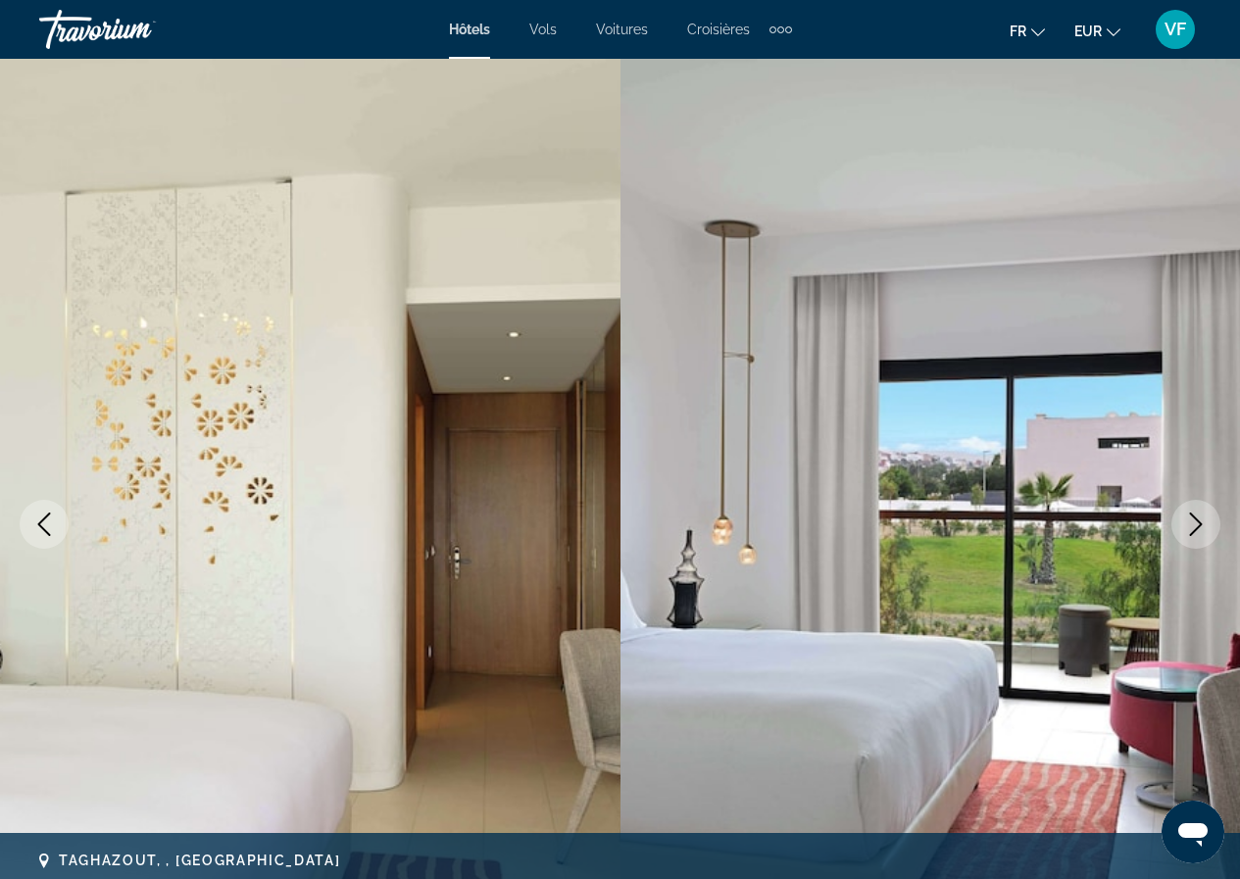
click at [1193, 524] on icon "Next image" at bounding box center [1196, 524] width 24 height 24
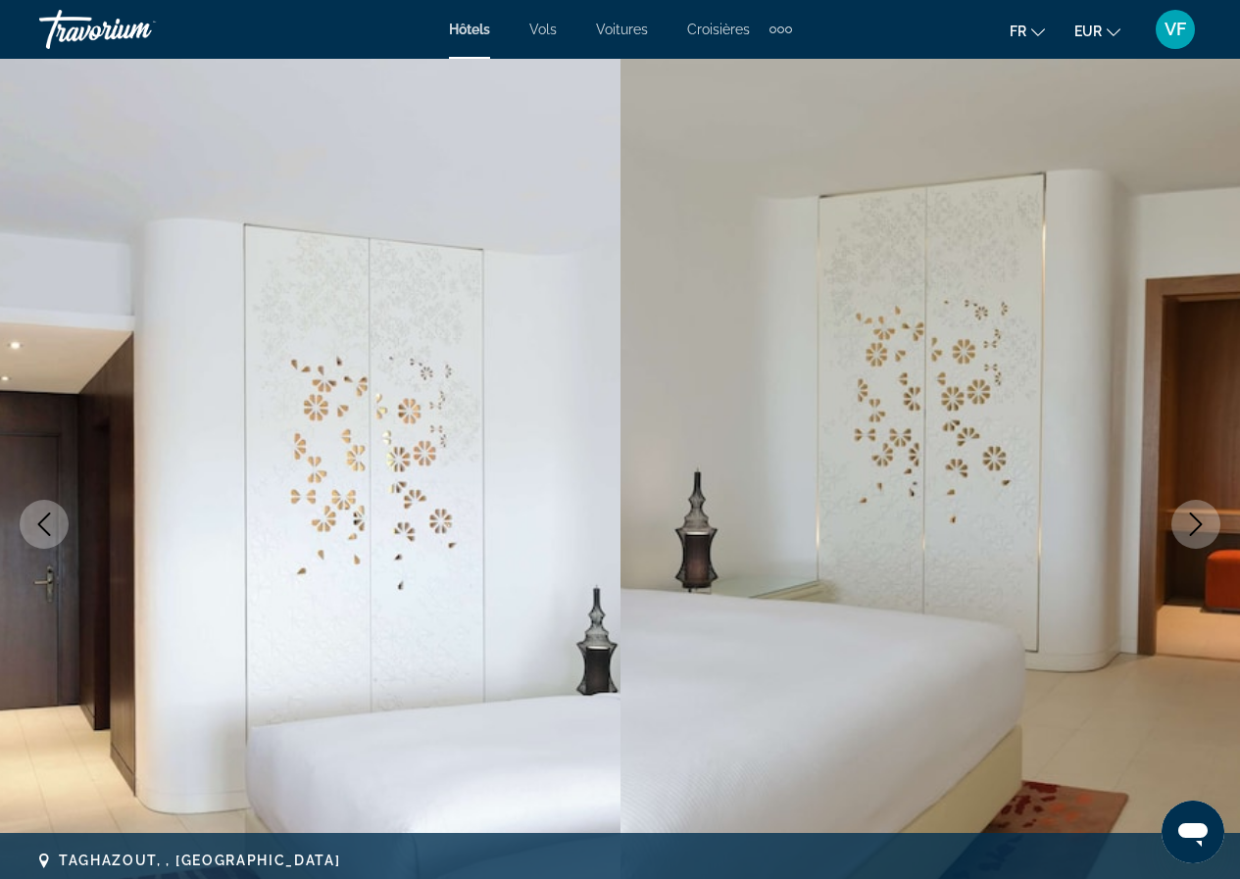
click at [1193, 524] on icon "Next image" at bounding box center [1196, 524] width 24 height 24
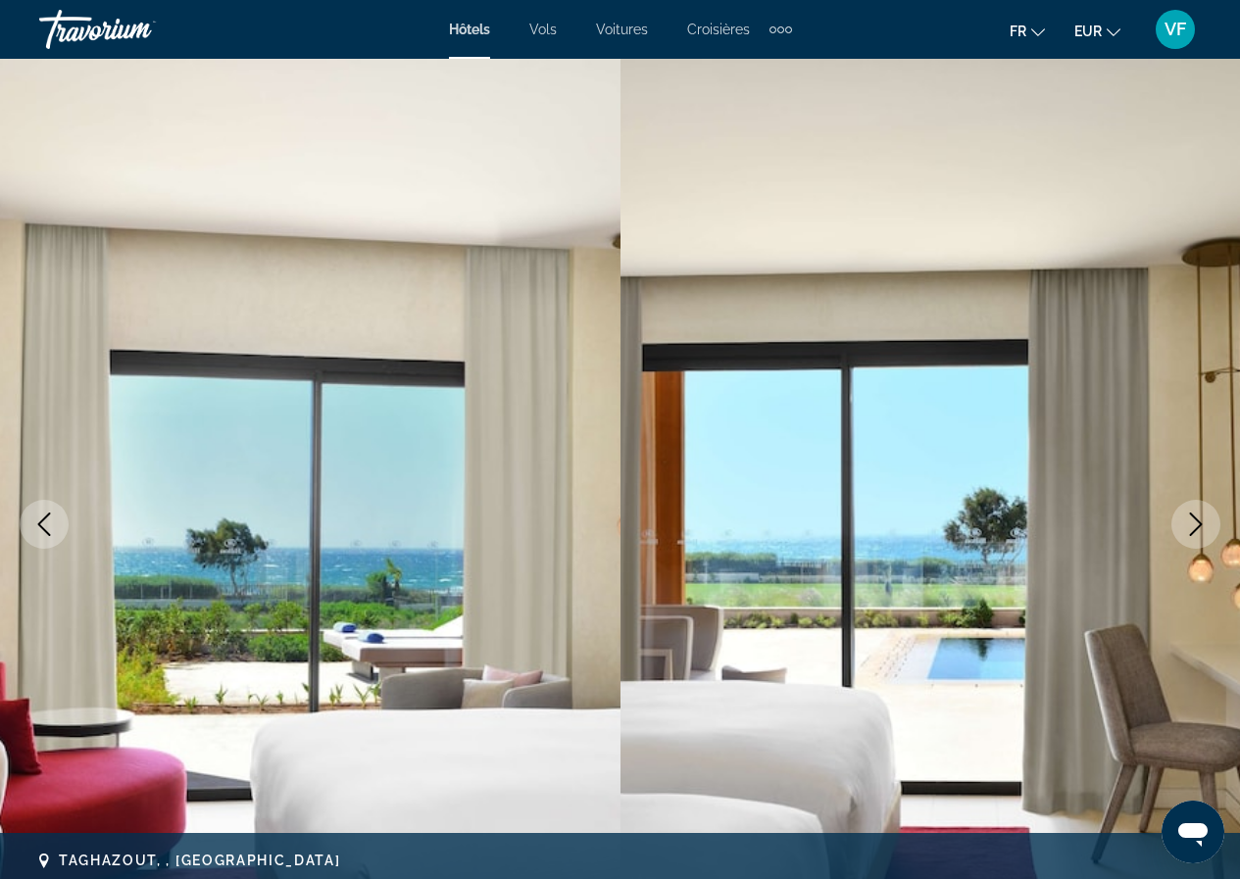
click at [1193, 524] on icon "Next image" at bounding box center [1196, 524] width 24 height 24
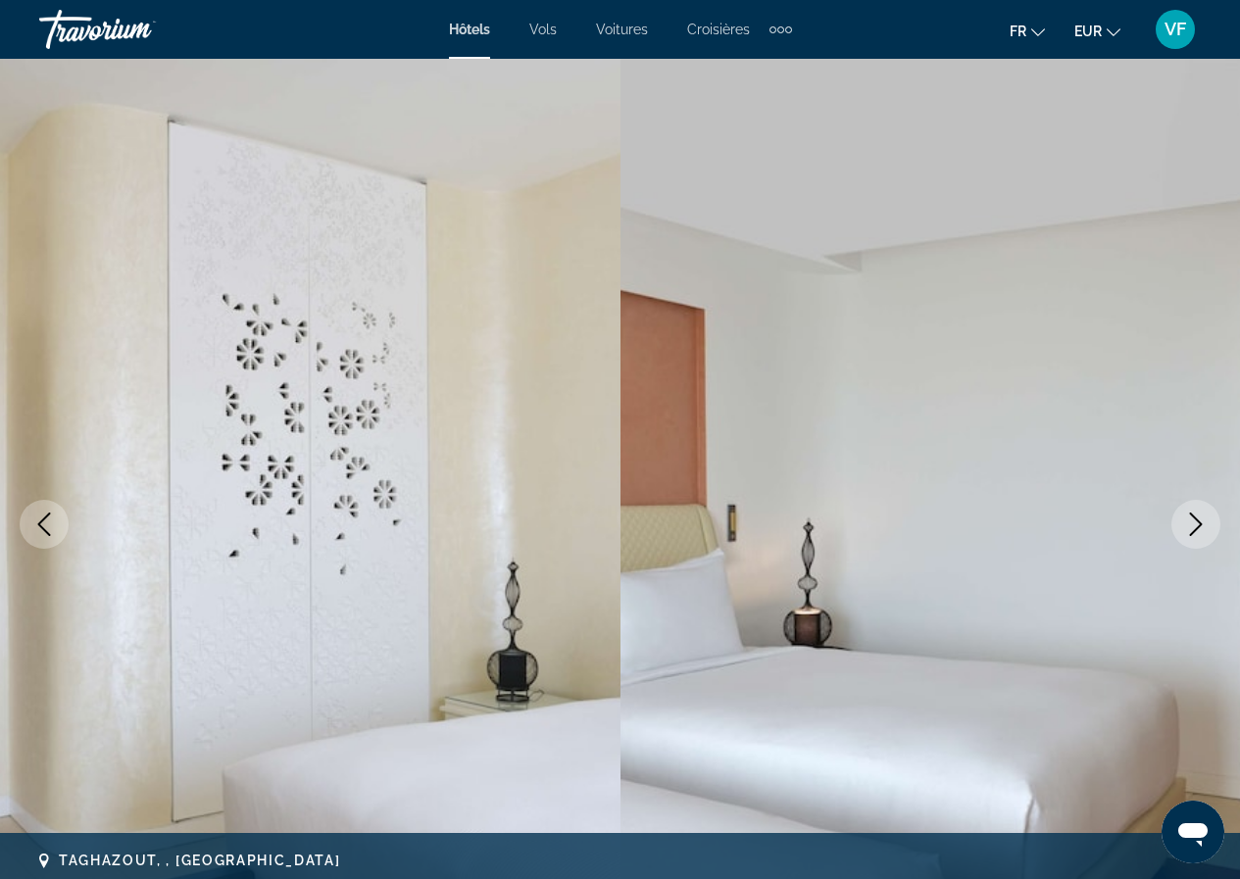
click at [1193, 524] on icon "Next image" at bounding box center [1196, 524] width 24 height 24
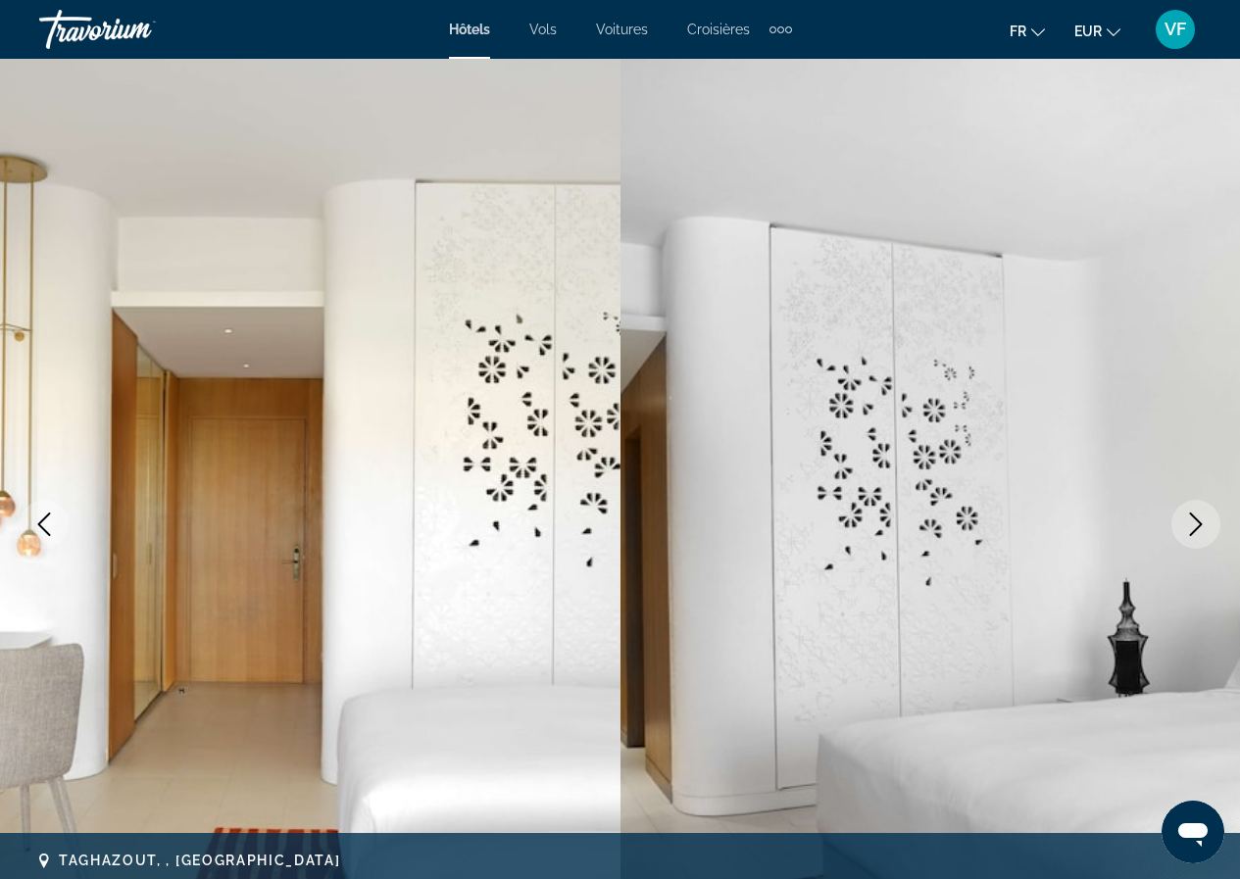
click at [1193, 524] on icon "Next image" at bounding box center [1196, 524] width 24 height 24
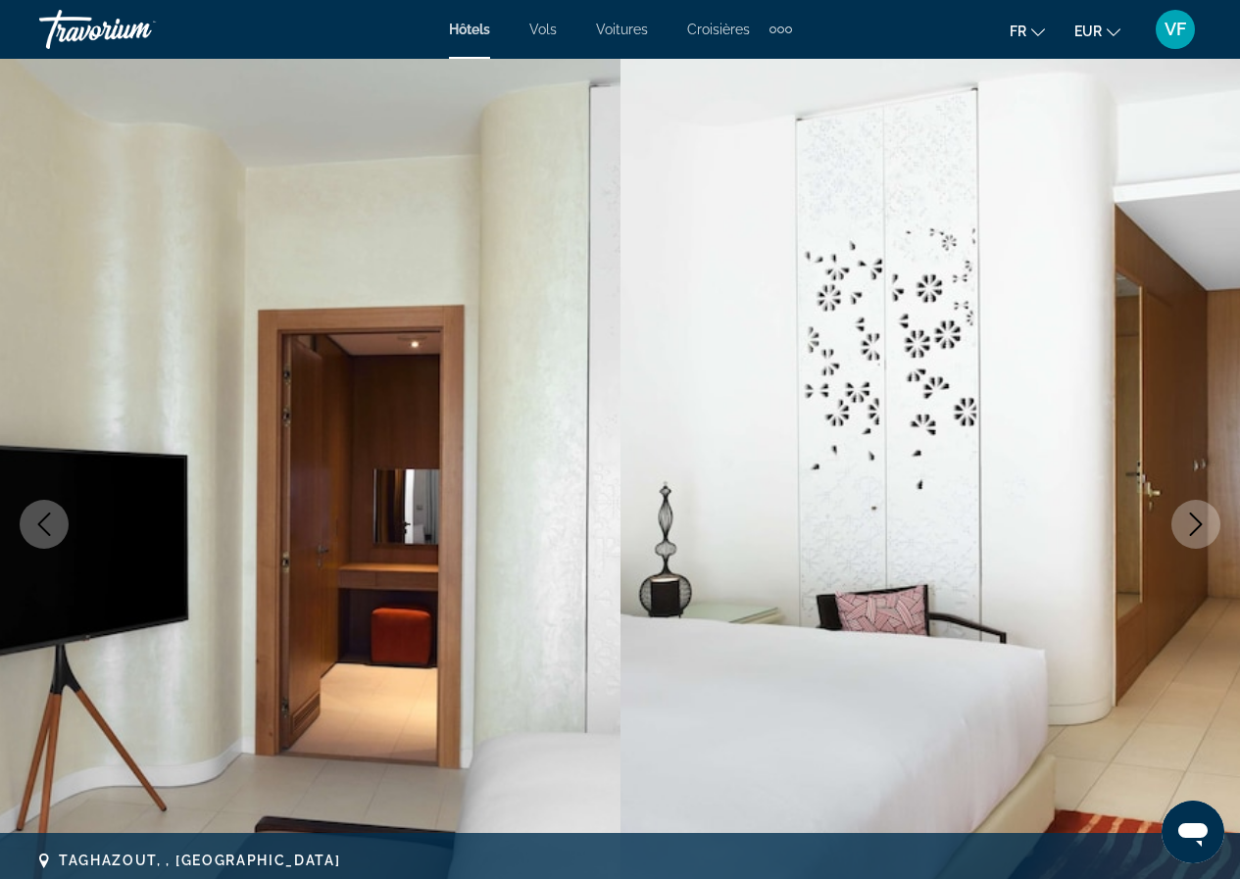
click at [1193, 524] on icon "Next image" at bounding box center [1196, 524] width 24 height 24
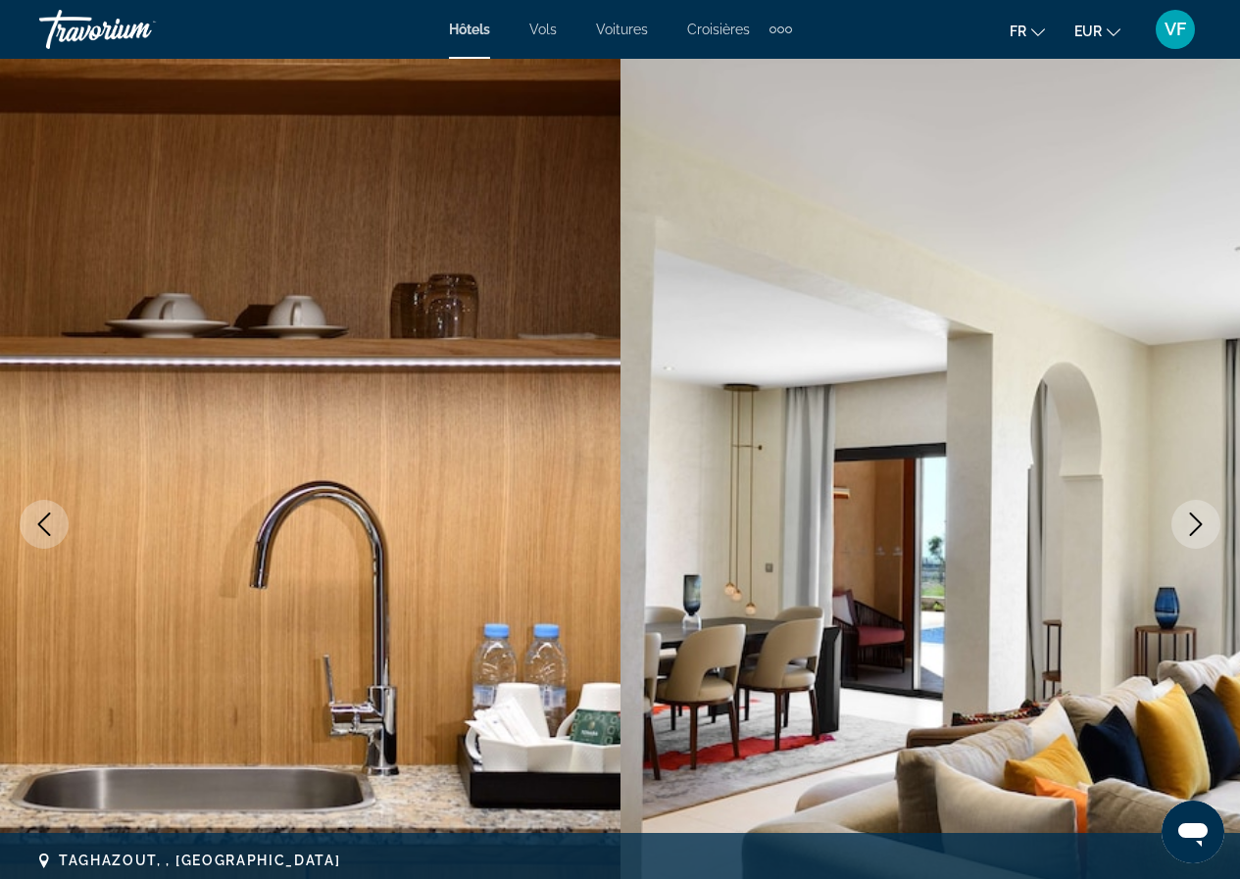
click at [1193, 524] on icon "Next image" at bounding box center [1196, 524] width 24 height 24
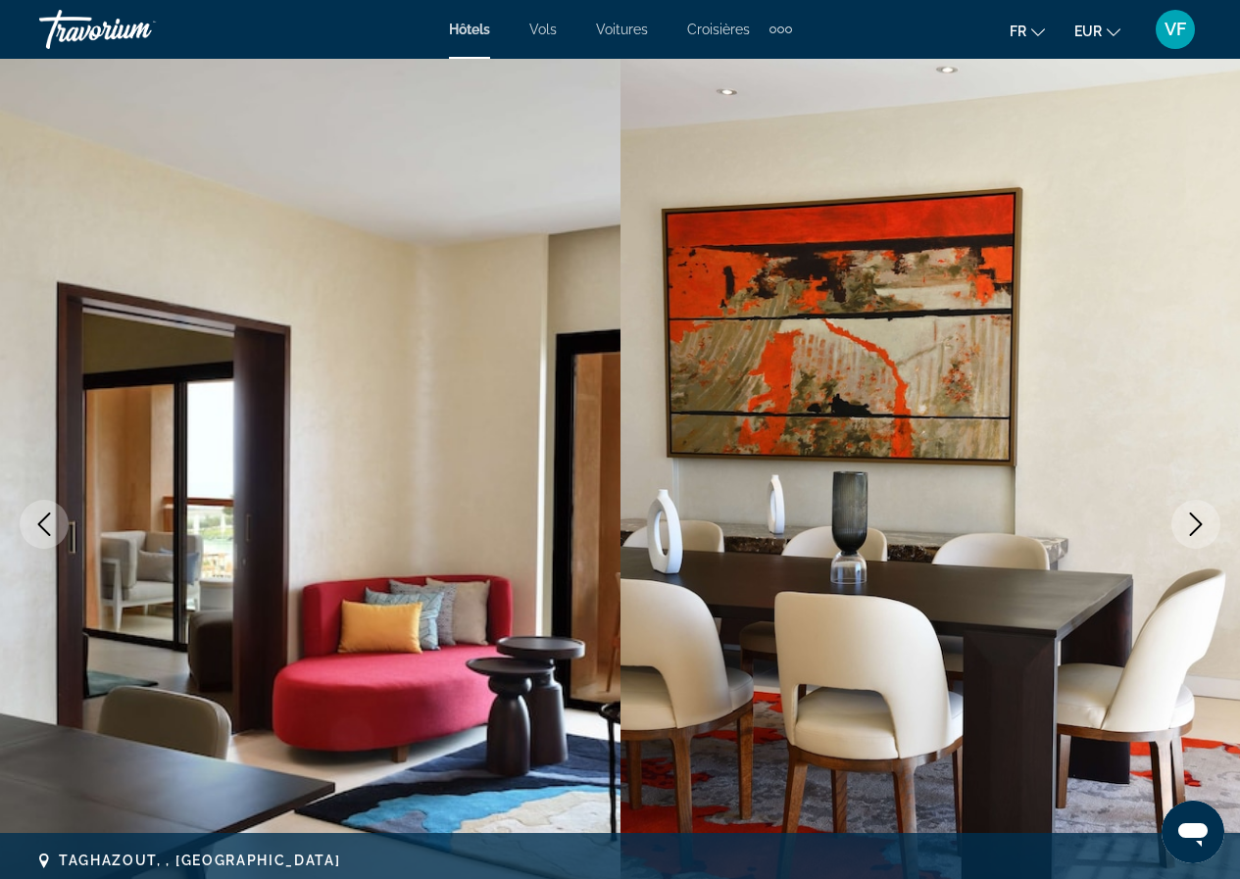
click at [1193, 524] on icon "Next image" at bounding box center [1196, 524] width 24 height 24
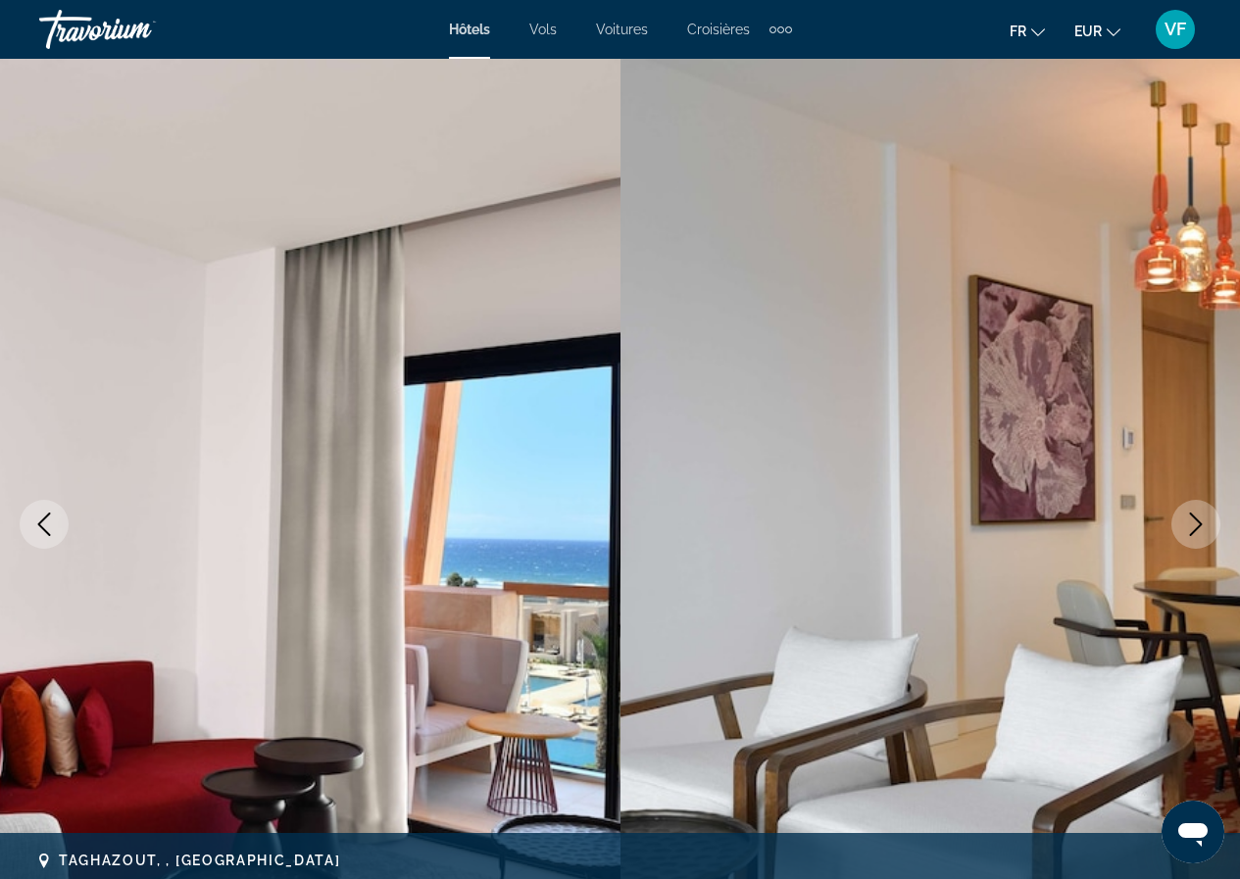
click at [1193, 524] on icon "Next image" at bounding box center [1196, 524] width 24 height 24
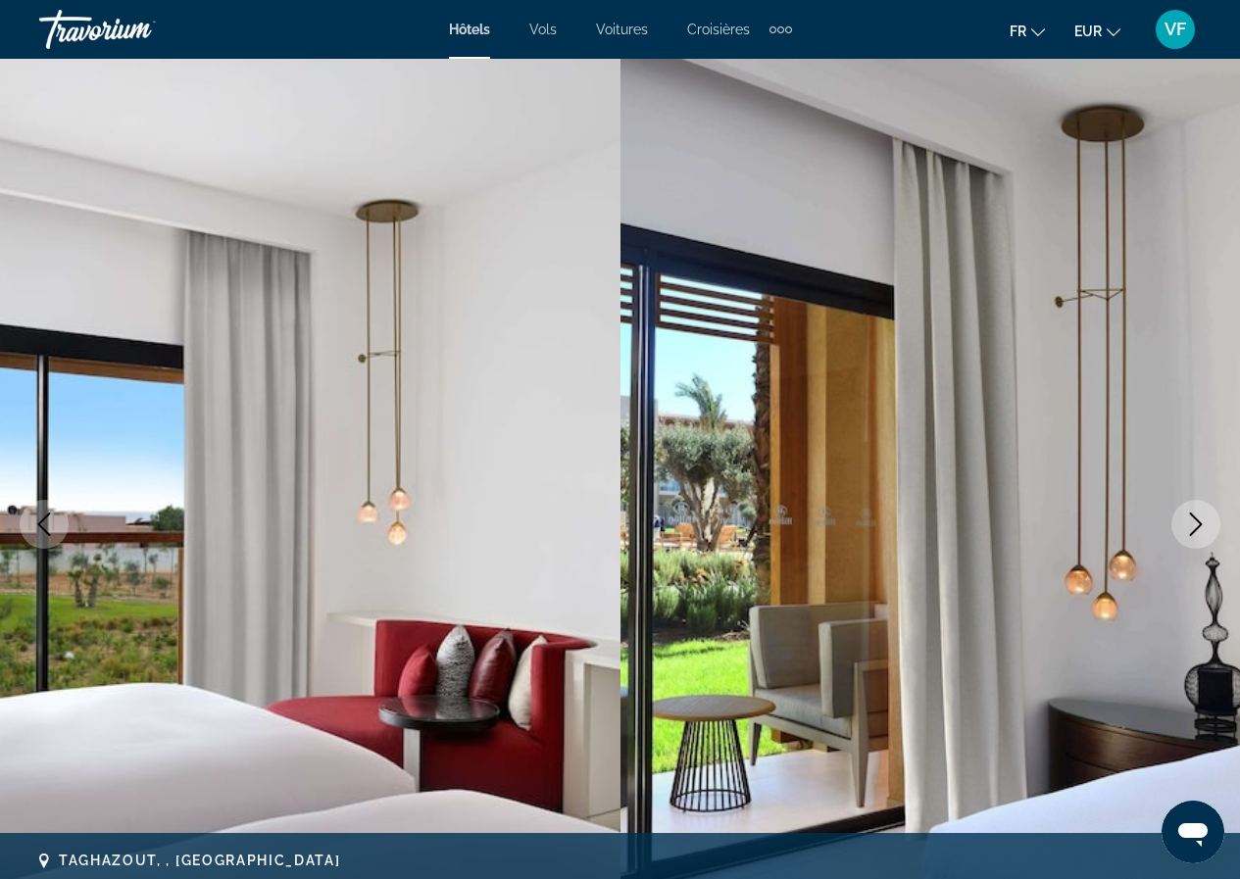
click at [1193, 524] on icon "Next image" at bounding box center [1196, 524] width 24 height 24
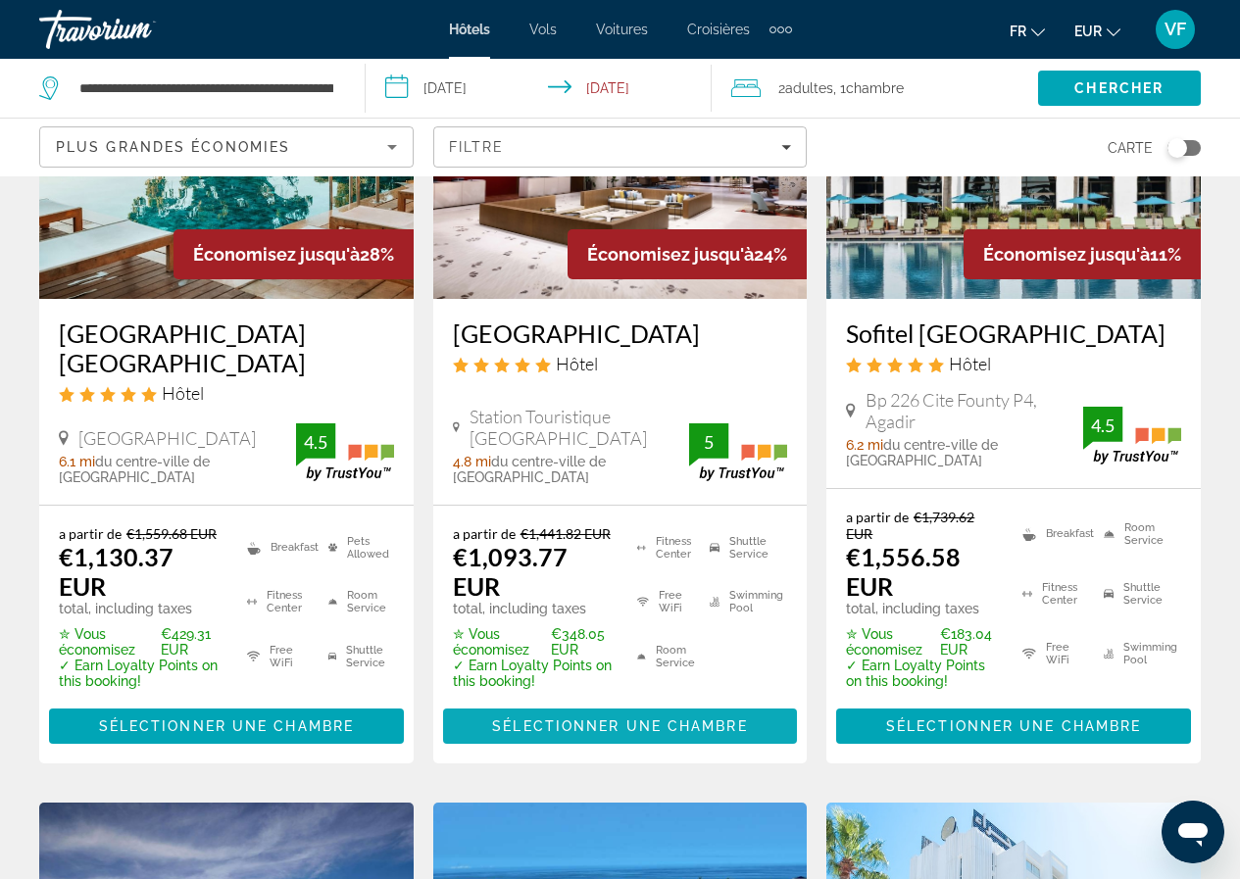
scroll to position [294, 0]
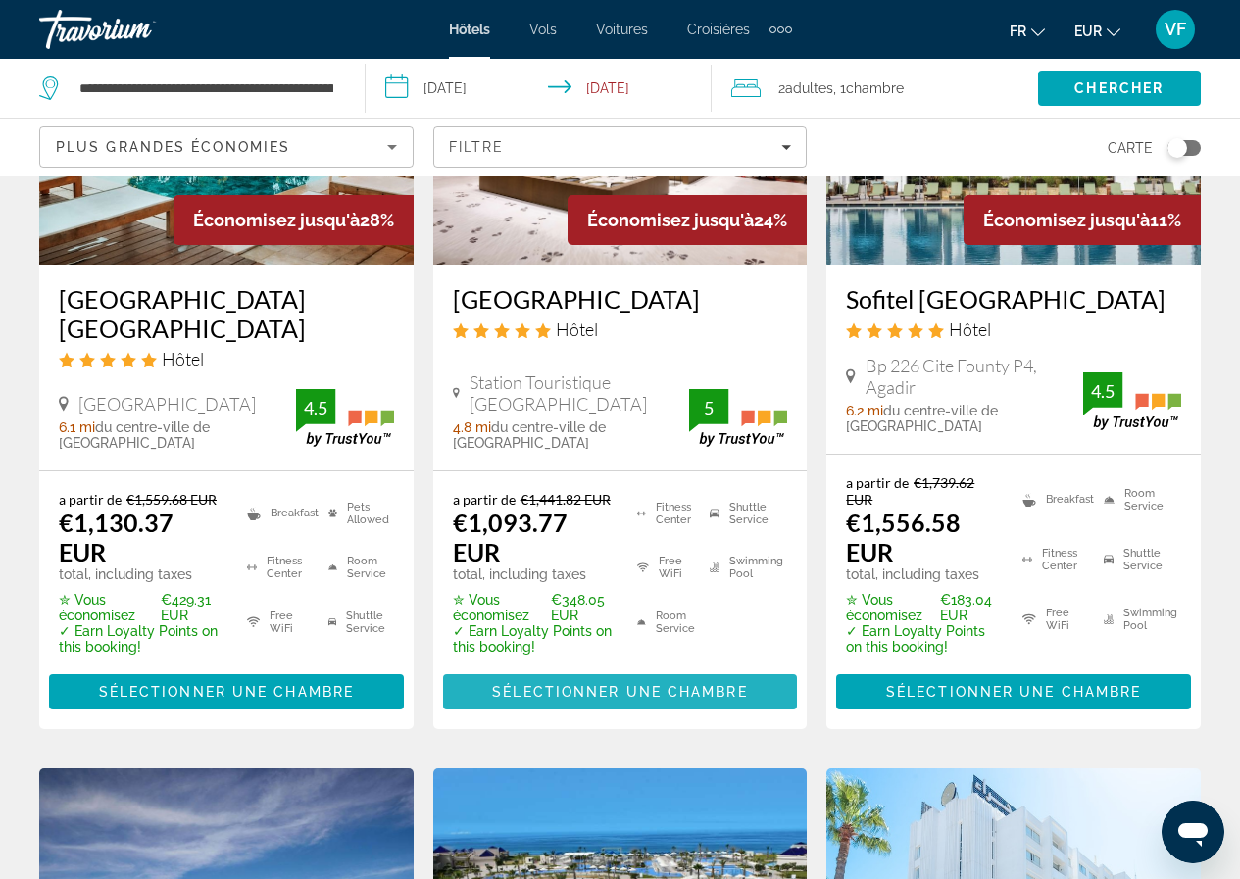
click at [709, 689] on span "Sélectionner une chambre" at bounding box center [619, 692] width 255 height 16
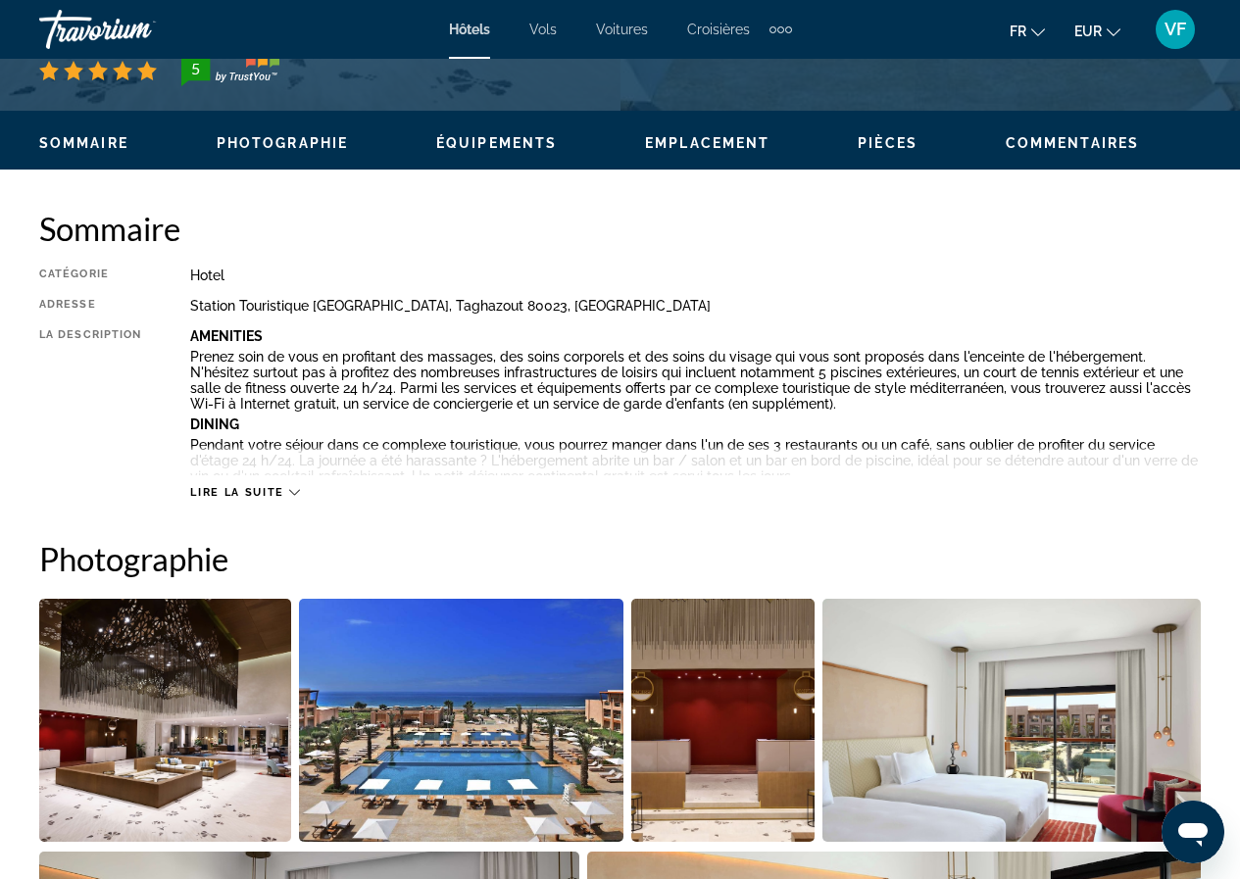
scroll to position [882, 0]
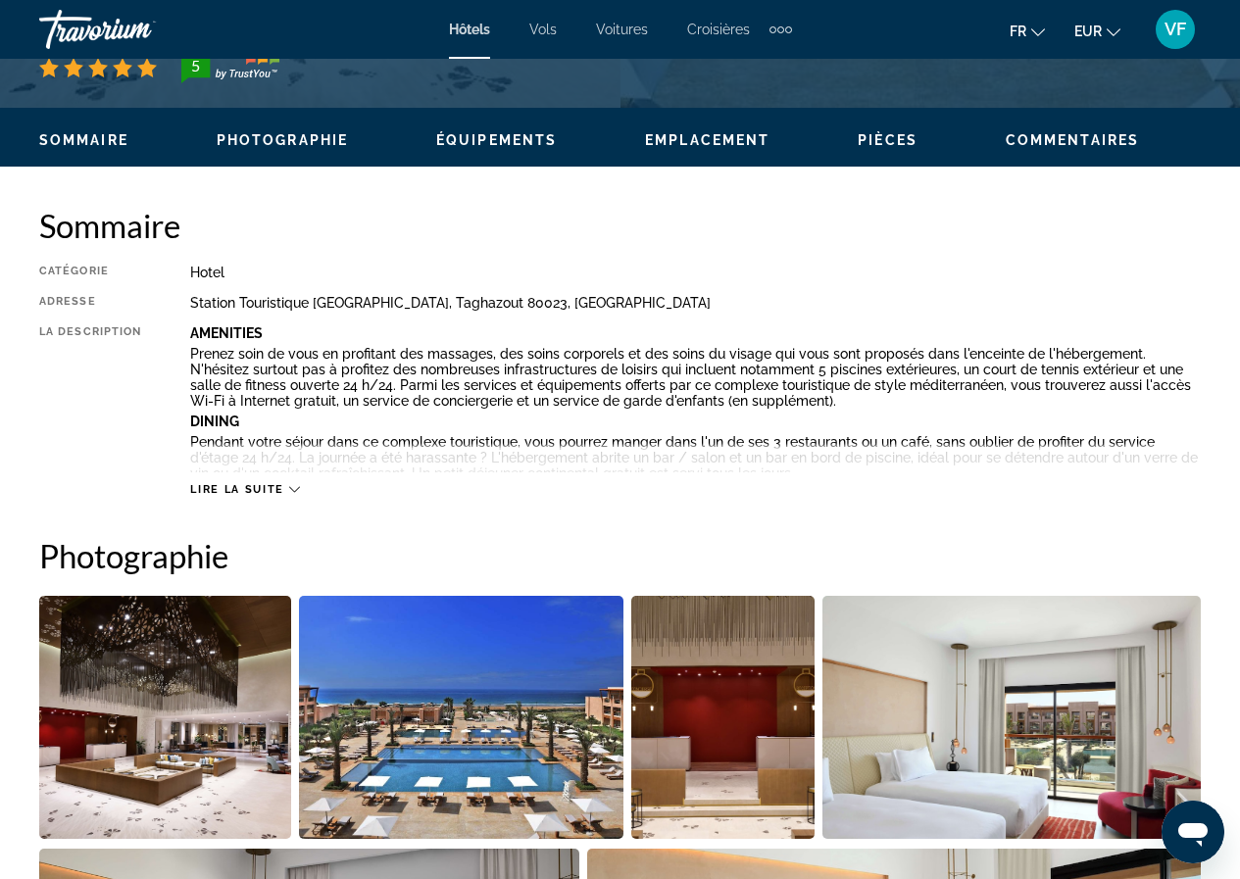
click at [239, 486] on span "Lire la suite" at bounding box center [236, 489] width 93 height 13
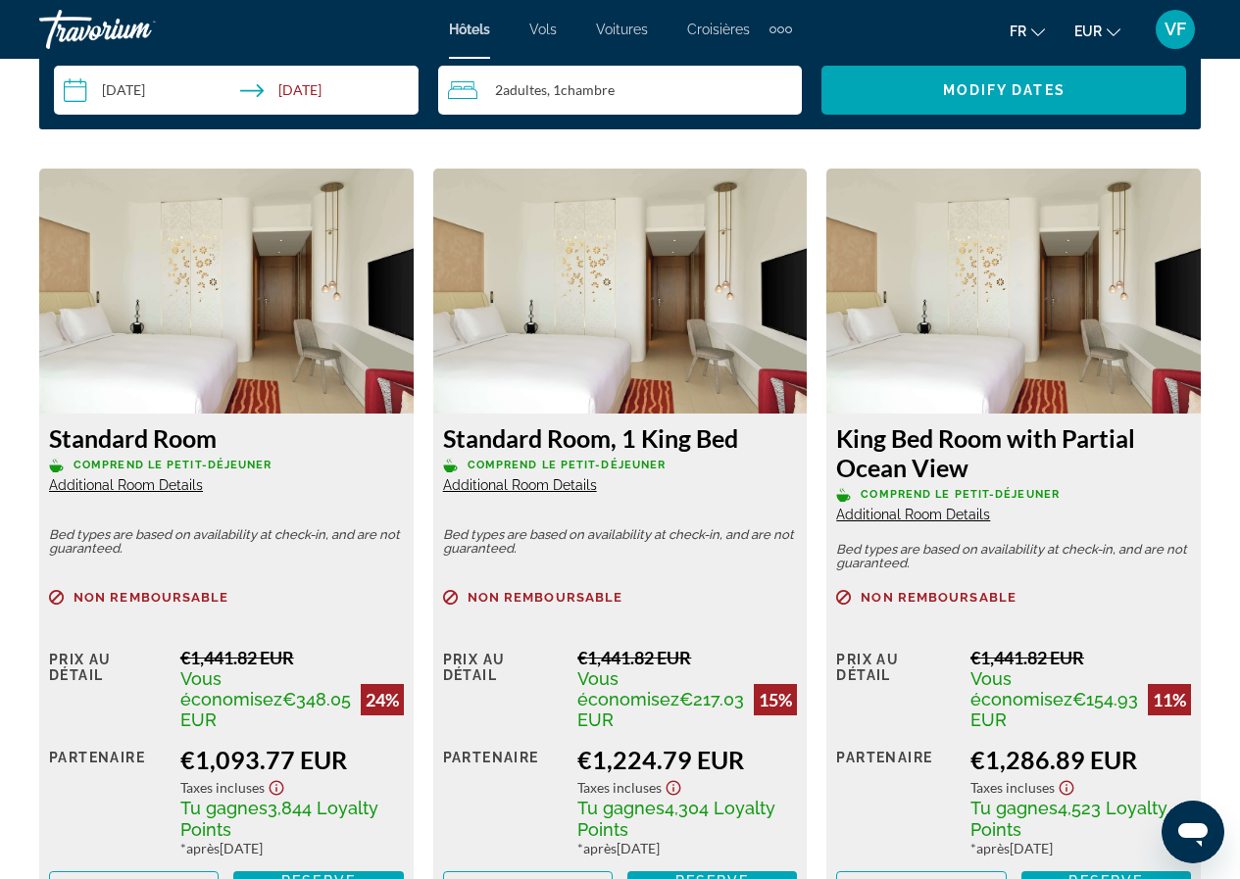
scroll to position [3723, 0]
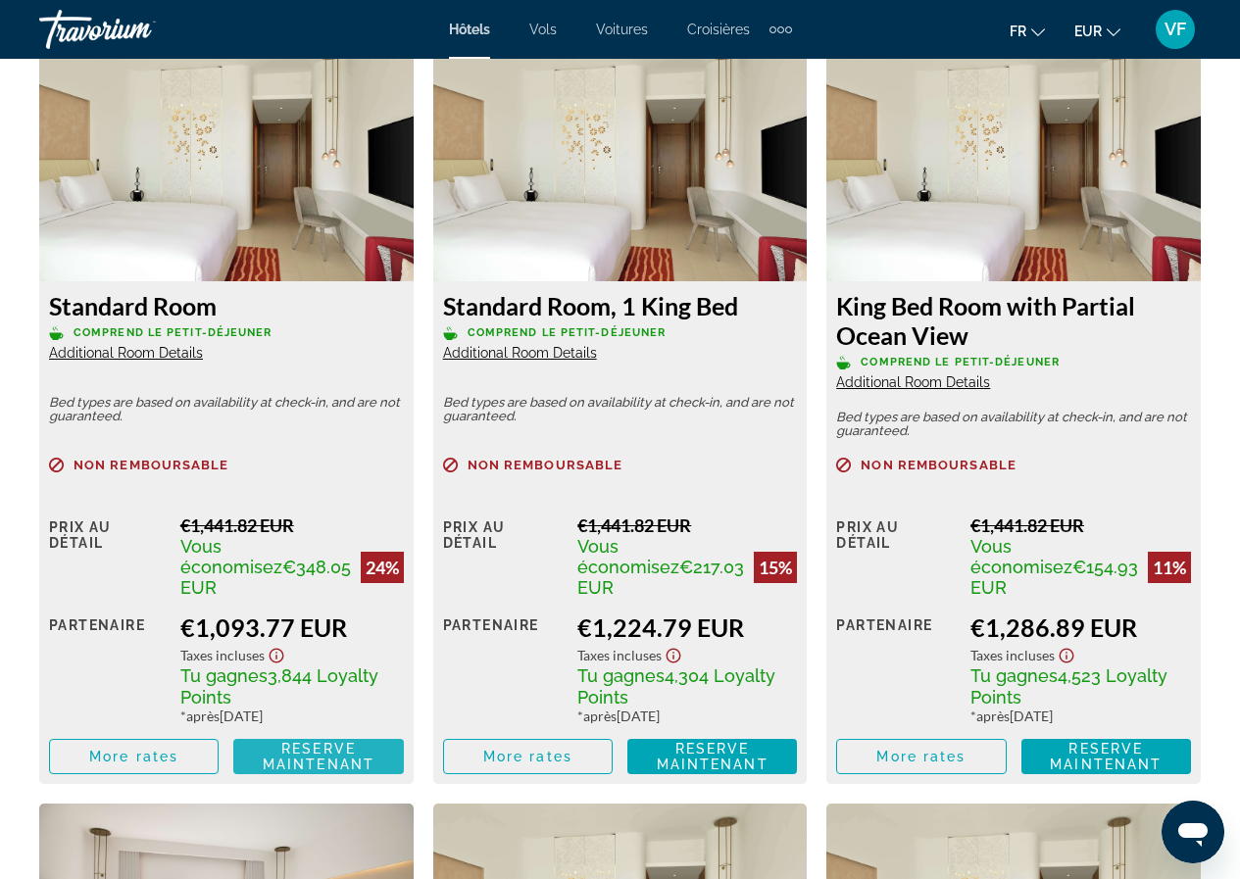
click at [372, 746] on span "Reserve maintenant" at bounding box center [319, 756] width 112 height 31
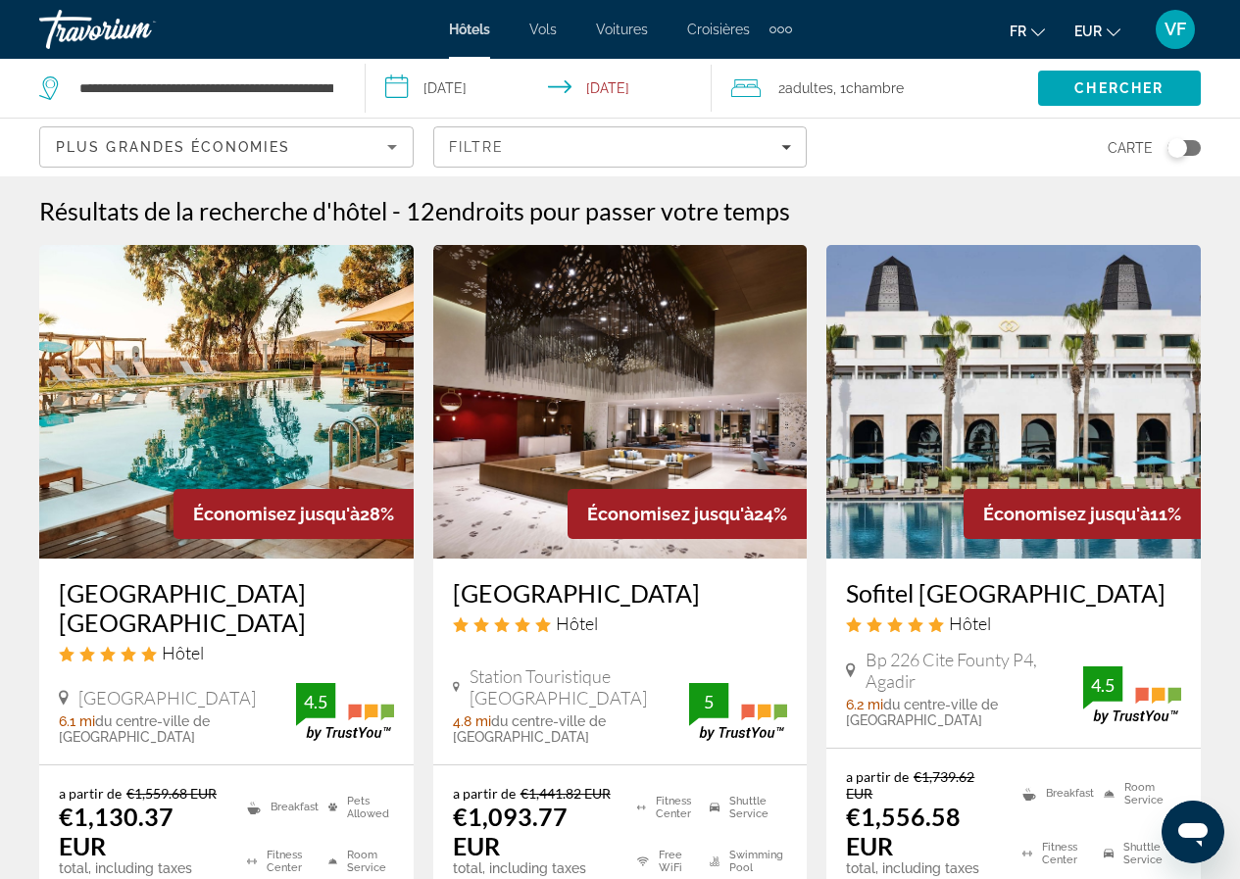
click at [1024, 379] on img "Main content" at bounding box center [1013, 402] width 374 height 314
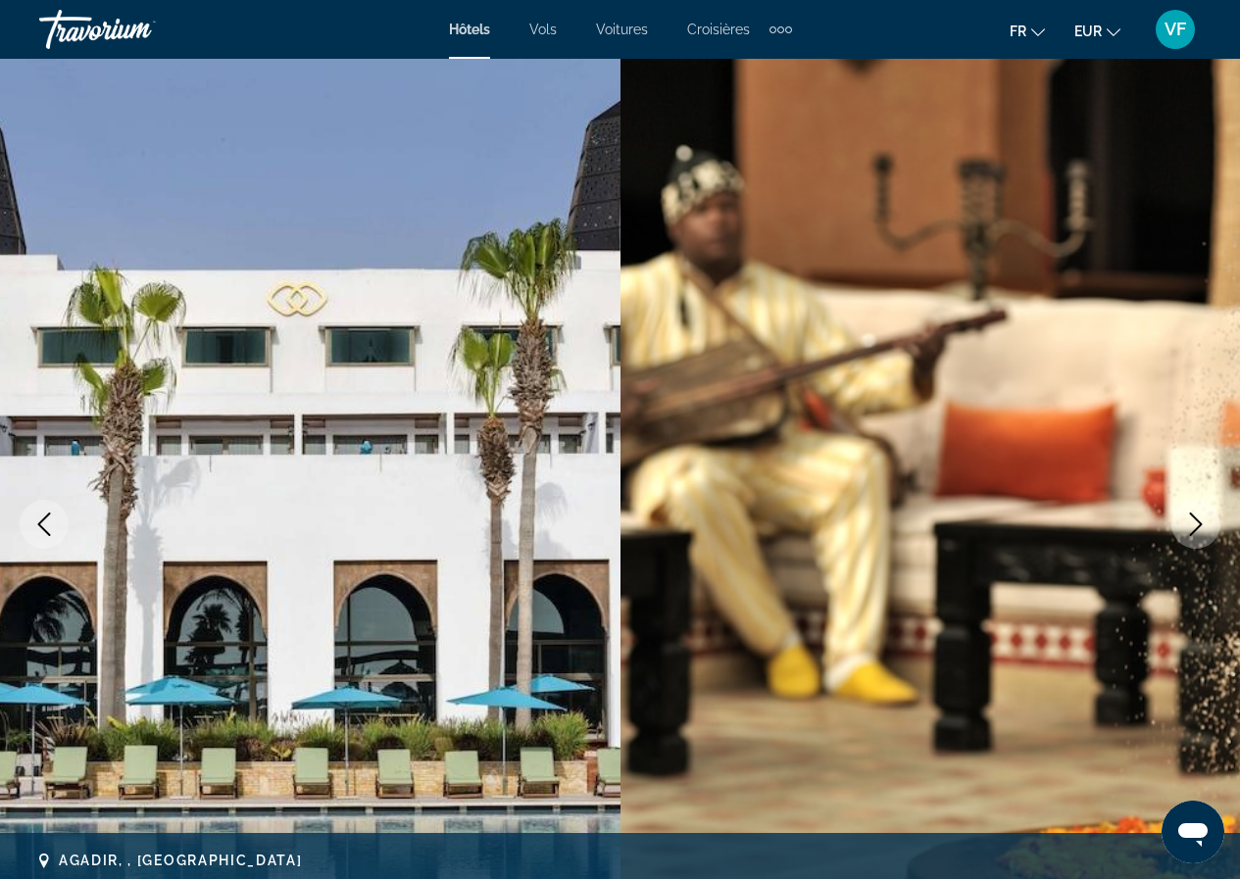
click at [1199, 525] on icon "Next image" at bounding box center [1196, 524] width 13 height 24
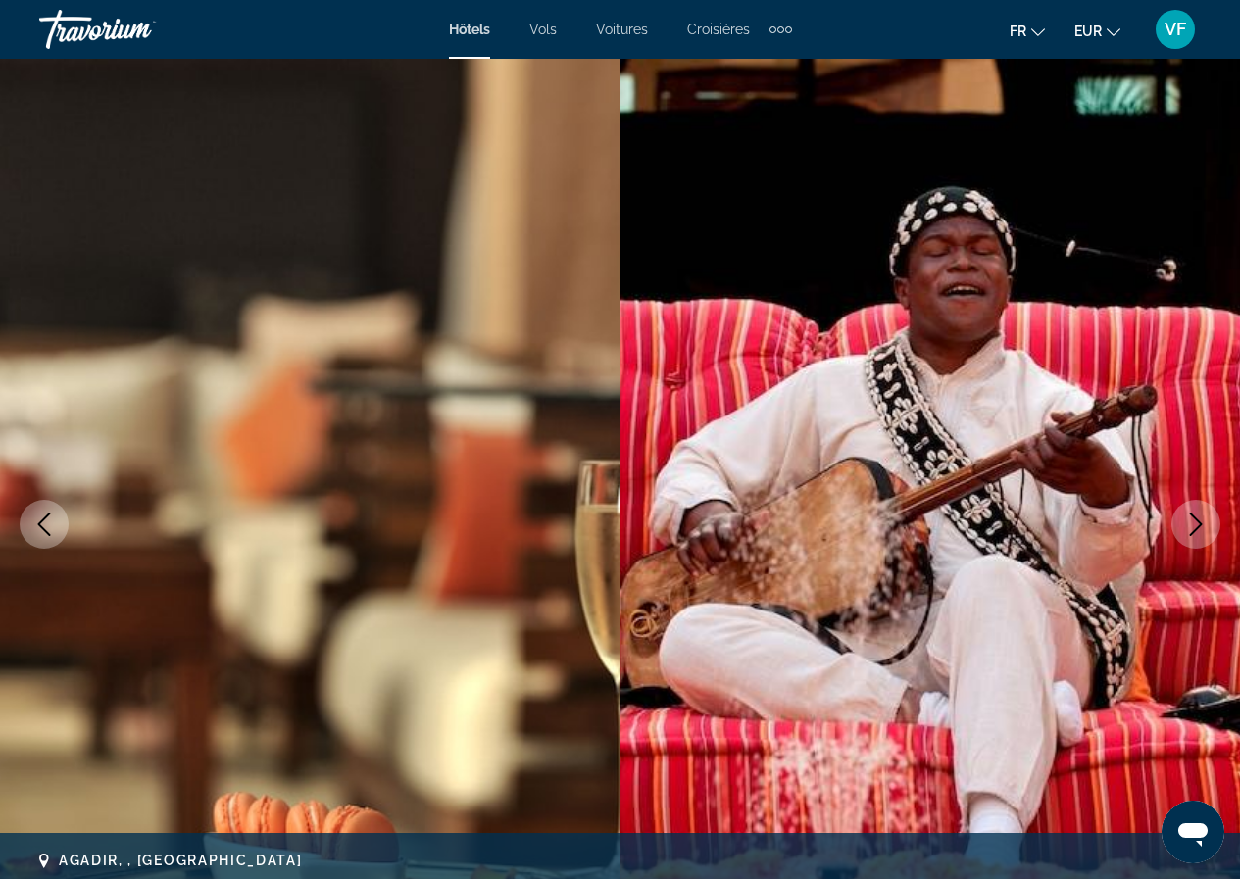
click at [1199, 525] on icon "Next image" at bounding box center [1196, 524] width 13 height 24
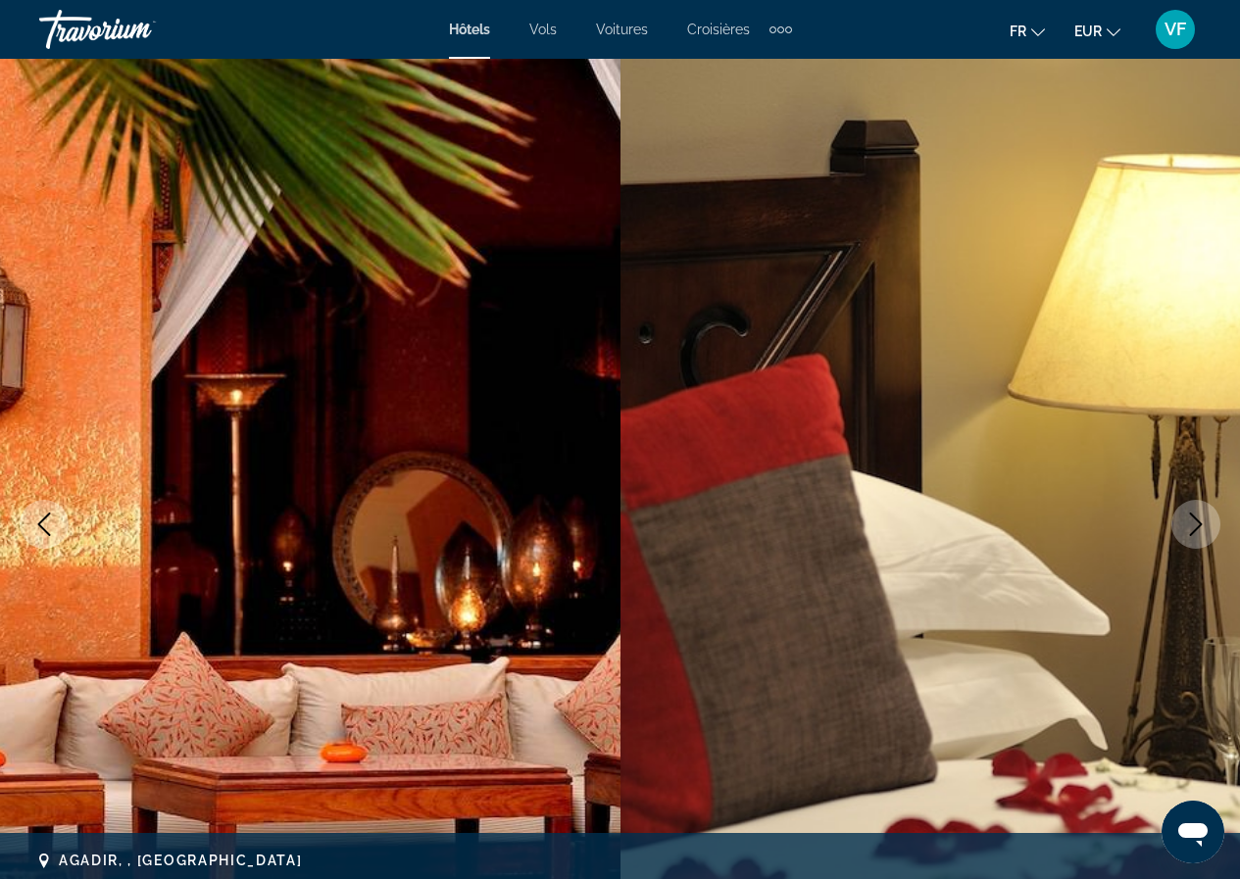
click at [1199, 525] on icon "Next image" at bounding box center [1196, 524] width 13 height 24
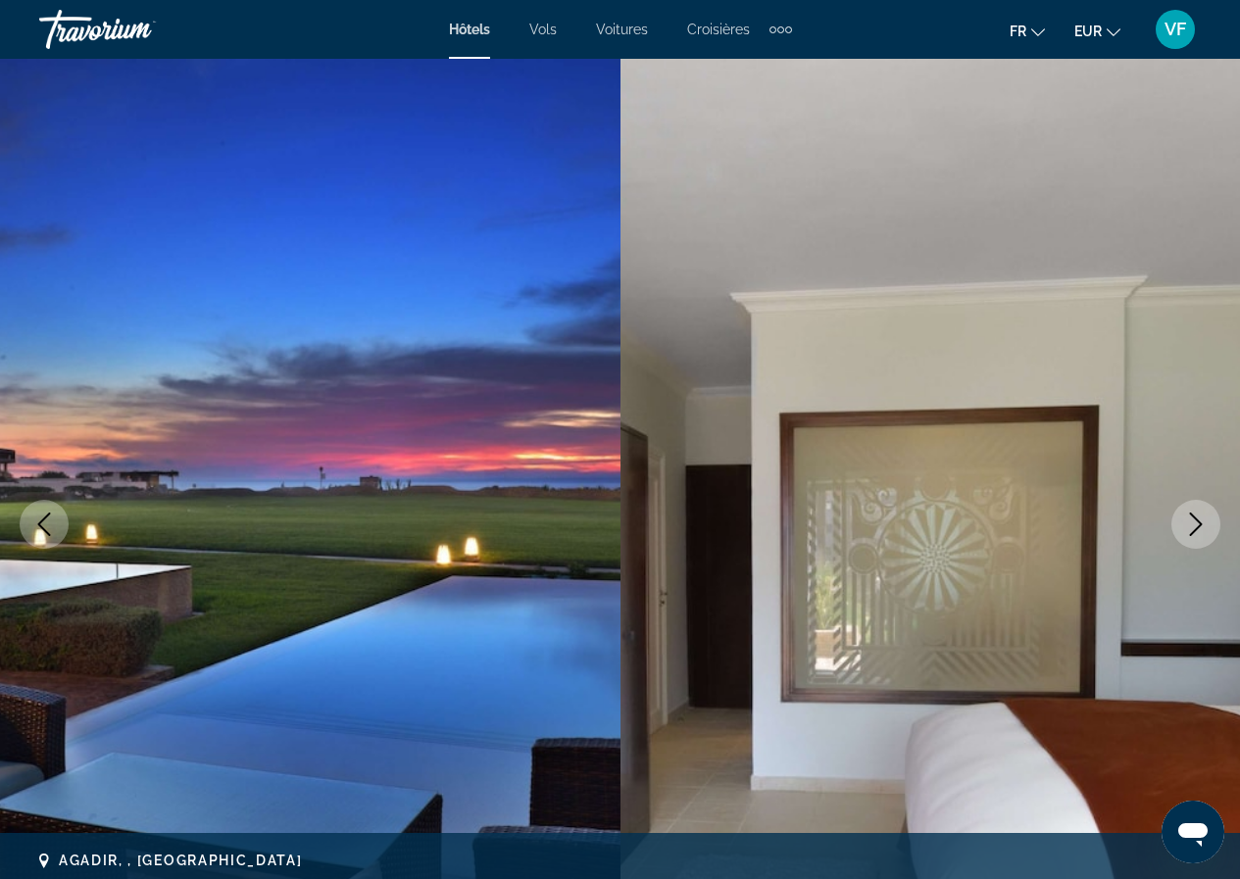
click at [1204, 520] on icon "Next image" at bounding box center [1196, 524] width 24 height 24
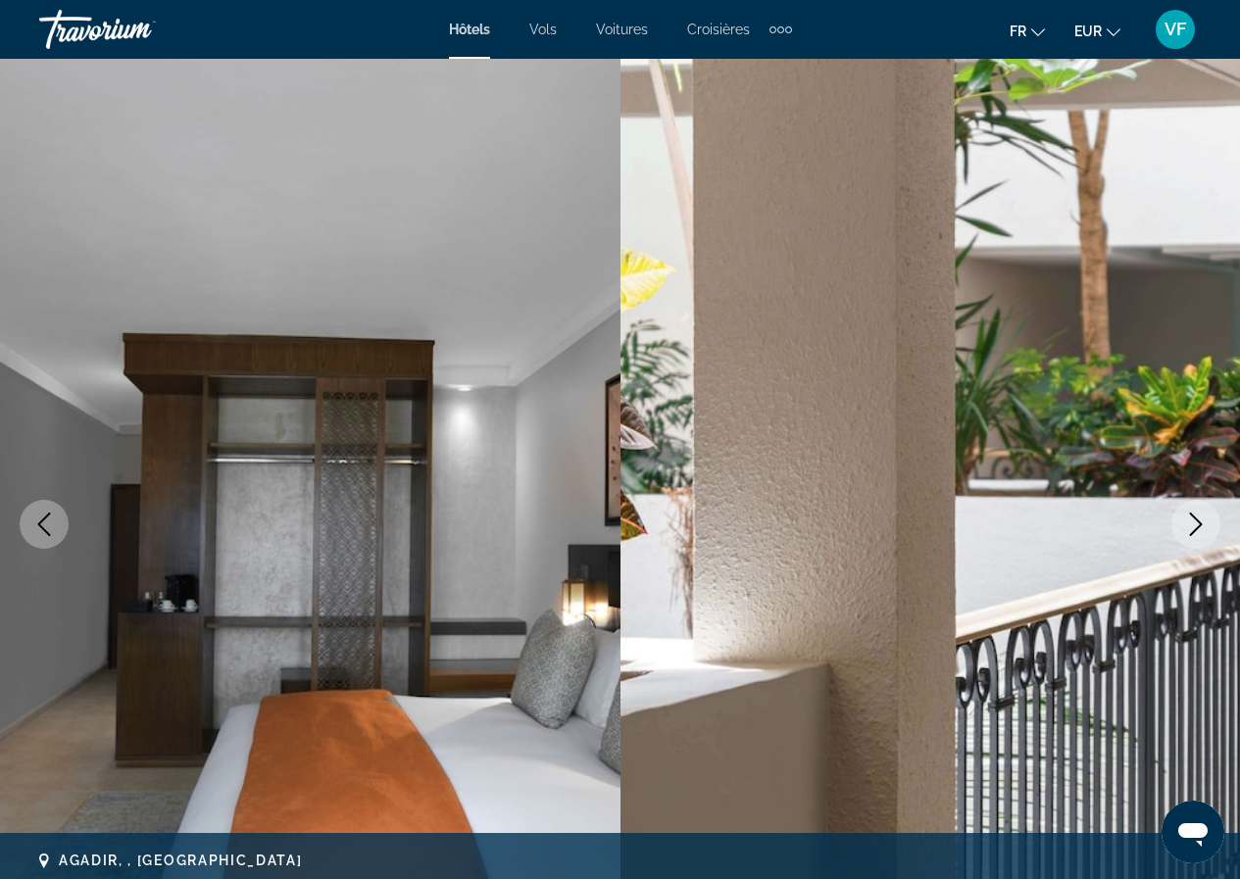
click at [1204, 520] on icon "Next image" at bounding box center [1196, 524] width 24 height 24
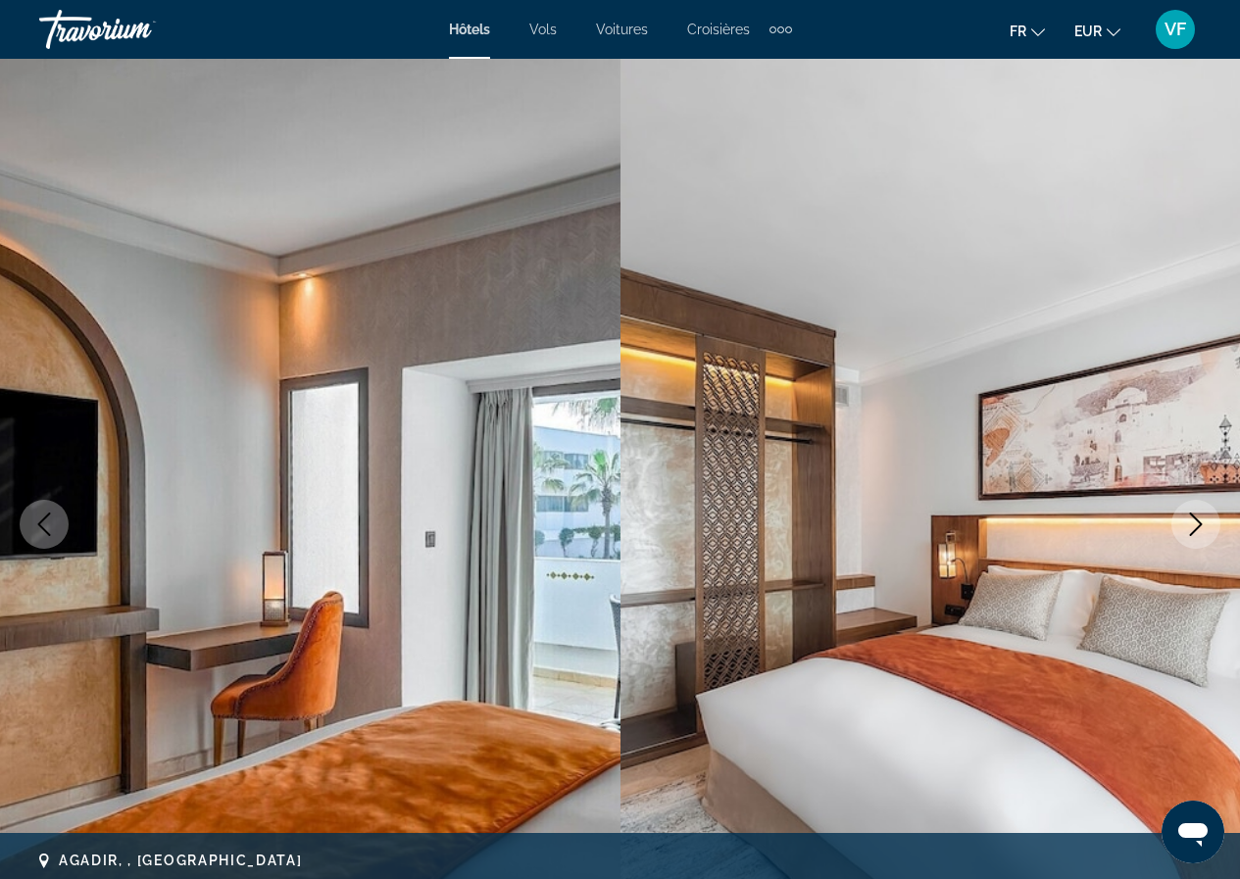
click at [1204, 520] on icon "Next image" at bounding box center [1196, 524] width 24 height 24
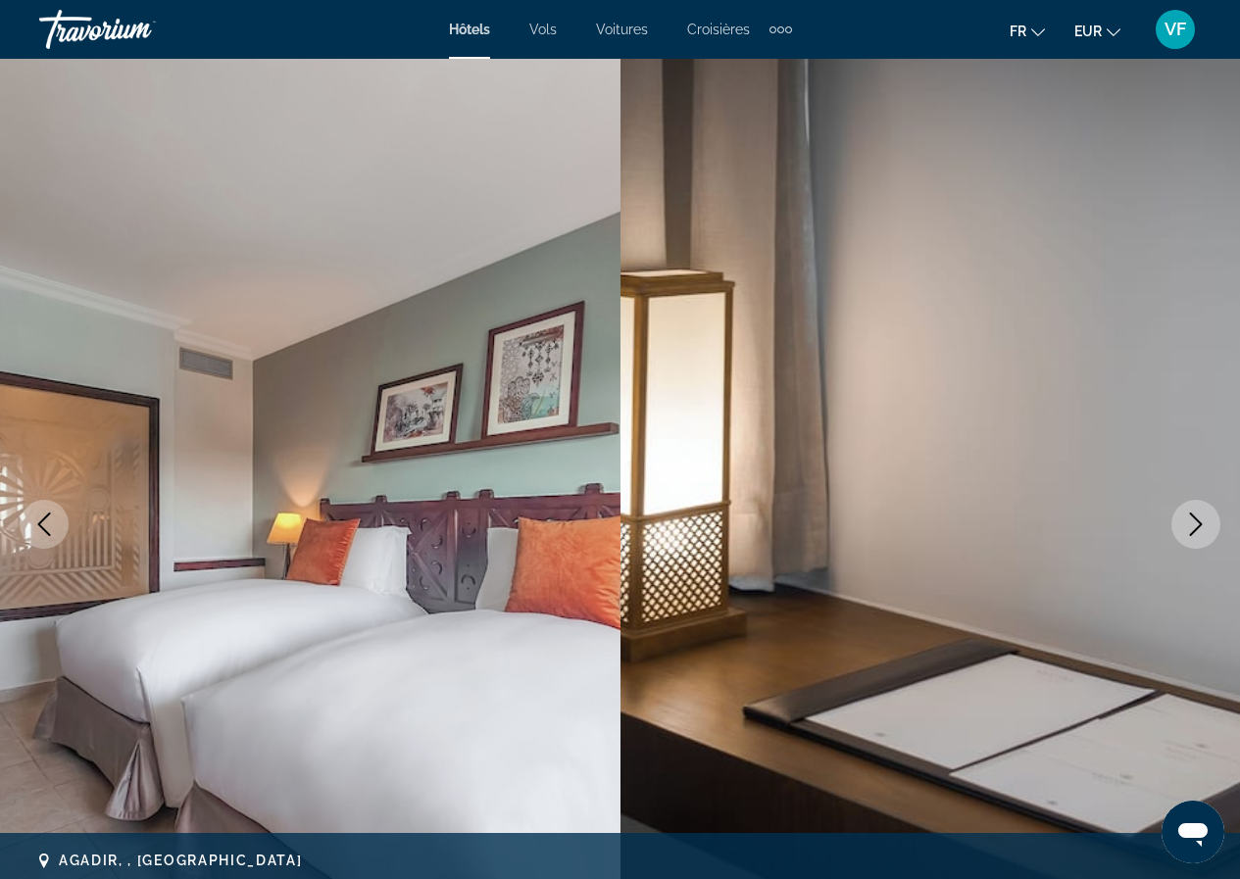
click at [1204, 520] on icon "Next image" at bounding box center [1196, 524] width 24 height 24
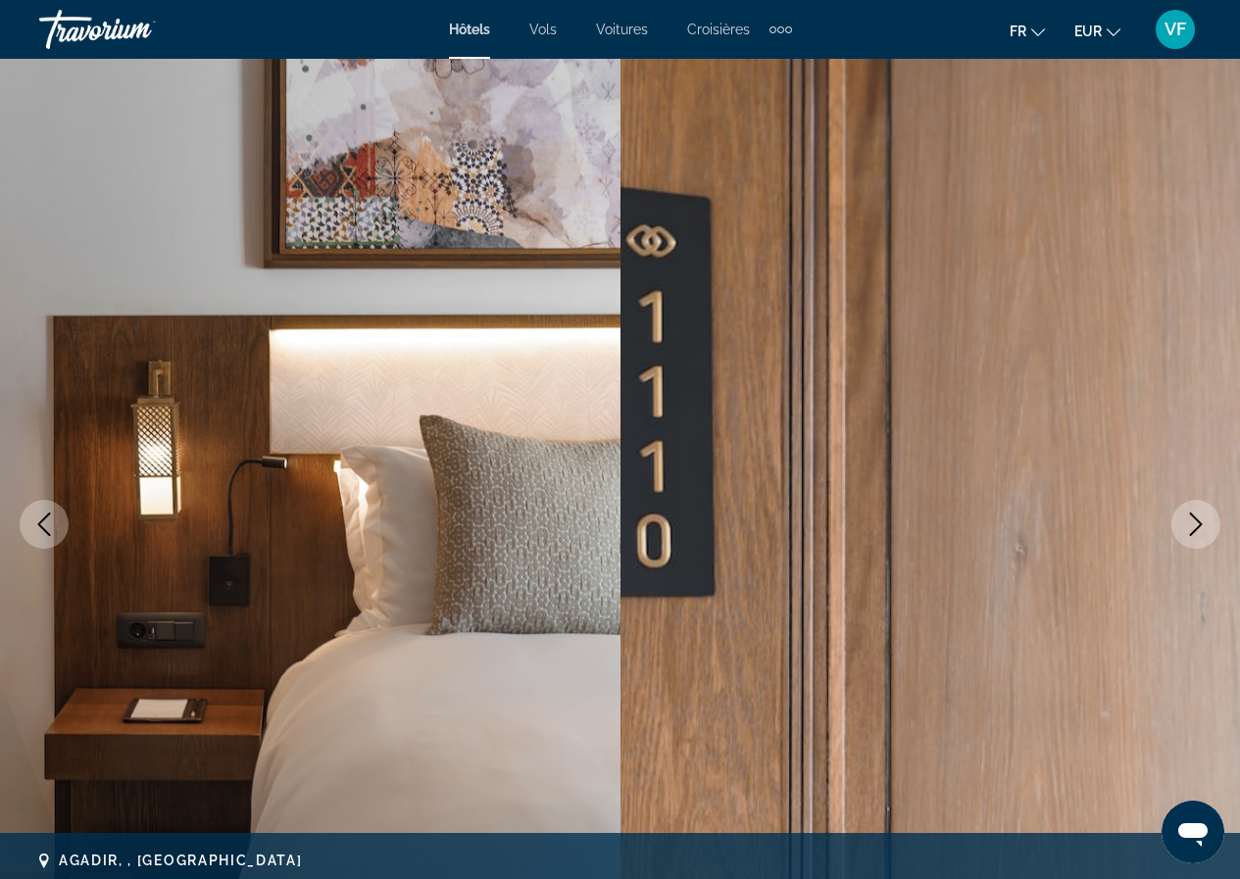
click at [1204, 520] on icon "Next image" at bounding box center [1196, 524] width 24 height 24
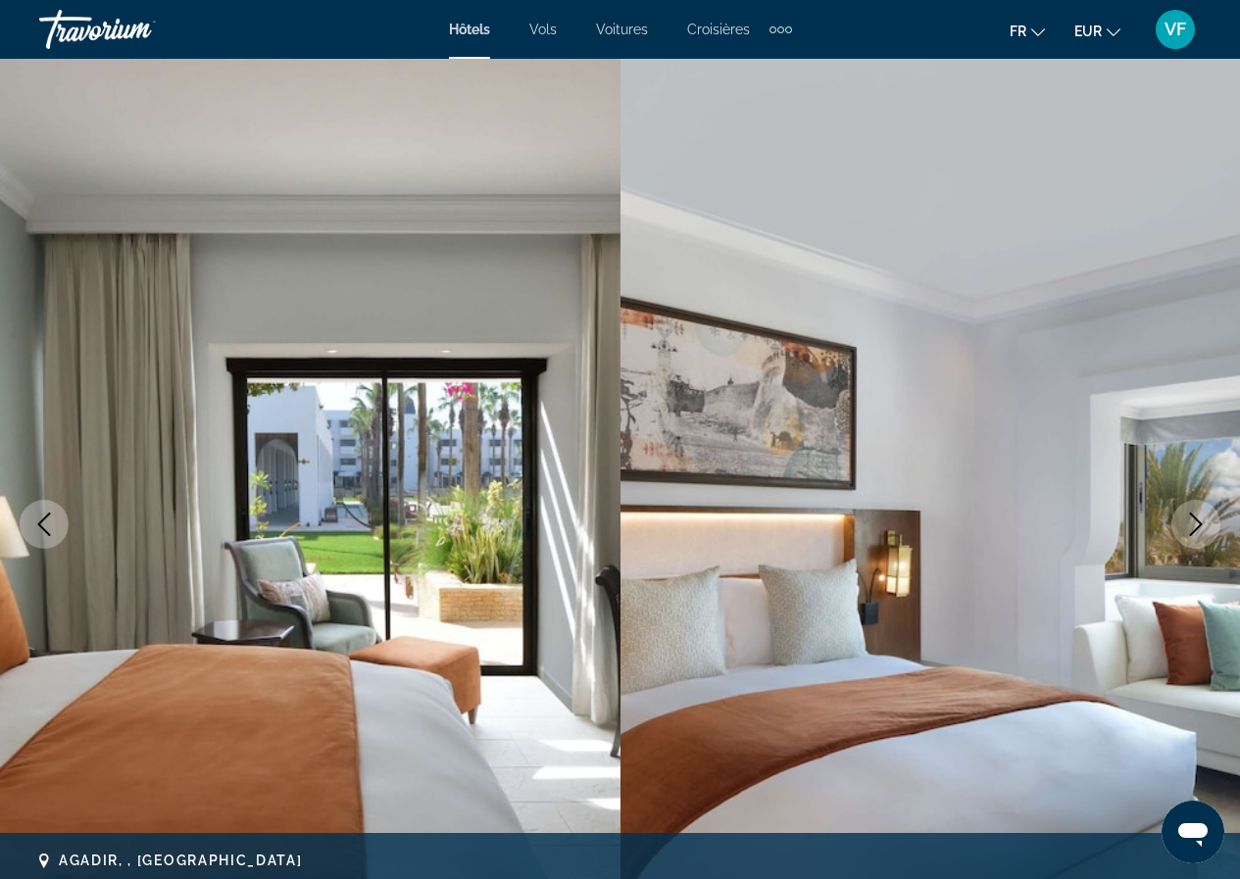
click at [1204, 520] on icon "Next image" at bounding box center [1196, 524] width 24 height 24
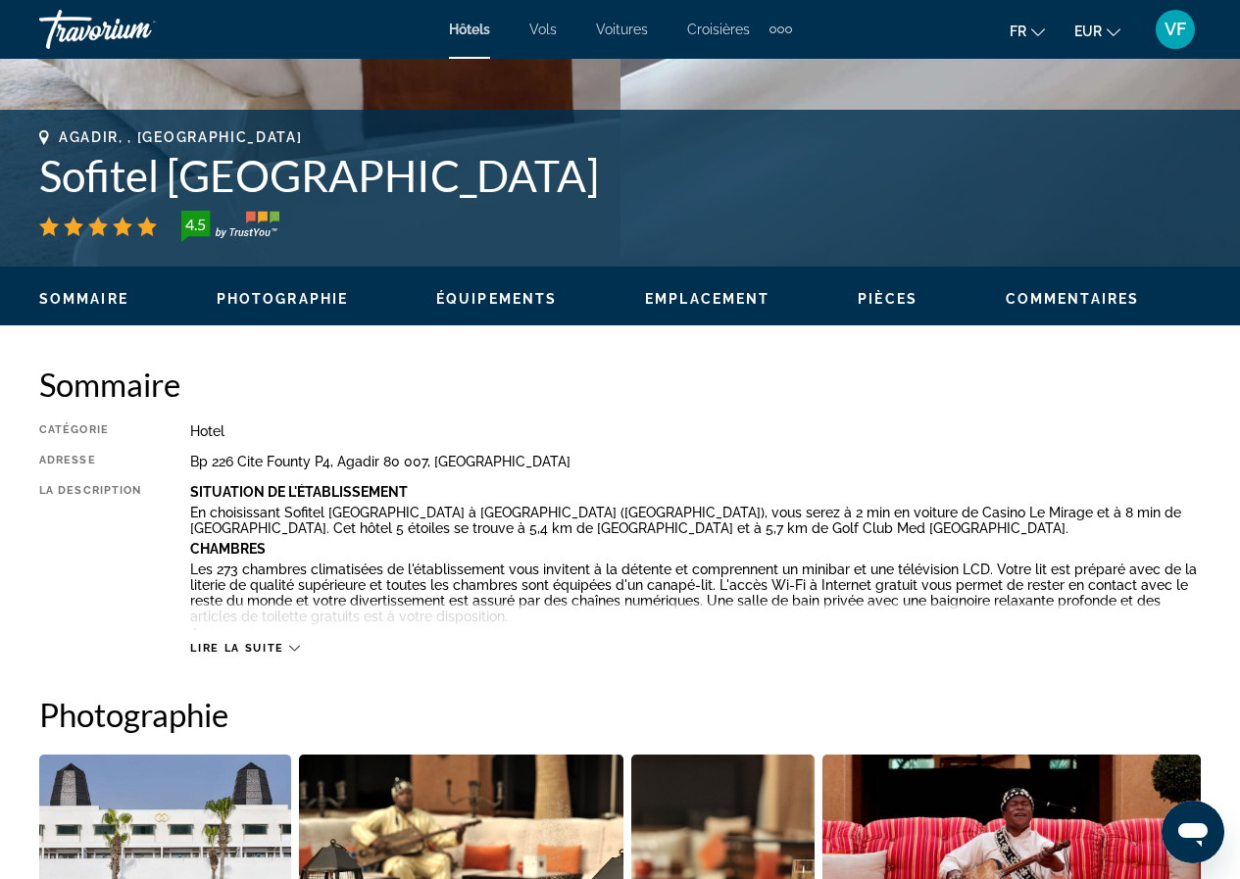
scroll to position [784, 0]
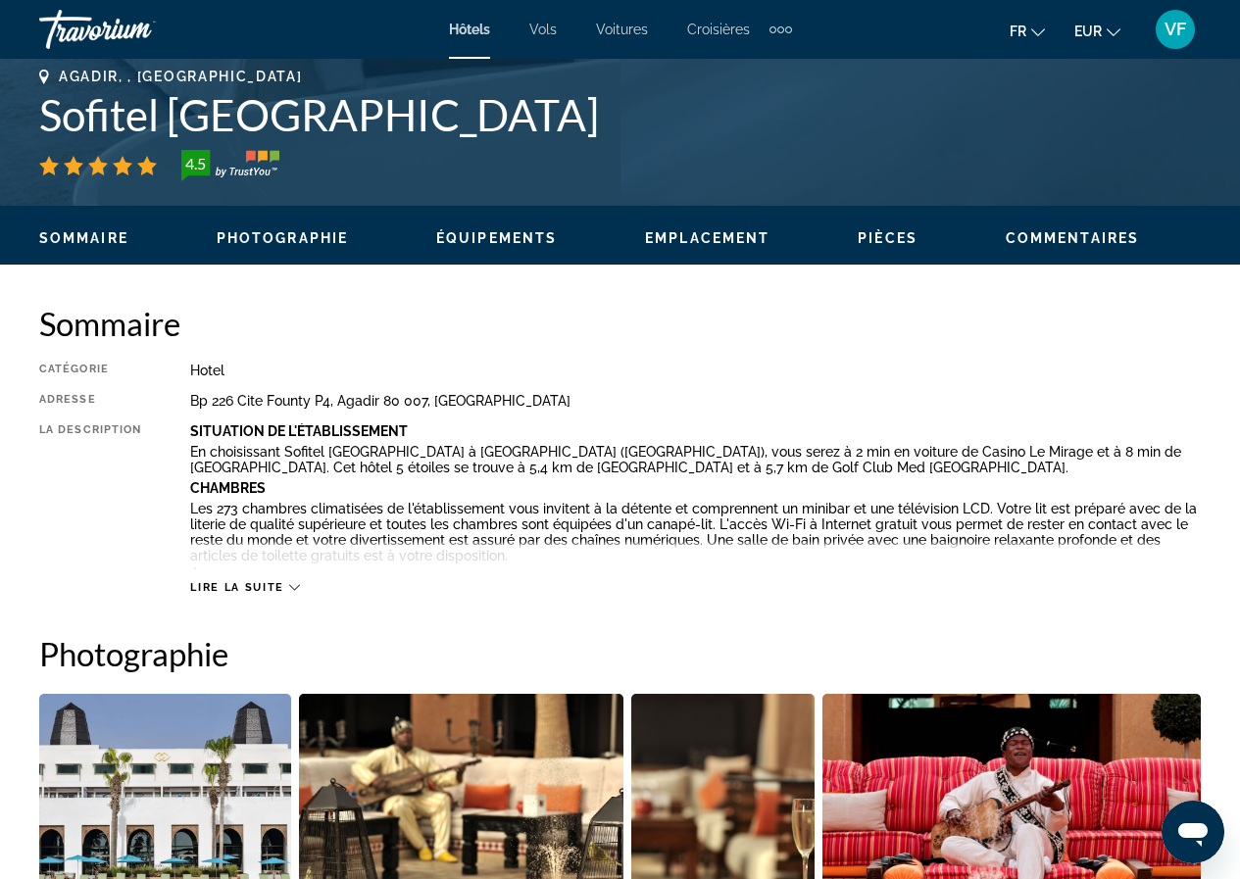
click at [265, 587] on span "Lire la suite" at bounding box center [236, 587] width 93 height 13
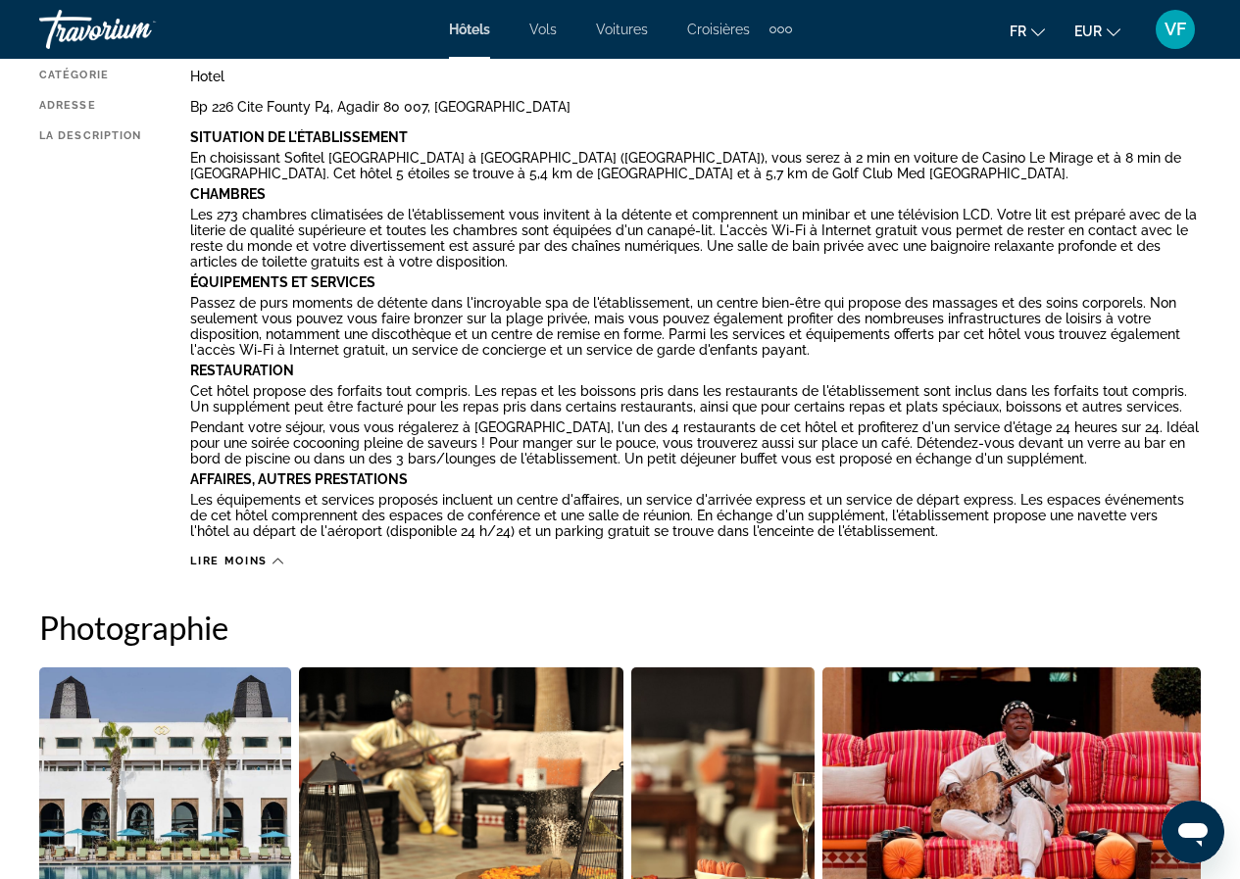
scroll to position [686, 0]
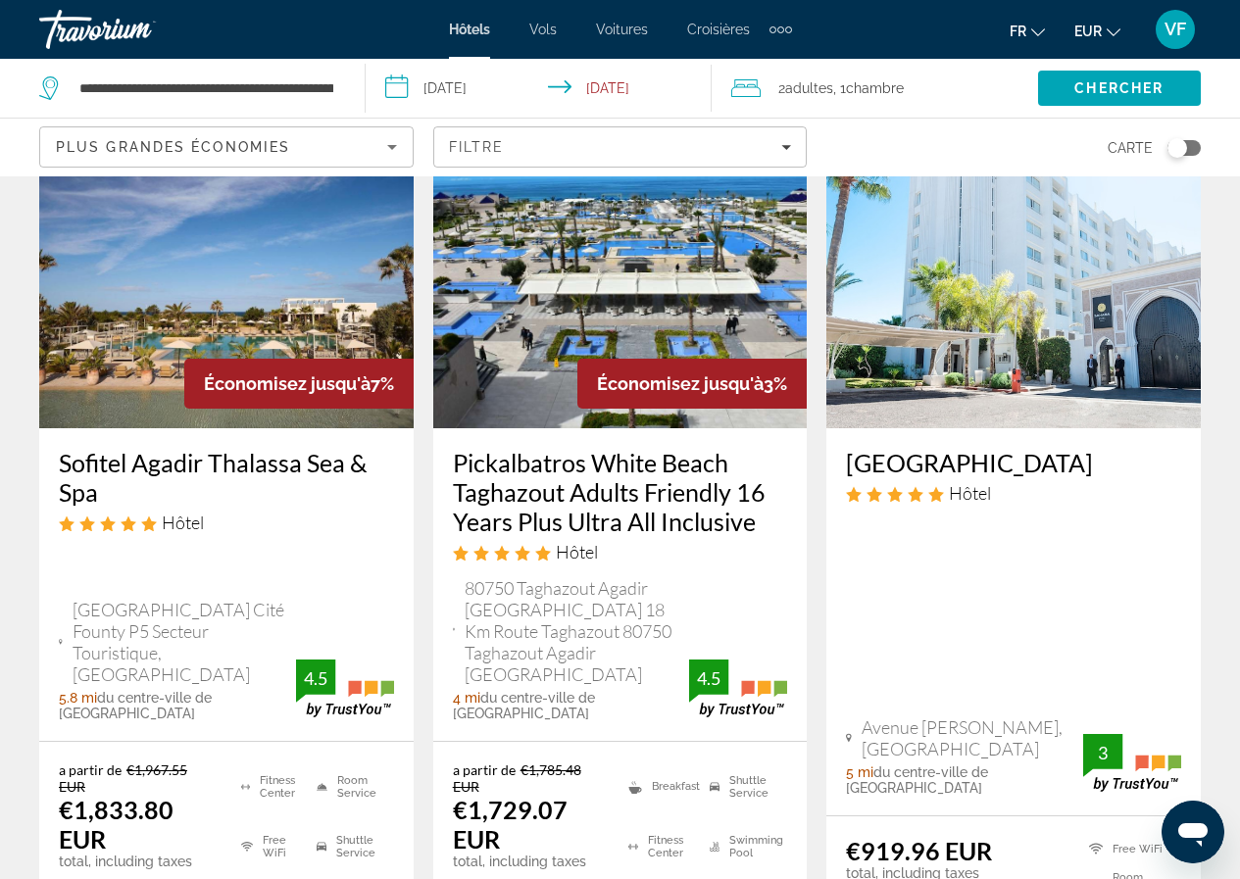
scroll to position [980, 0]
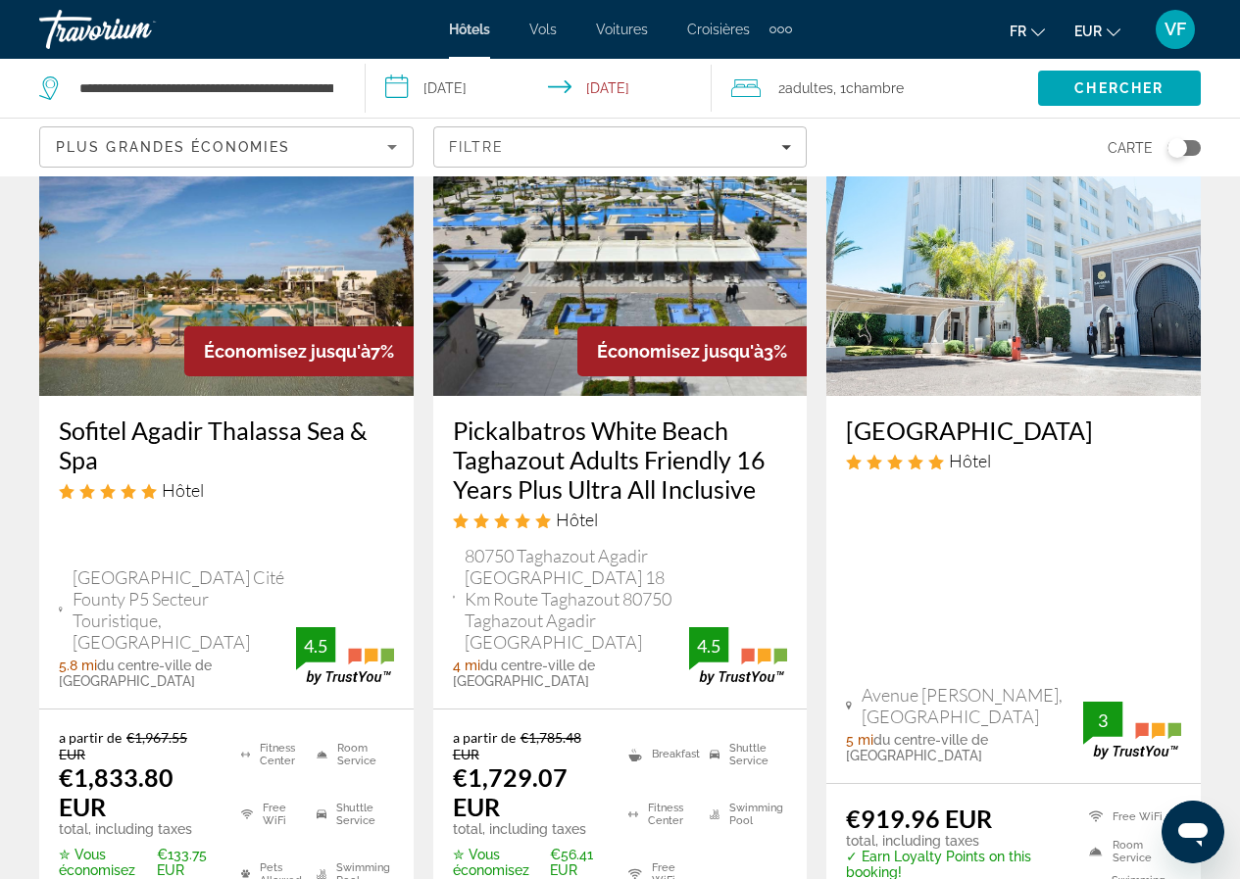
click at [567, 466] on h3 "Pickalbatros White Beach Taghazout Adults Friendly 16 Years Plus Ultra All Incl…" at bounding box center [620, 459] width 335 height 88
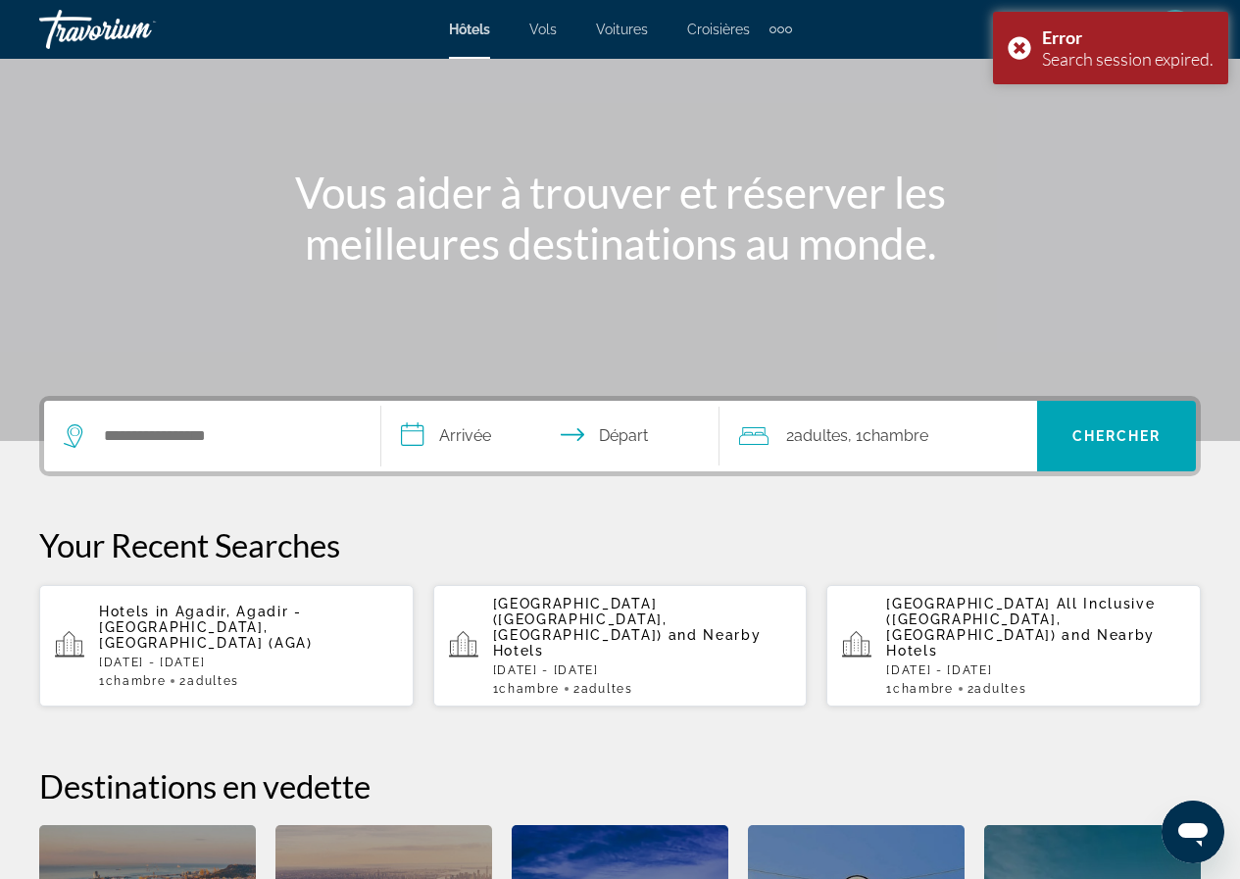
scroll to position [392, 0]
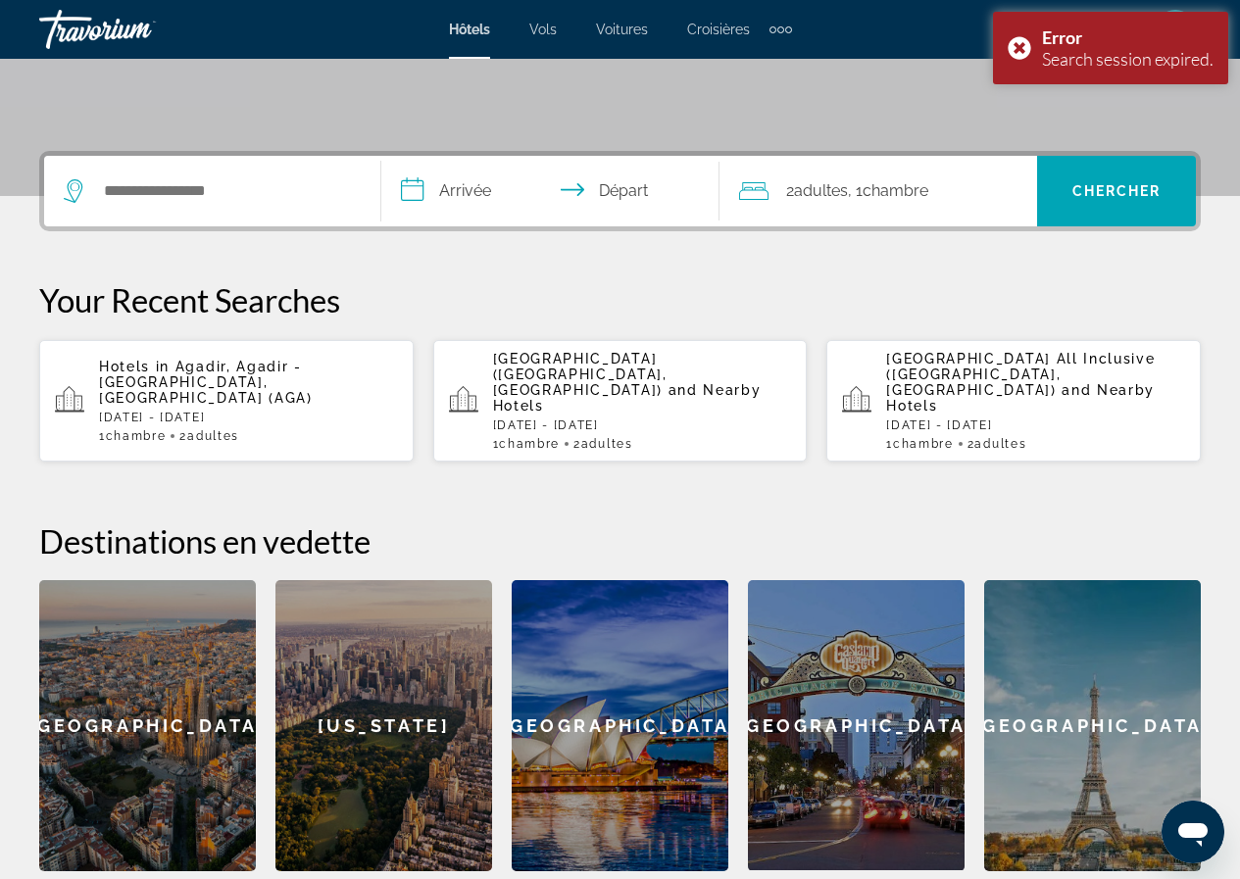
click at [304, 388] on span "Agadir, Agadir - [GEOGRAPHIC_DATA], [GEOGRAPHIC_DATA] (AGA)" at bounding box center [206, 382] width 214 height 47
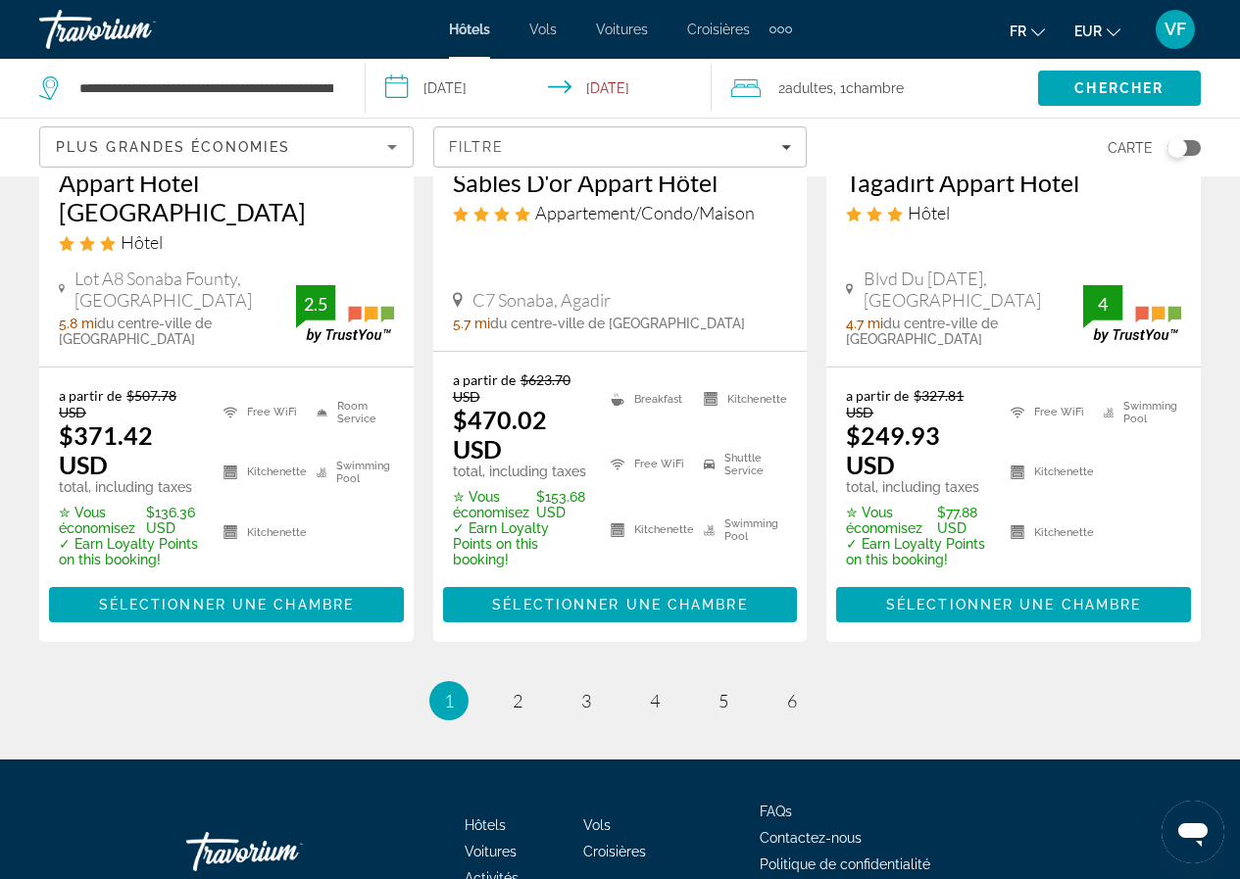
scroll to position [2855, 0]
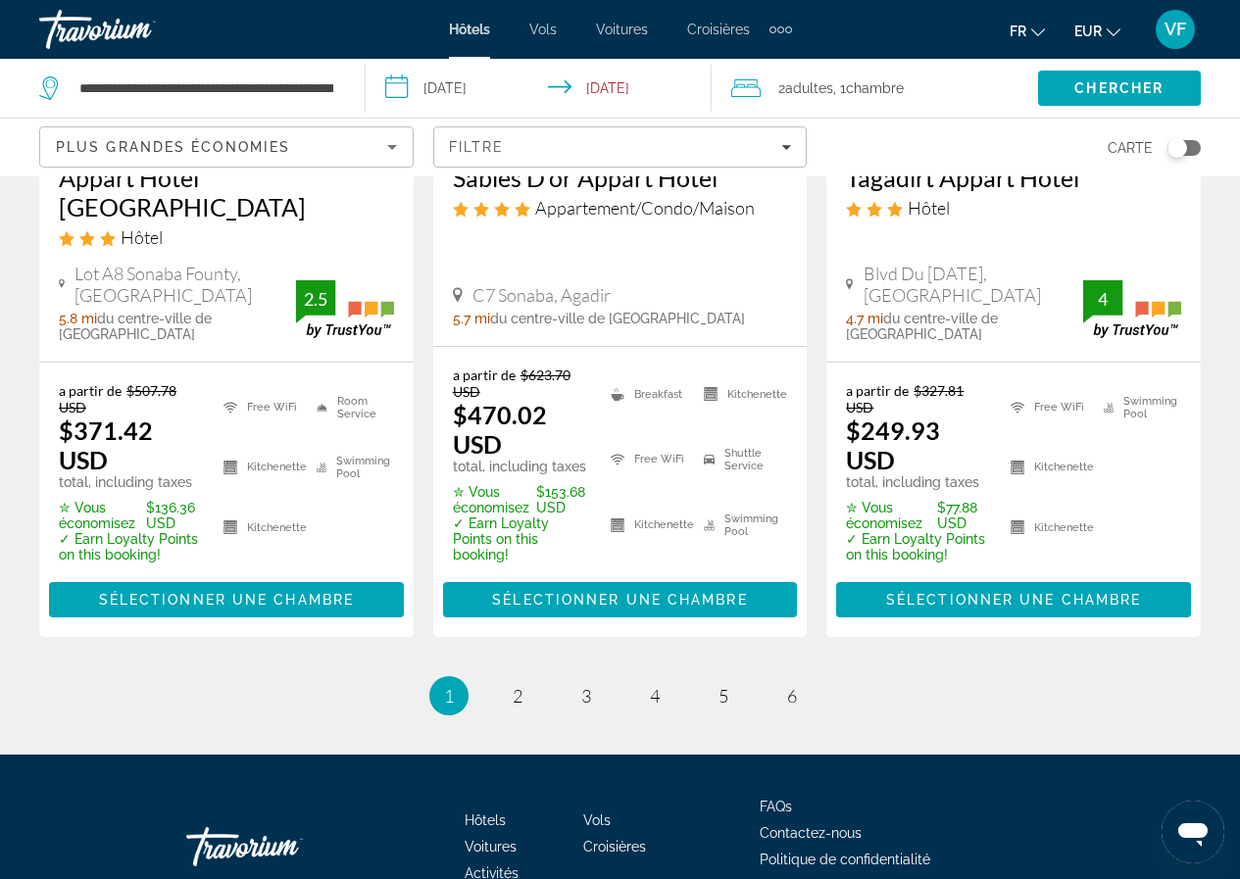
click at [1105, 20] on button "EUR USD ($) MXN (Mex$) CAD (Can$) GBP (£) EUR (€) AUD (A$) NZD (NZ$) CNY (CN¥)" at bounding box center [1097, 31] width 46 height 28
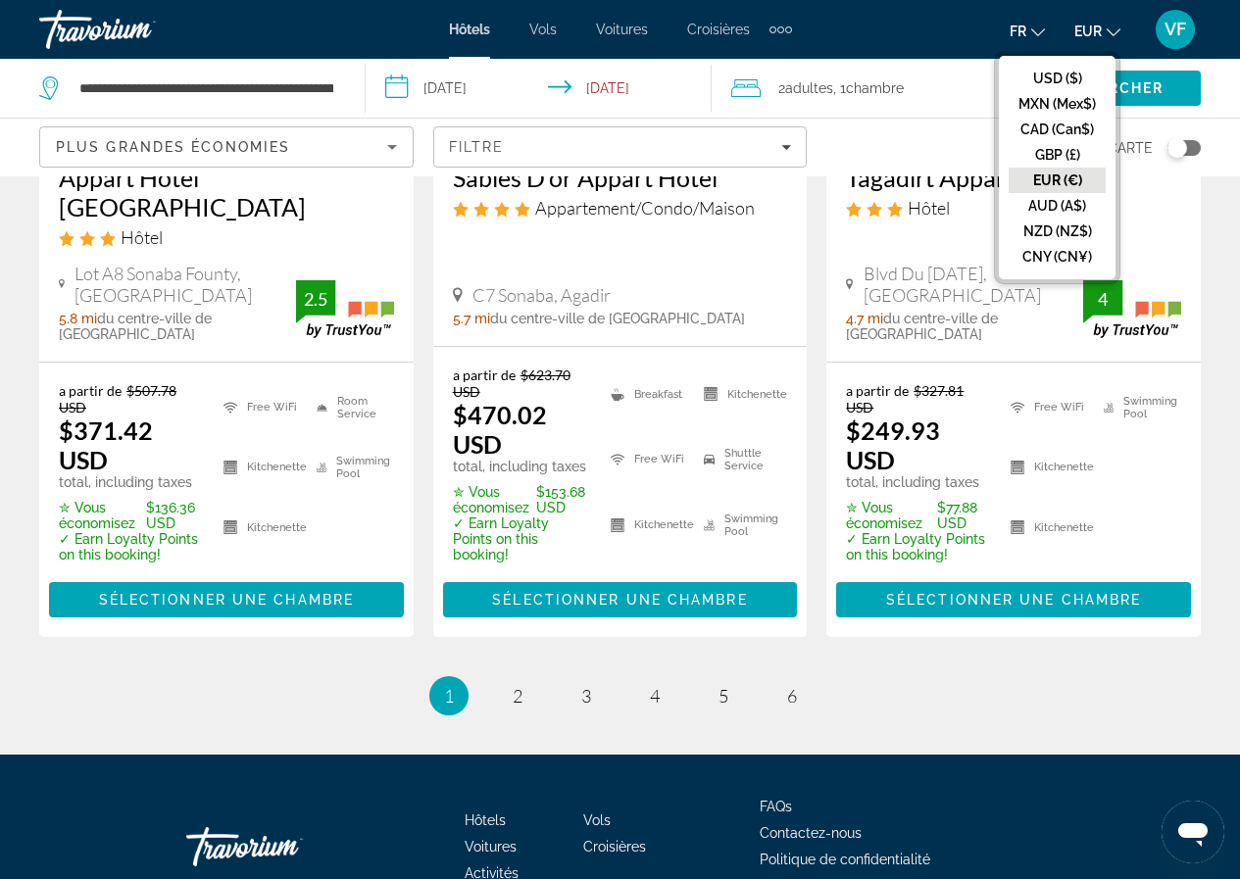
click at [1065, 177] on button "EUR (€)" at bounding box center [1056, 180] width 97 height 25
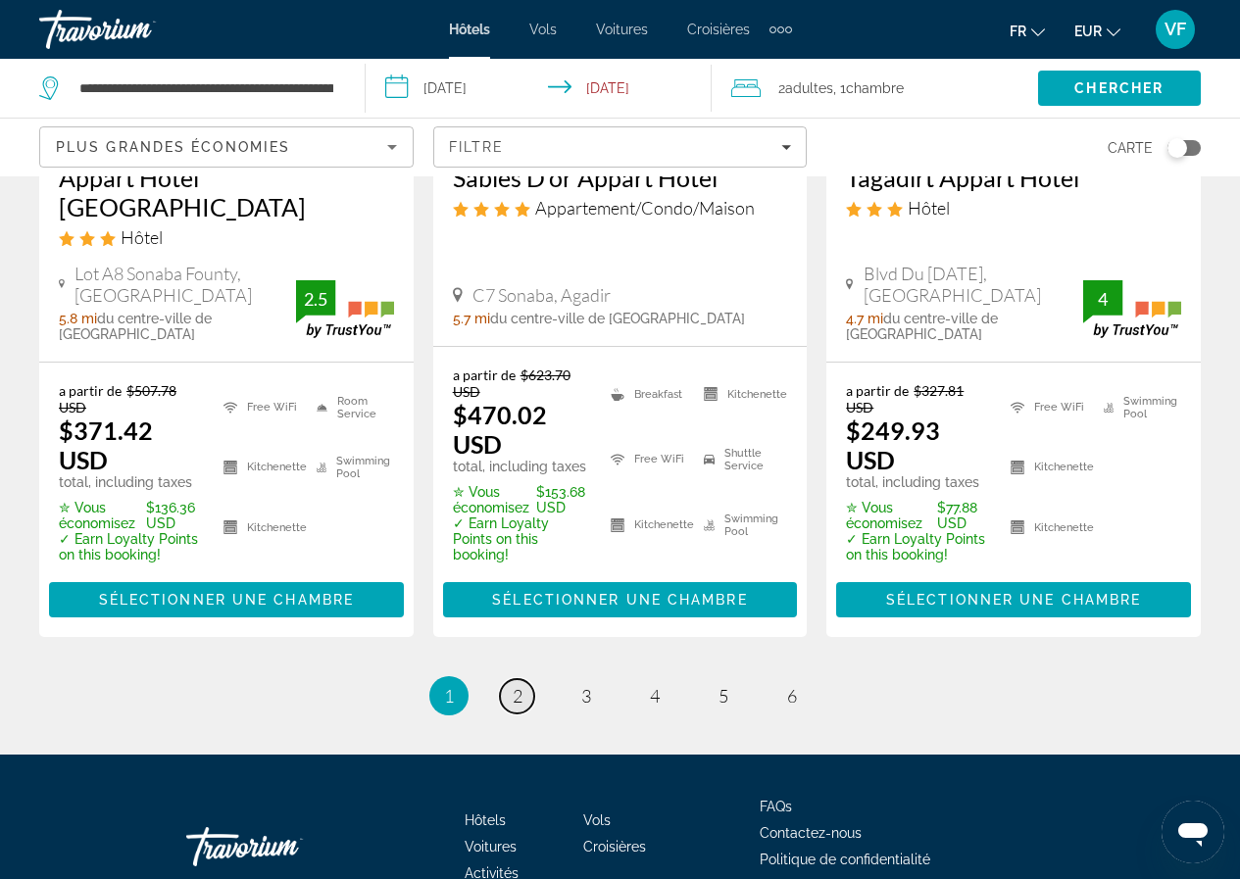
click at [522, 679] on link "page 2" at bounding box center [517, 696] width 34 height 34
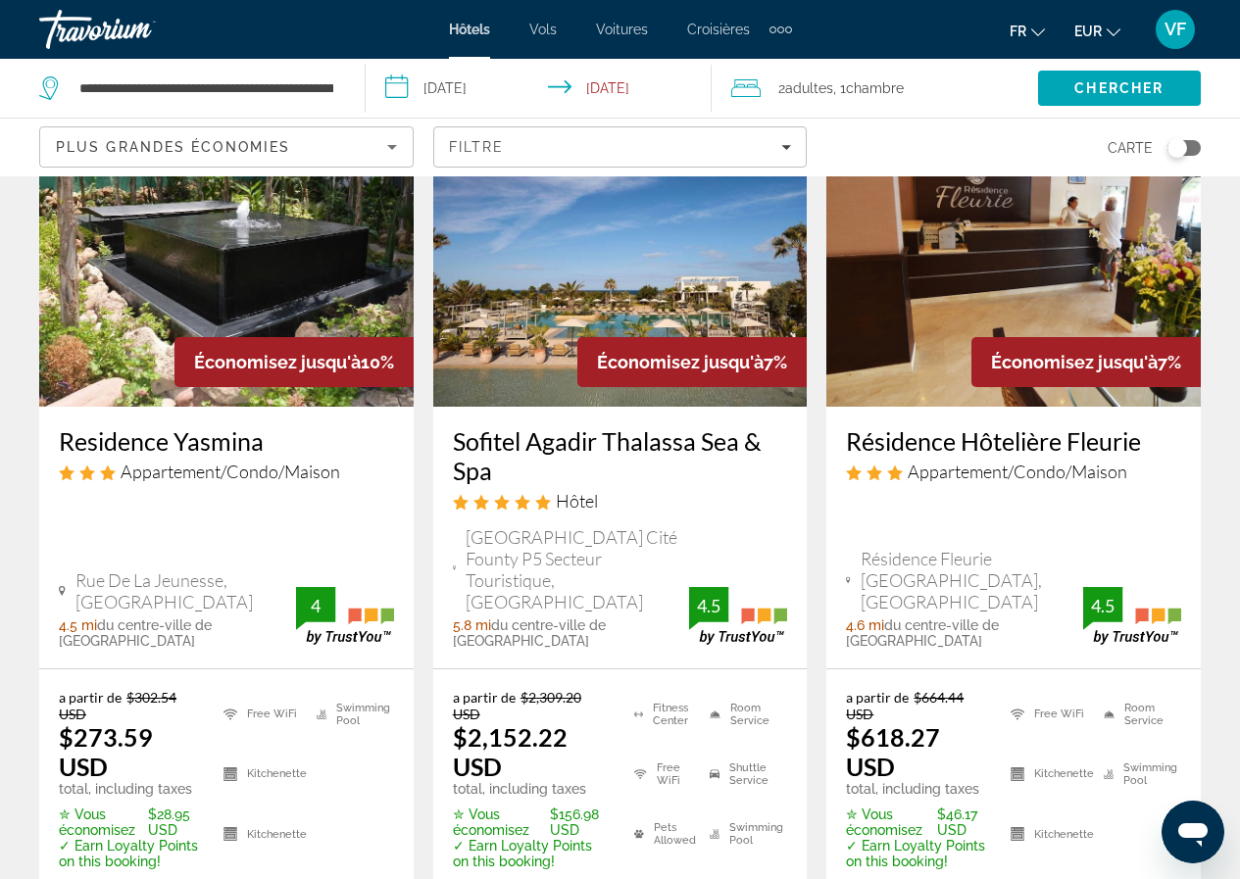
scroll to position [2938, 0]
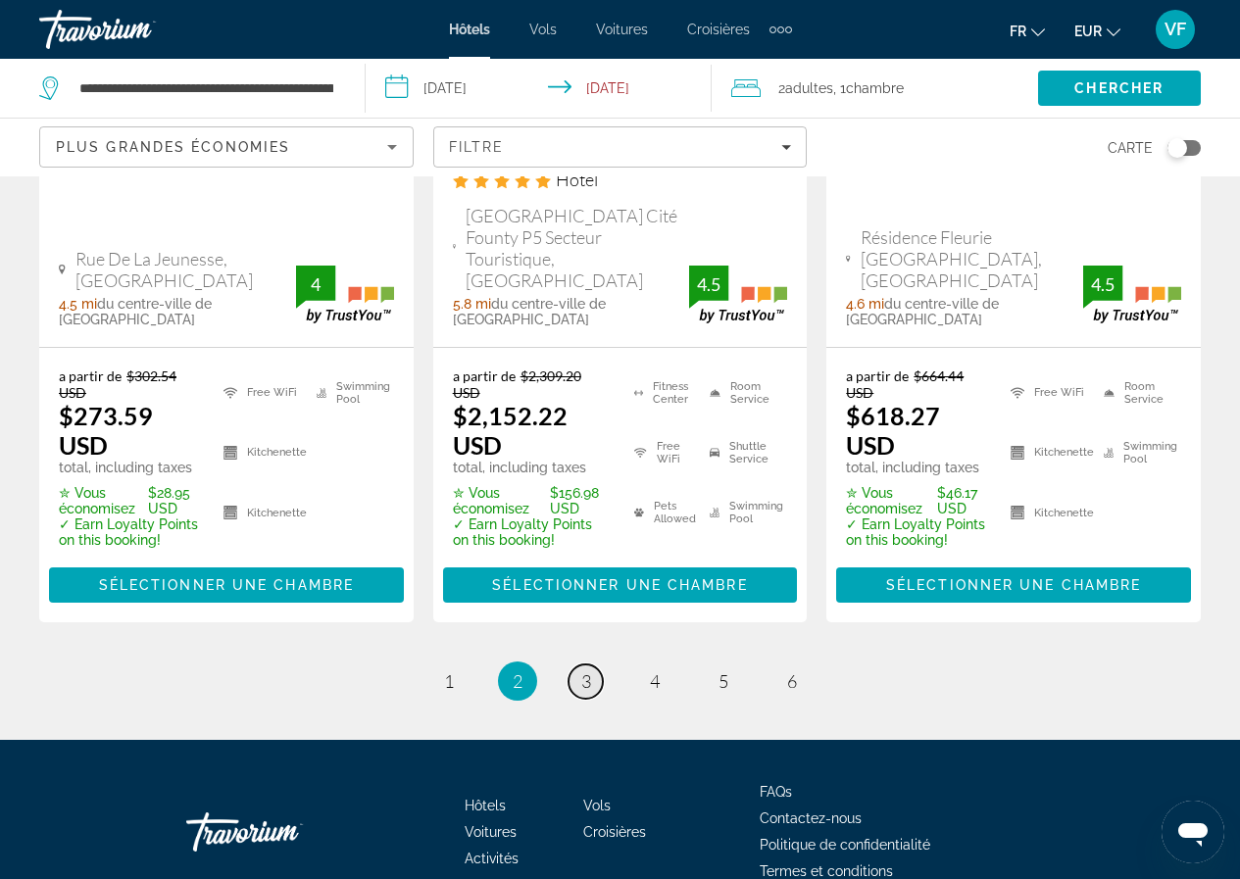
click at [573, 664] on link "page 3" at bounding box center [585, 681] width 34 height 34
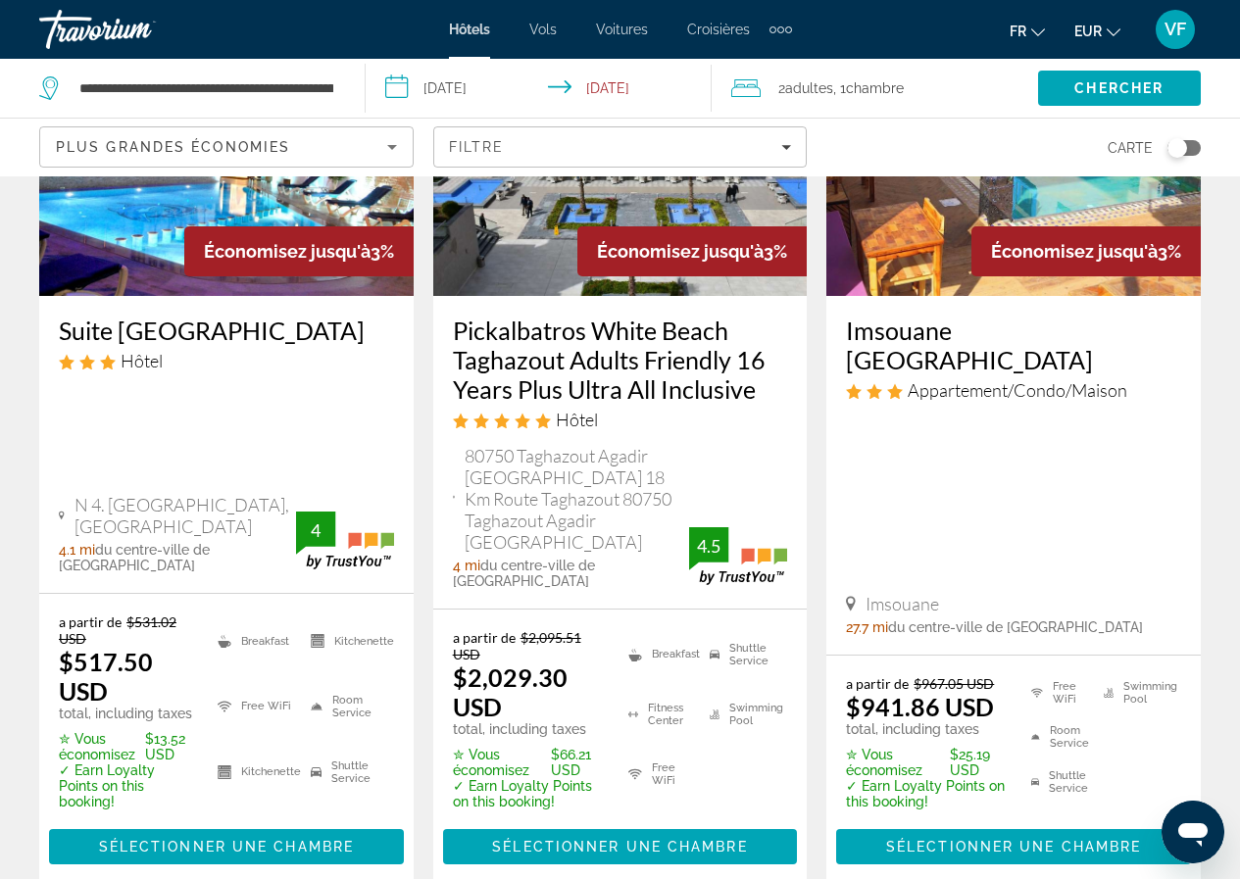
scroll to position [1078, 0]
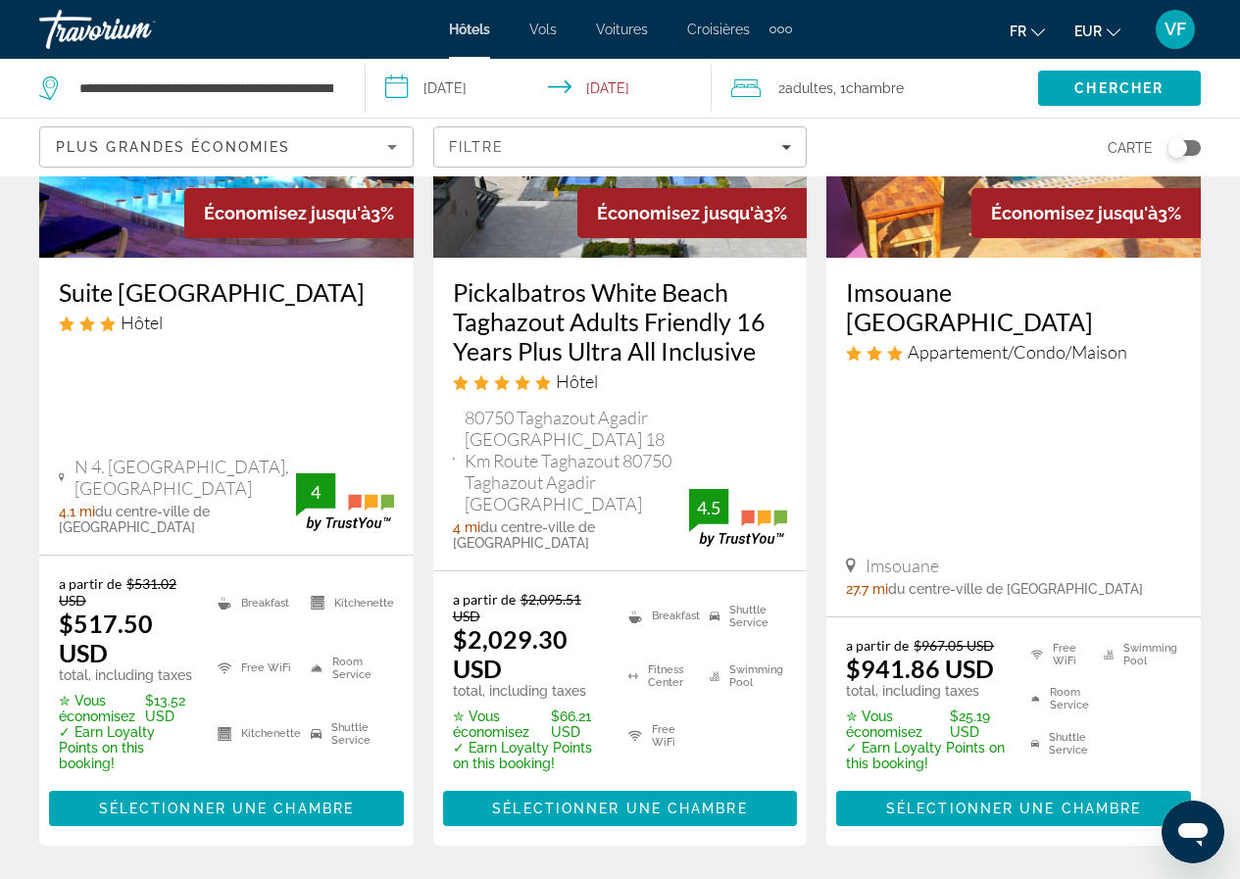
click at [1096, 25] on span "EUR" at bounding box center [1087, 32] width 27 height 16
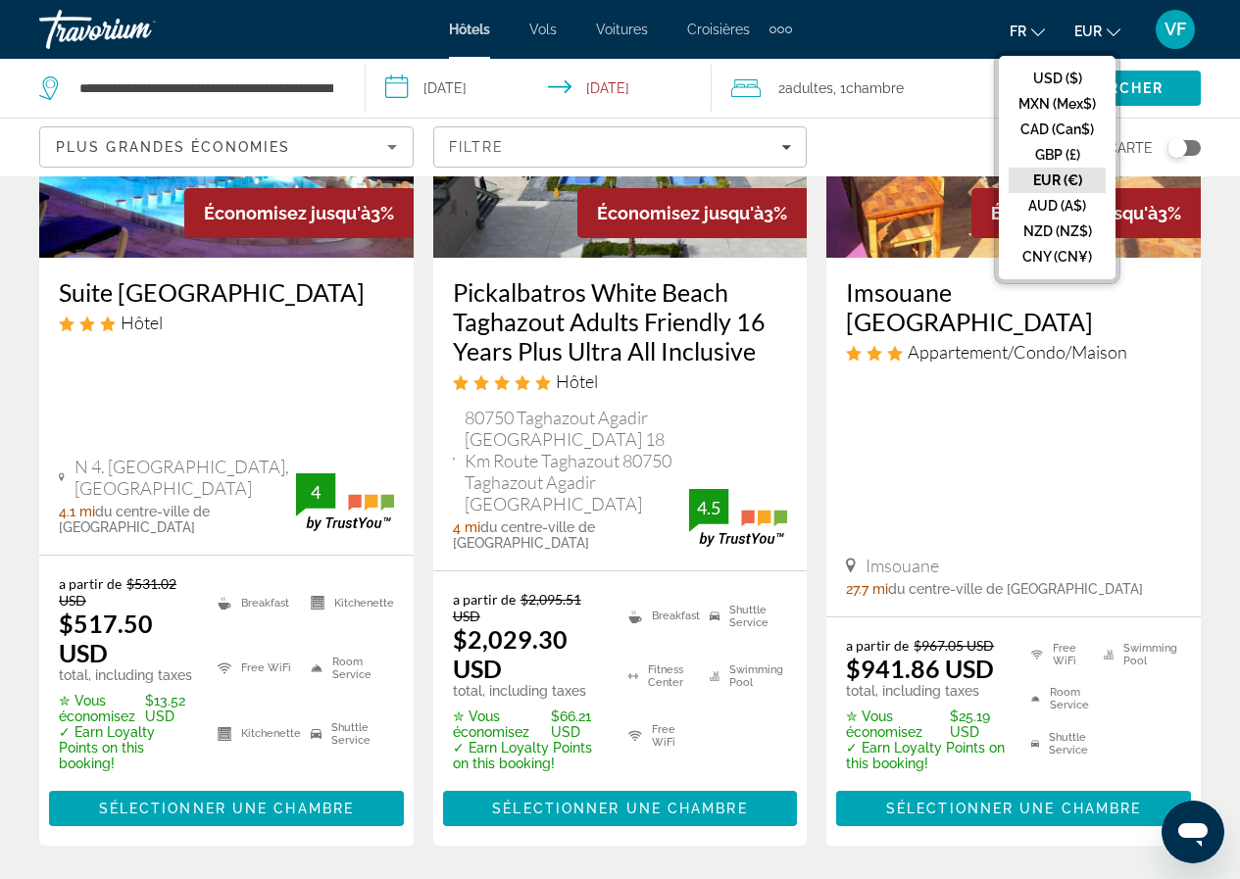
click at [1071, 187] on button "EUR (€)" at bounding box center [1056, 180] width 97 height 25
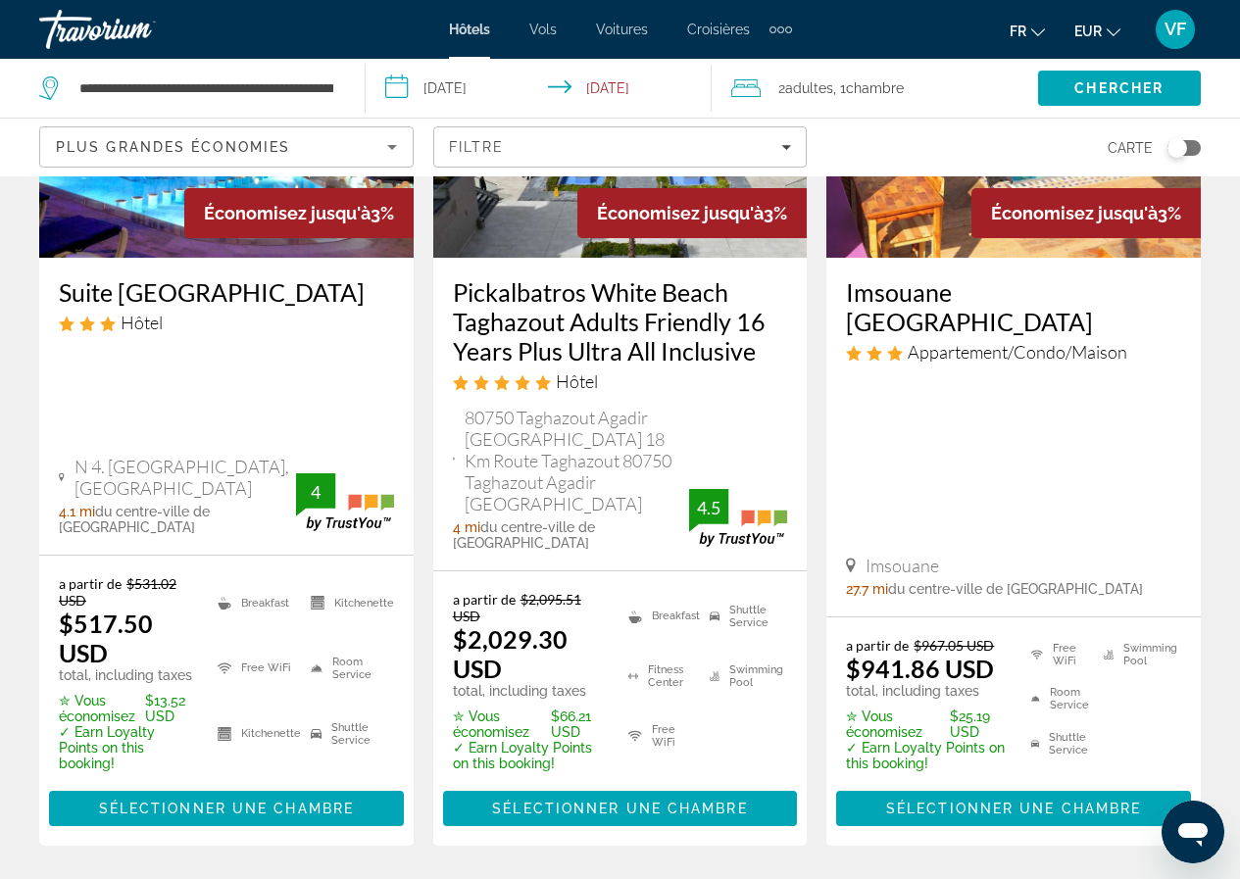
click at [626, 310] on h3 "Pickalbatros White Beach Taghazout Adults Friendly 16 Years Plus Ultra All Incl…" at bounding box center [620, 321] width 335 height 88
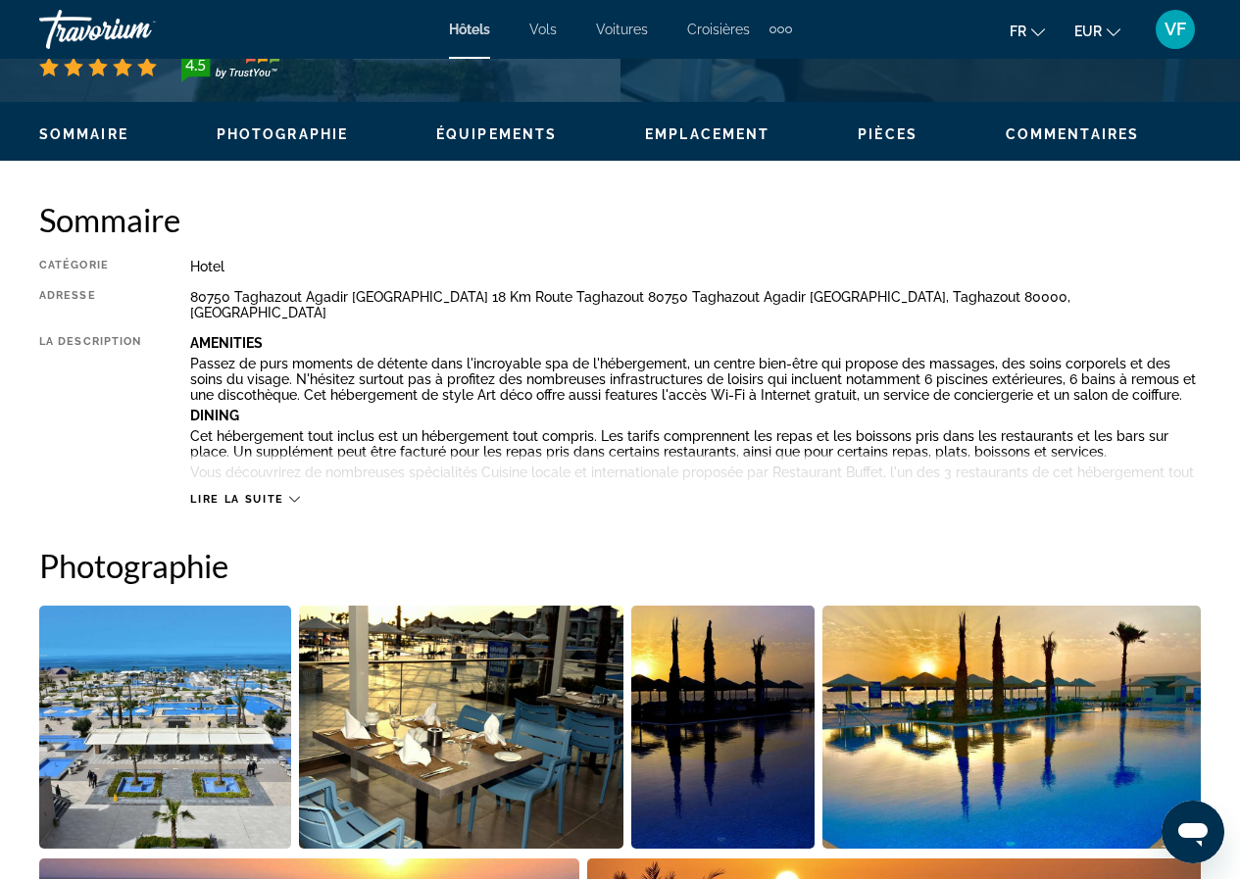
scroll to position [1470, 0]
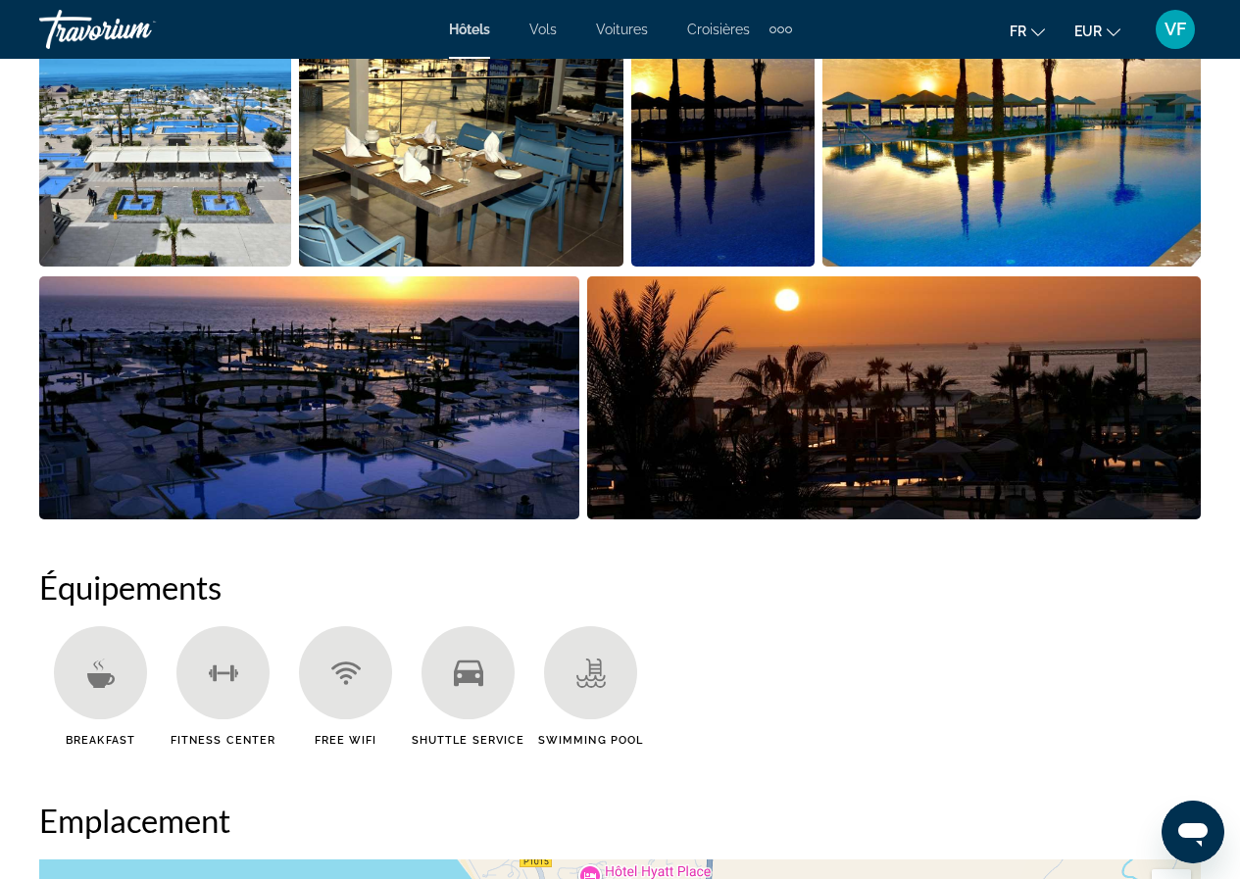
click at [1112, 10] on div "fr English Español Français Italiano Português русский EUR USD ($) MXN (Mex$) C…" at bounding box center [1006, 29] width 390 height 41
click at [1102, 35] on button "EUR USD ($) MXN (Mex$) CAD (Can$) GBP (£) EUR (€) AUD (A$) NZD (NZ$) CNY (CN¥)" at bounding box center [1097, 31] width 46 height 28
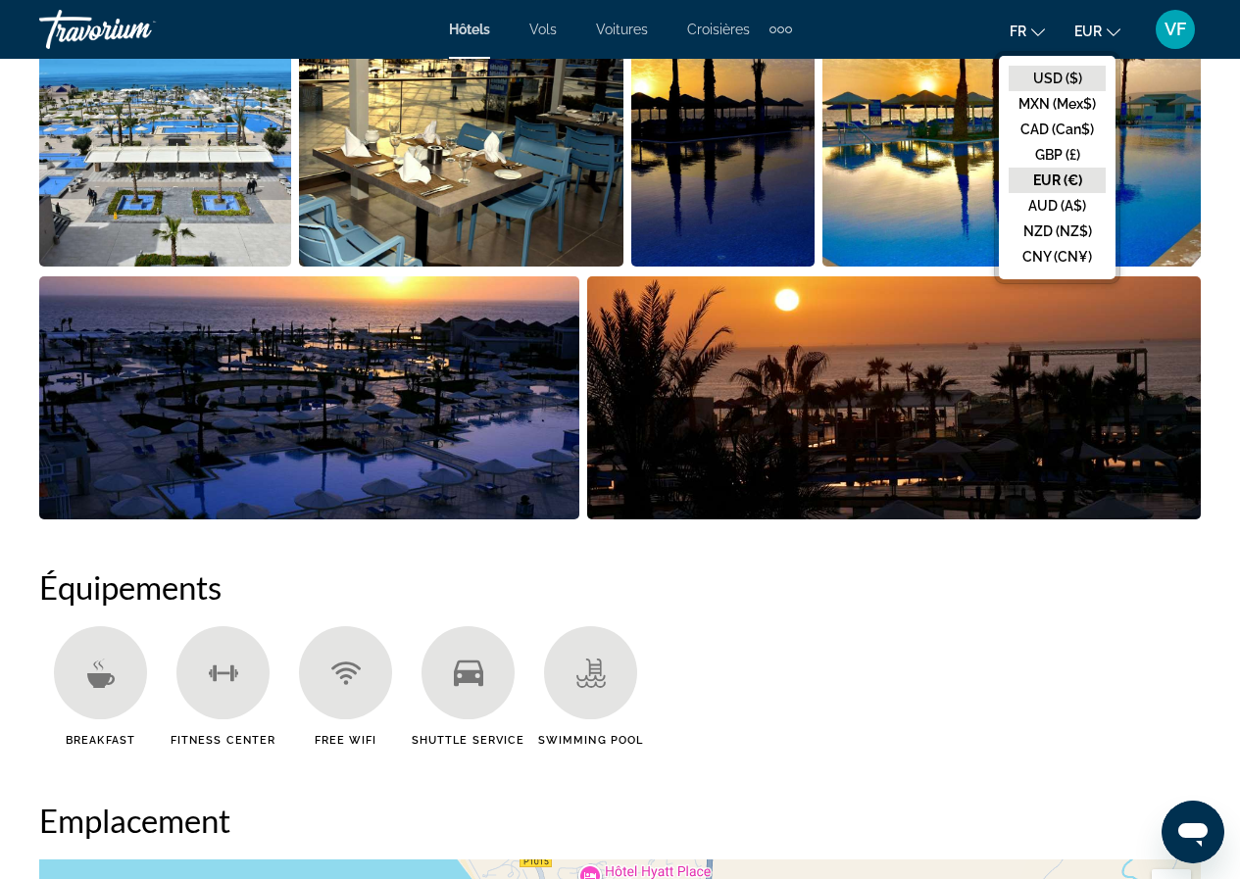
click at [1070, 75] on button "USD ($)" at bounding box center [1056, 78] width 97 height 25
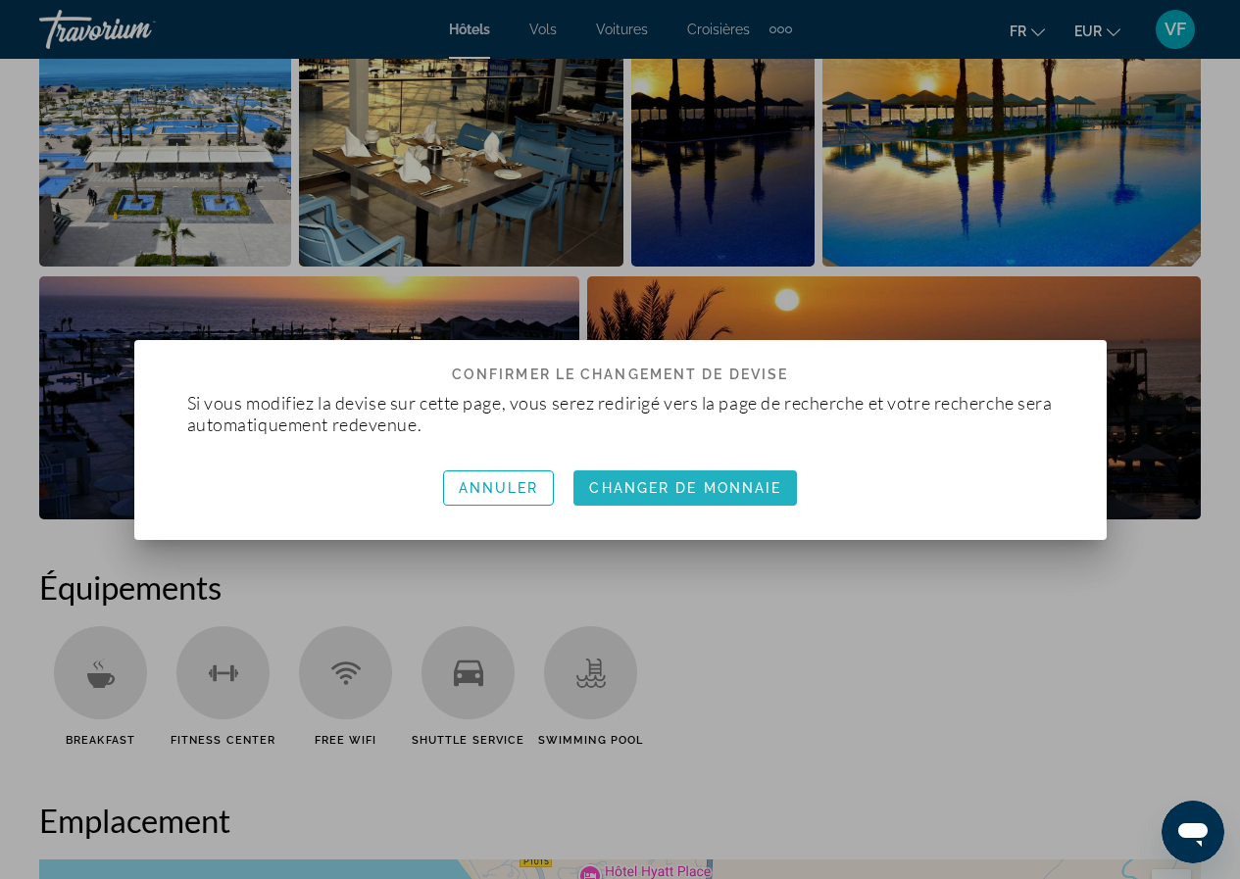
click at [777, 500] on span "button" at bounding box center [684, 487] width 223 height 47
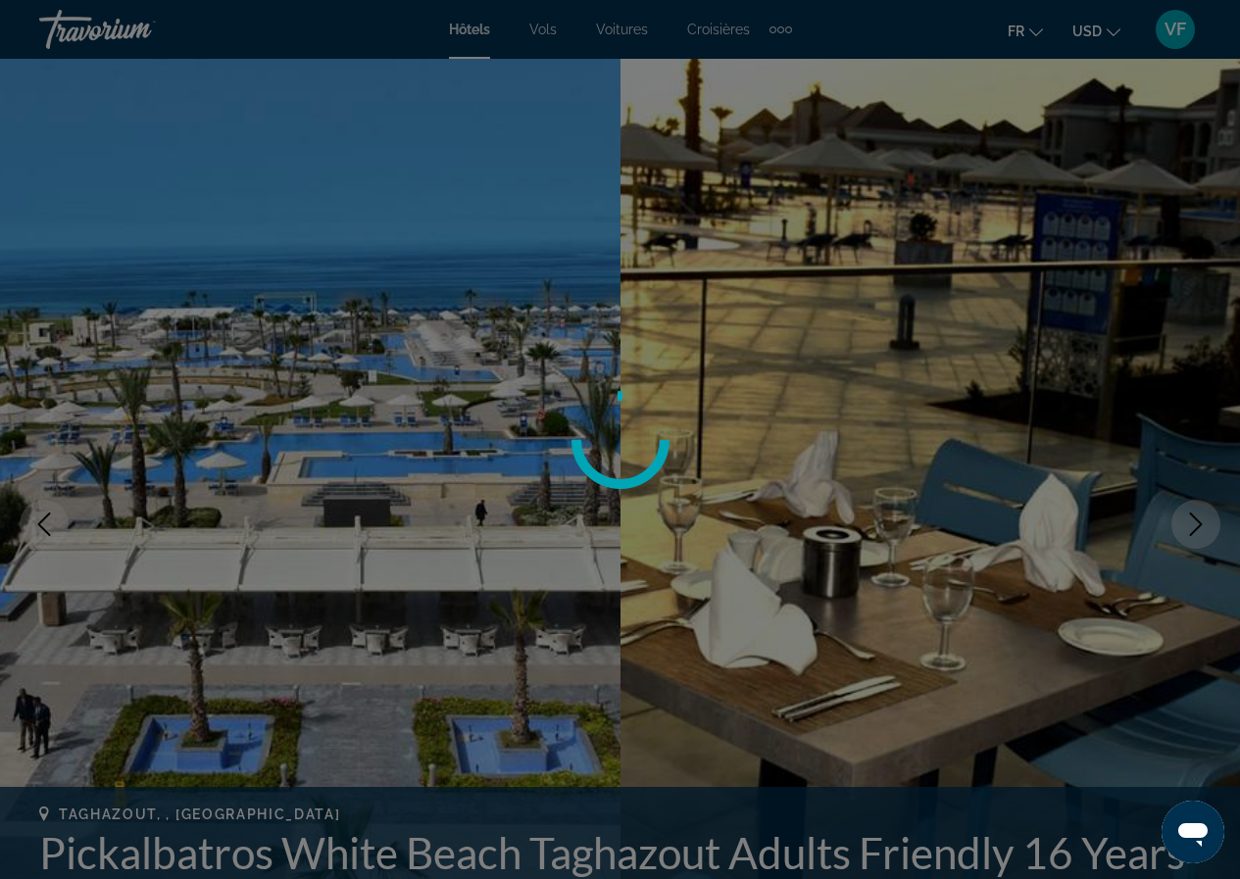
scroll to position [1470, 0]
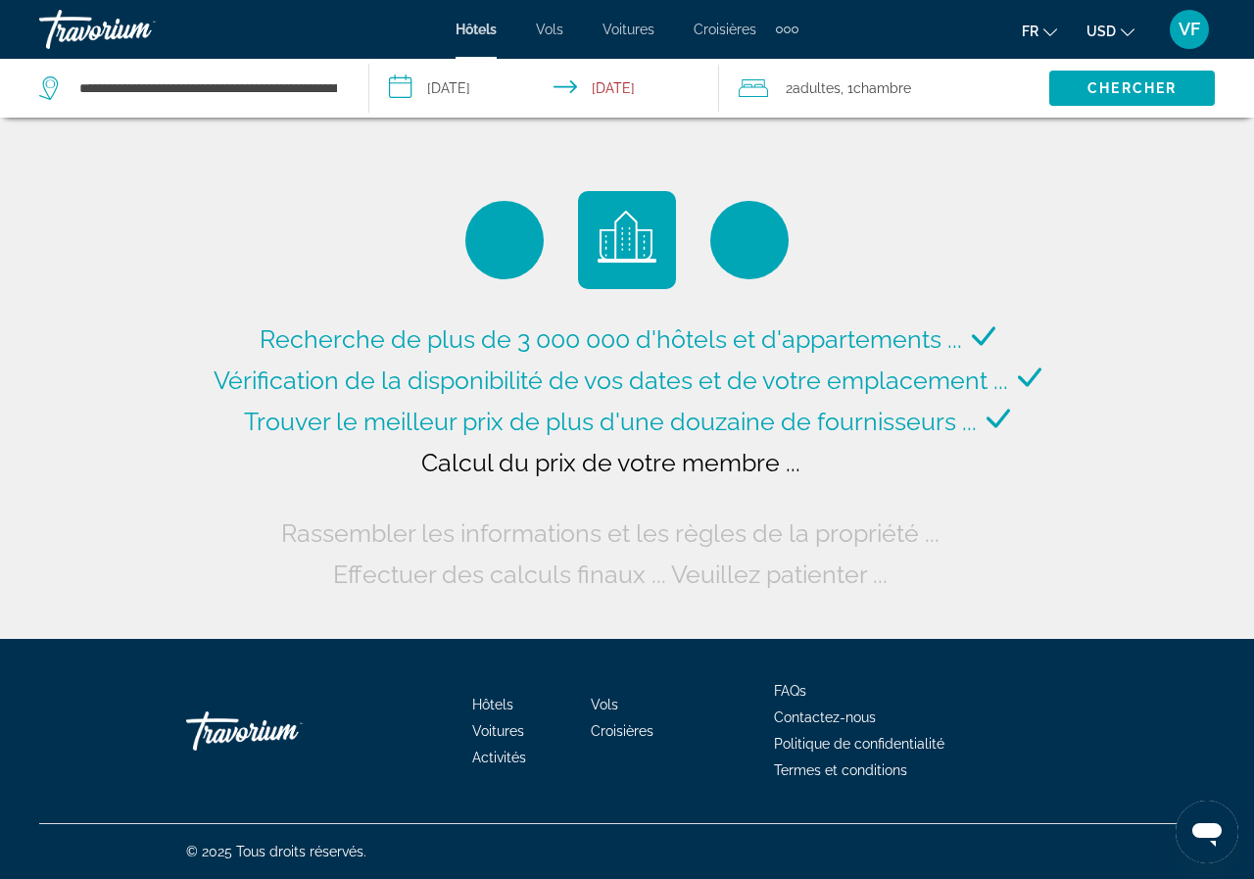
click at [461, 122] on input "**********" at bounding box center [548, 91] width 358 height 65
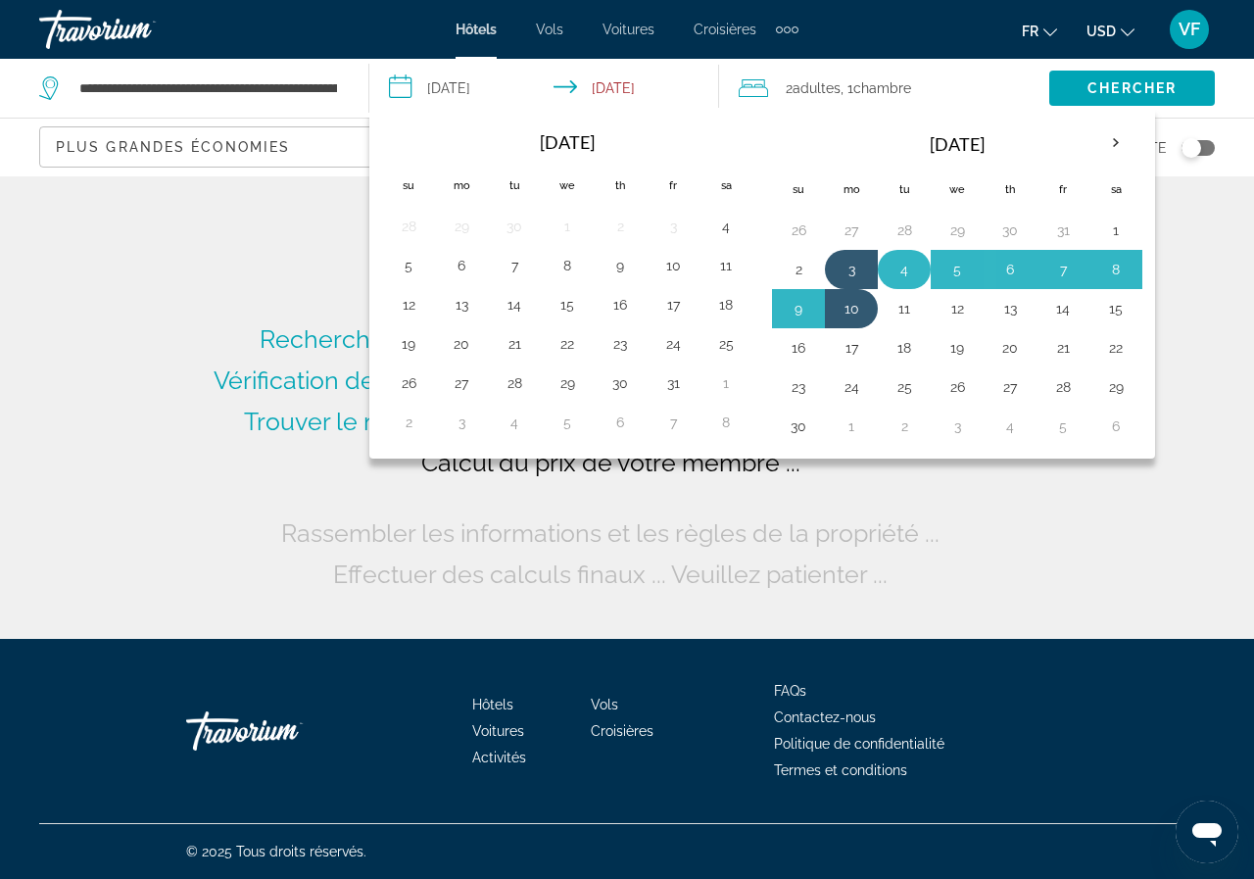
click at [924, 259] on td "4" at bounding box center [904, 269] width 53 height 39
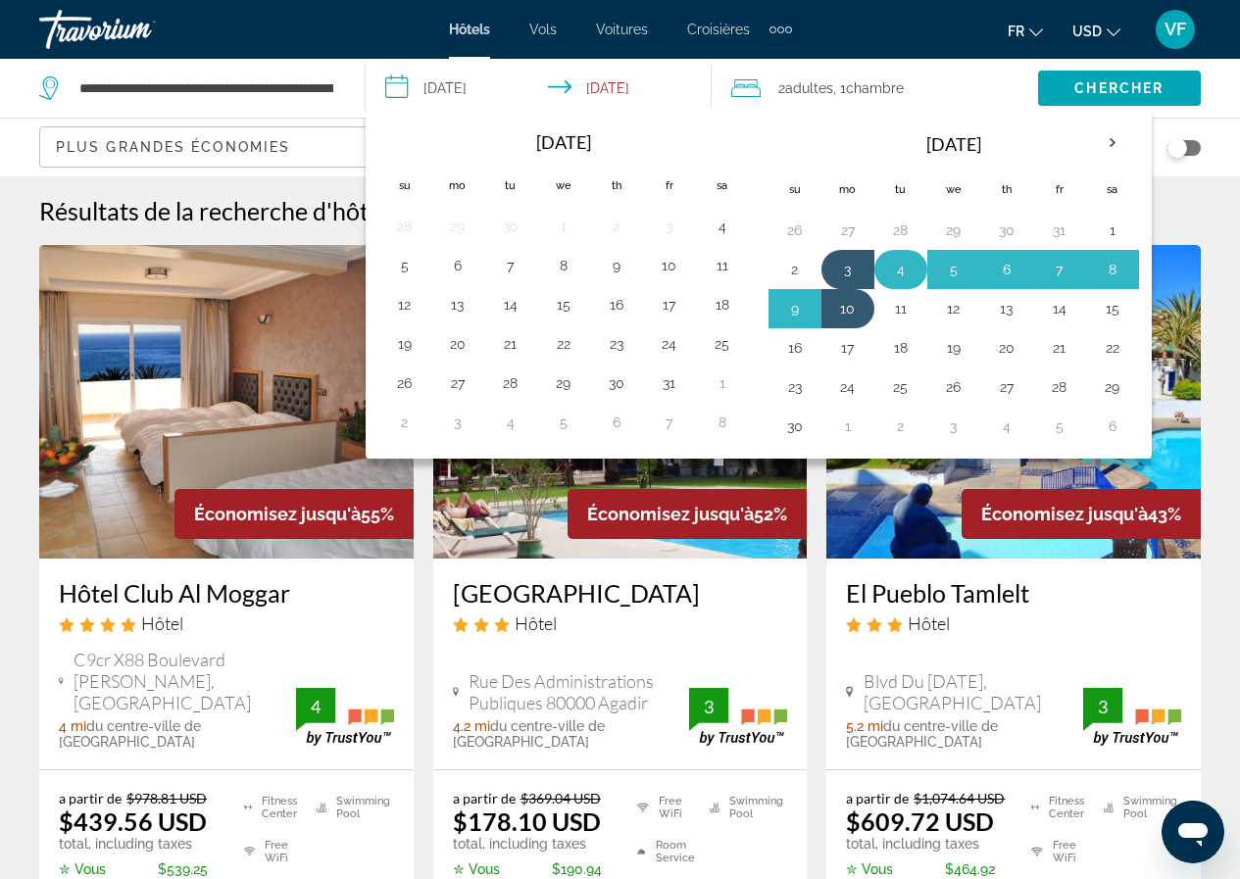
click at [904, 272] on button "4" at bounding box center [900, 269] width 31 height 27
click at [904, 295] on button "11" at bounding box center [900, 308] width 31 height 27
type input "**********"
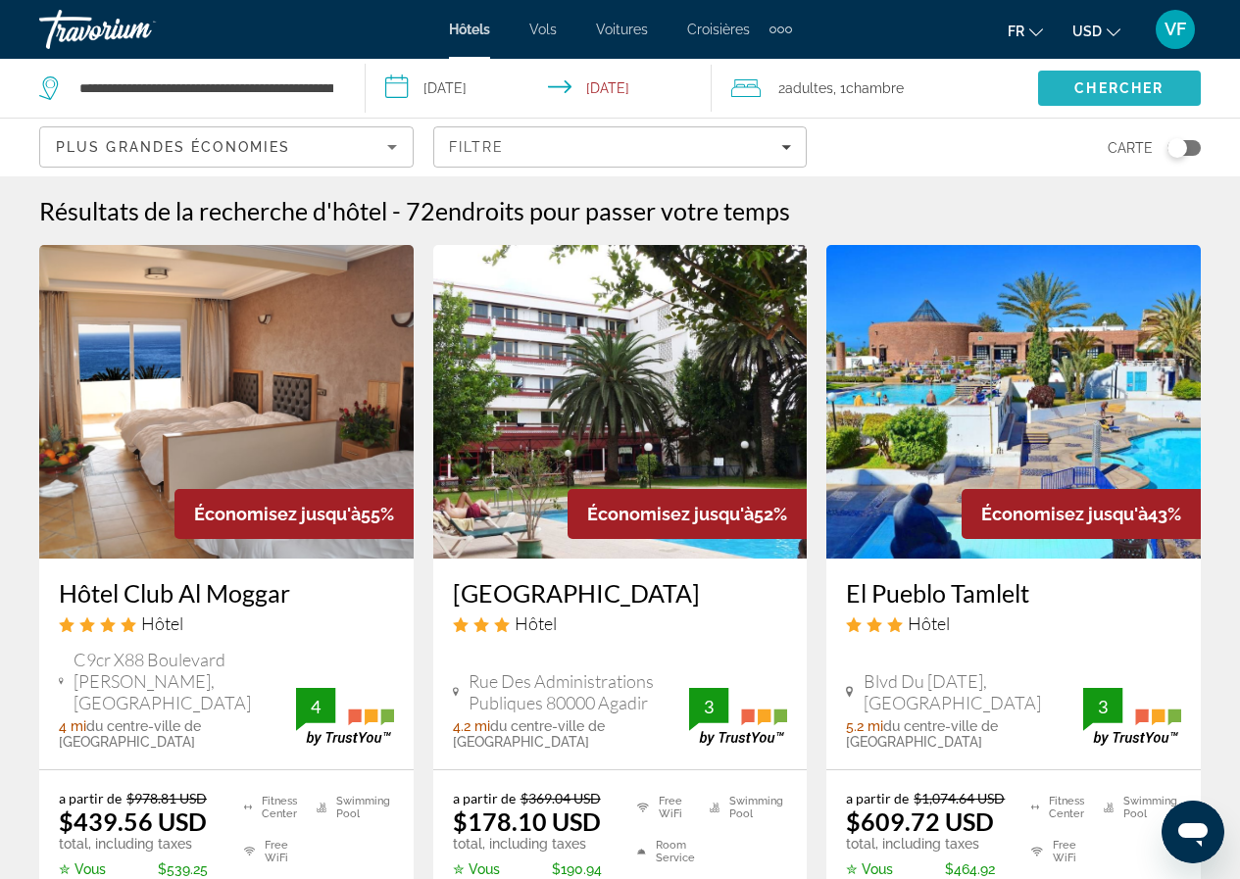
click at [1084, 91] on span "Chercher" at bounding box center [1118, 88] width 89 height 16
click at [1075, 29] on span "USD" at bounding box center [1086, 32] width 29 height 16
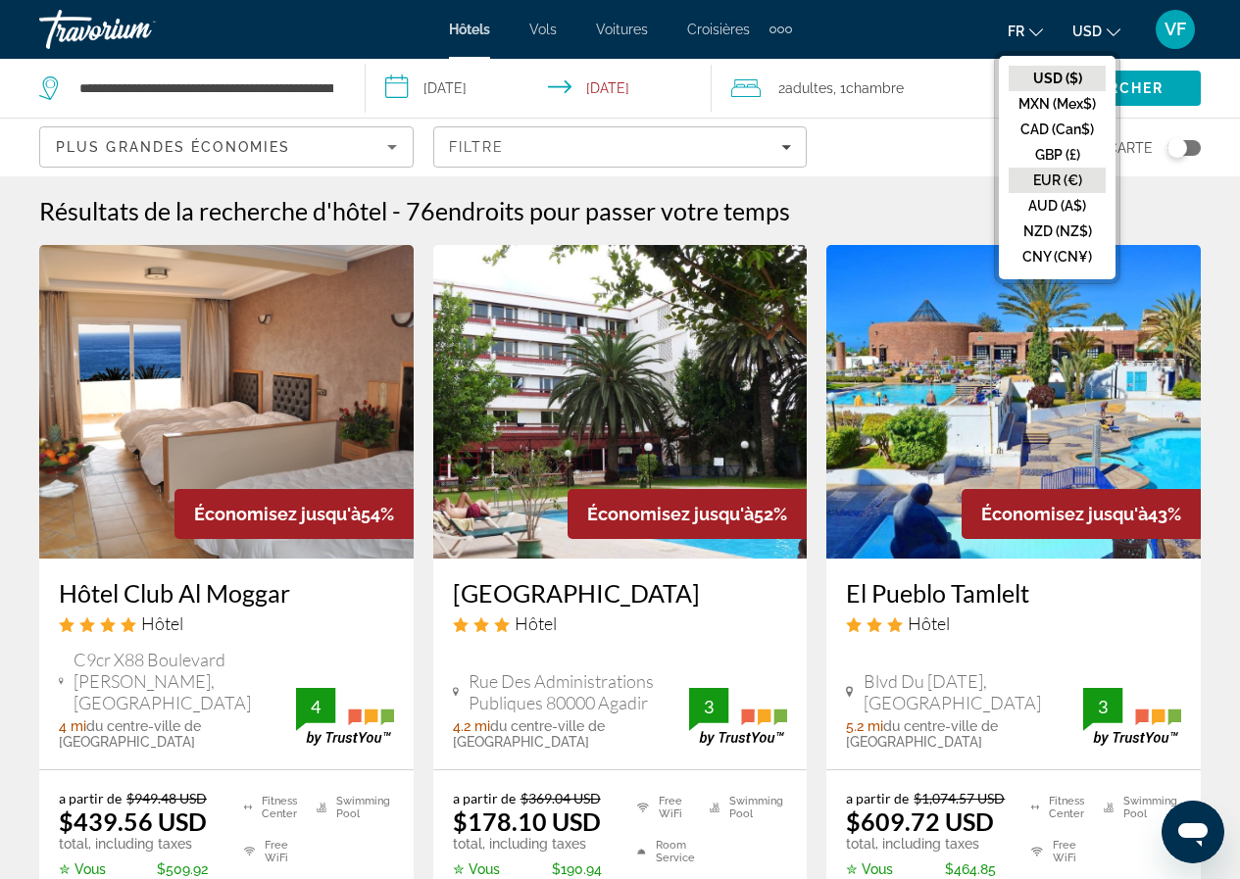
click at [1064, 177] on button "EUR (€)" at bounding box center [1056, 180] width 97 height 25
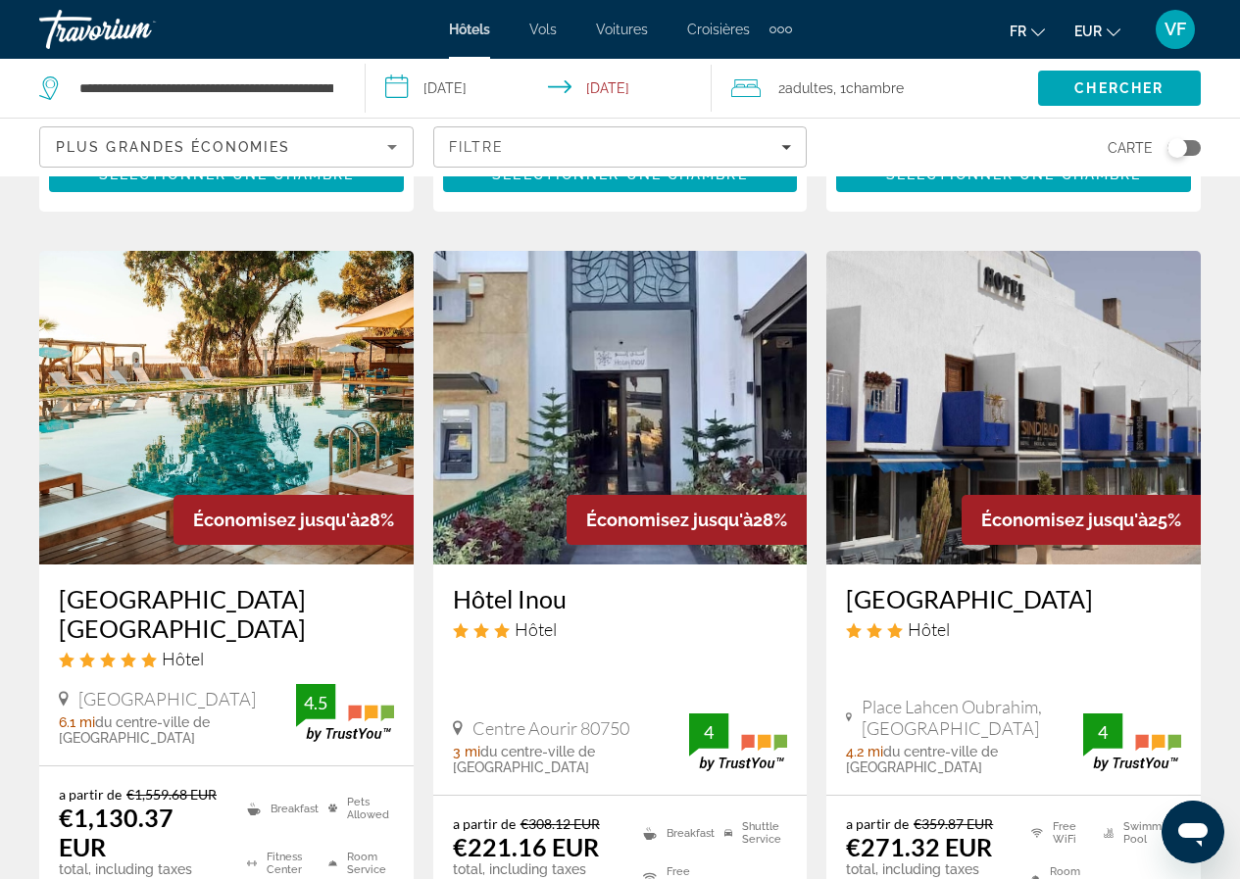
scroll to position [2646, 0]
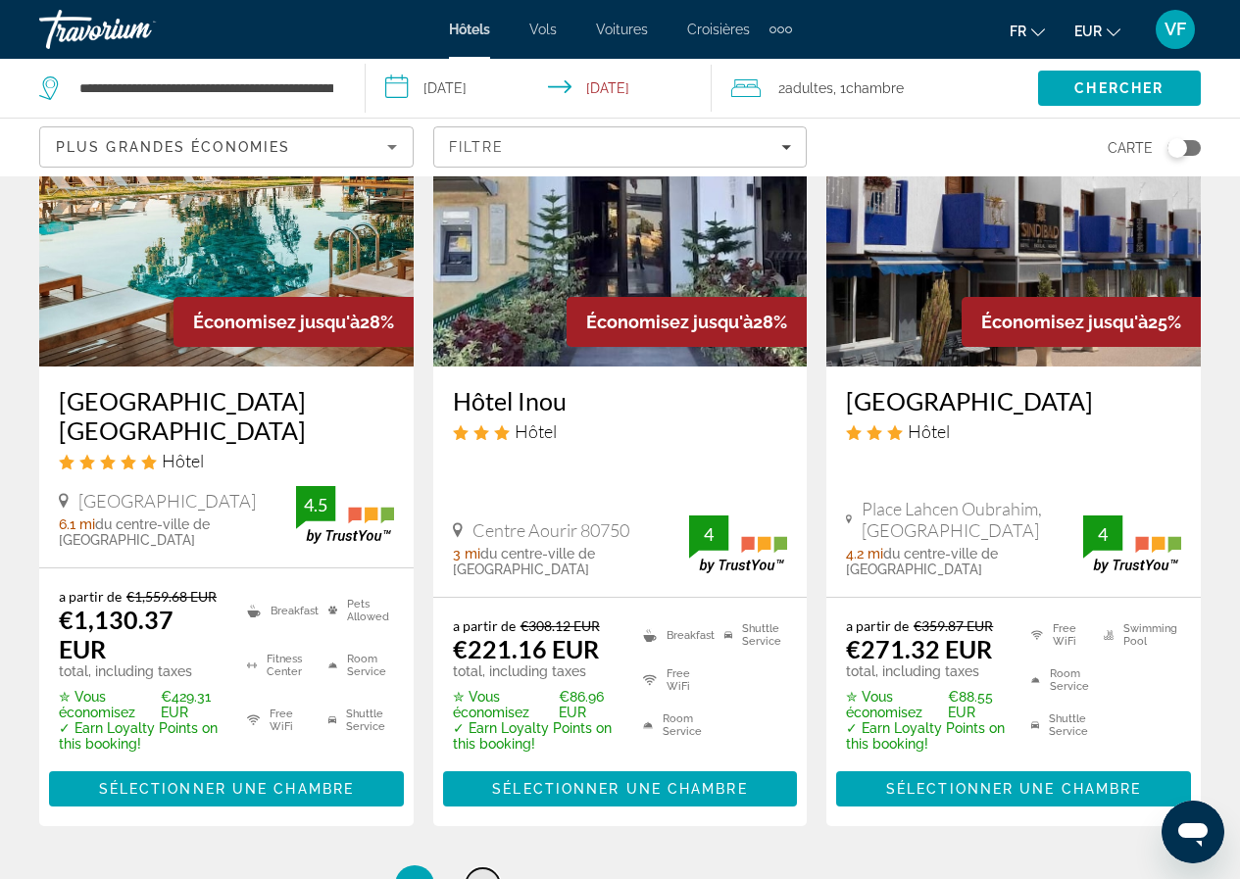
click at [484, 874] on span "2" at bounding box center [483, 885] width 10 height 22
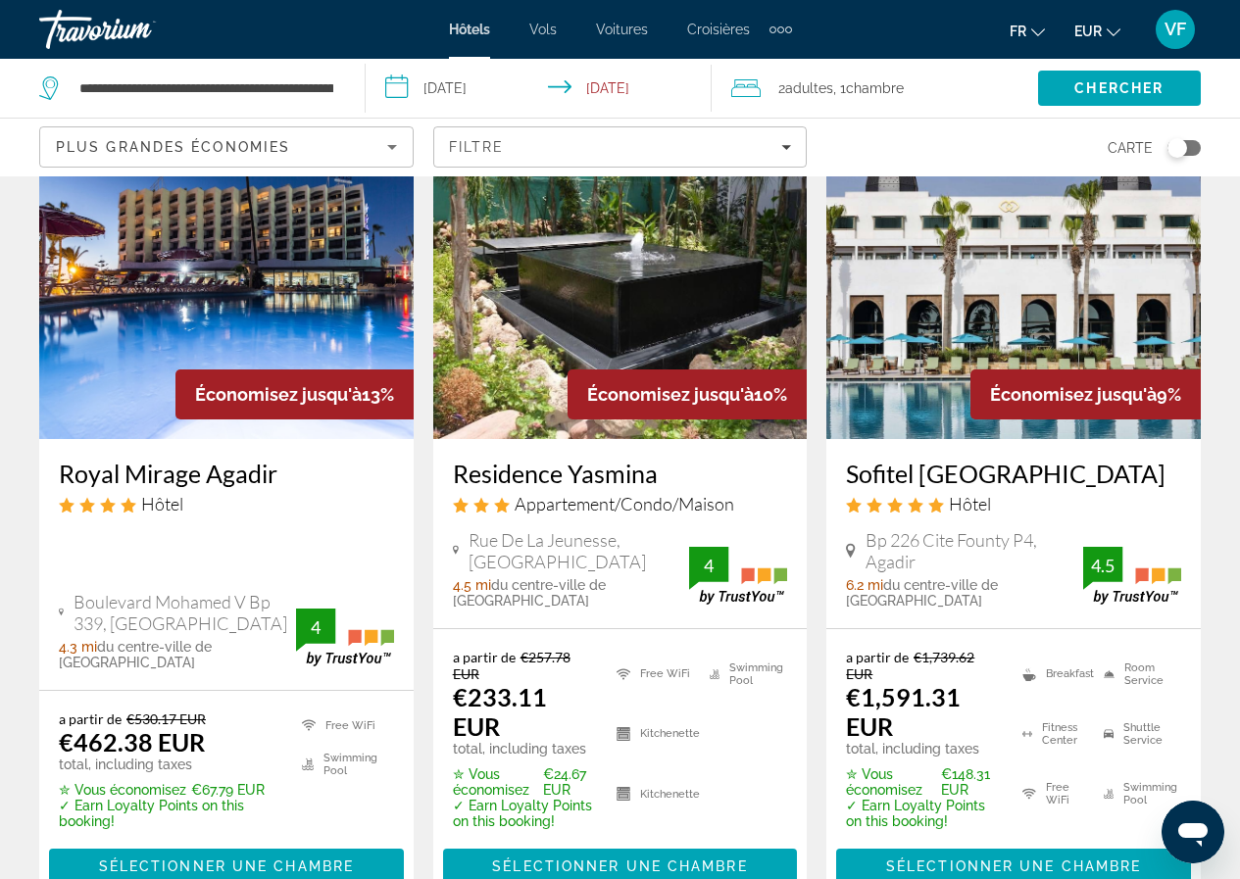
scroll to position [2646, 0]
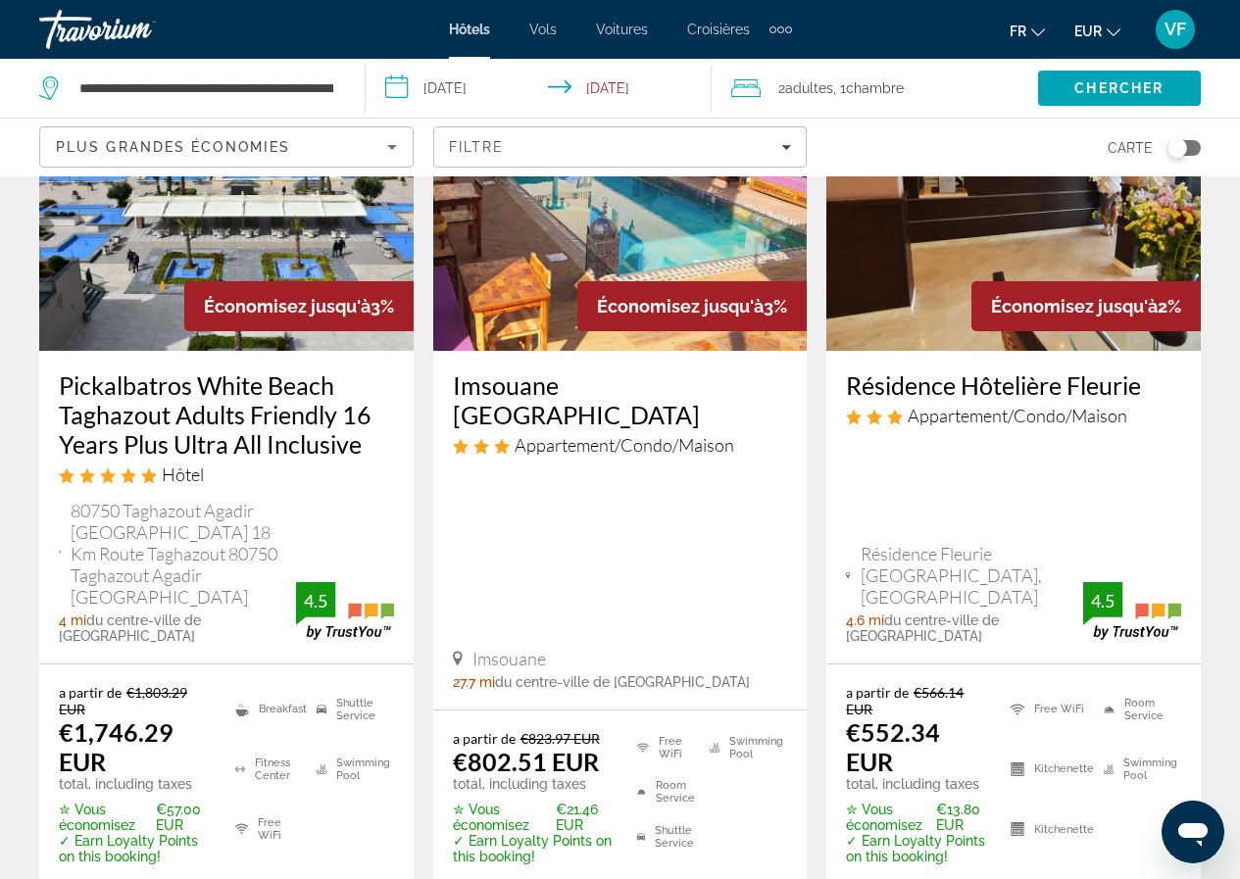
scroll to position [1960, 0]
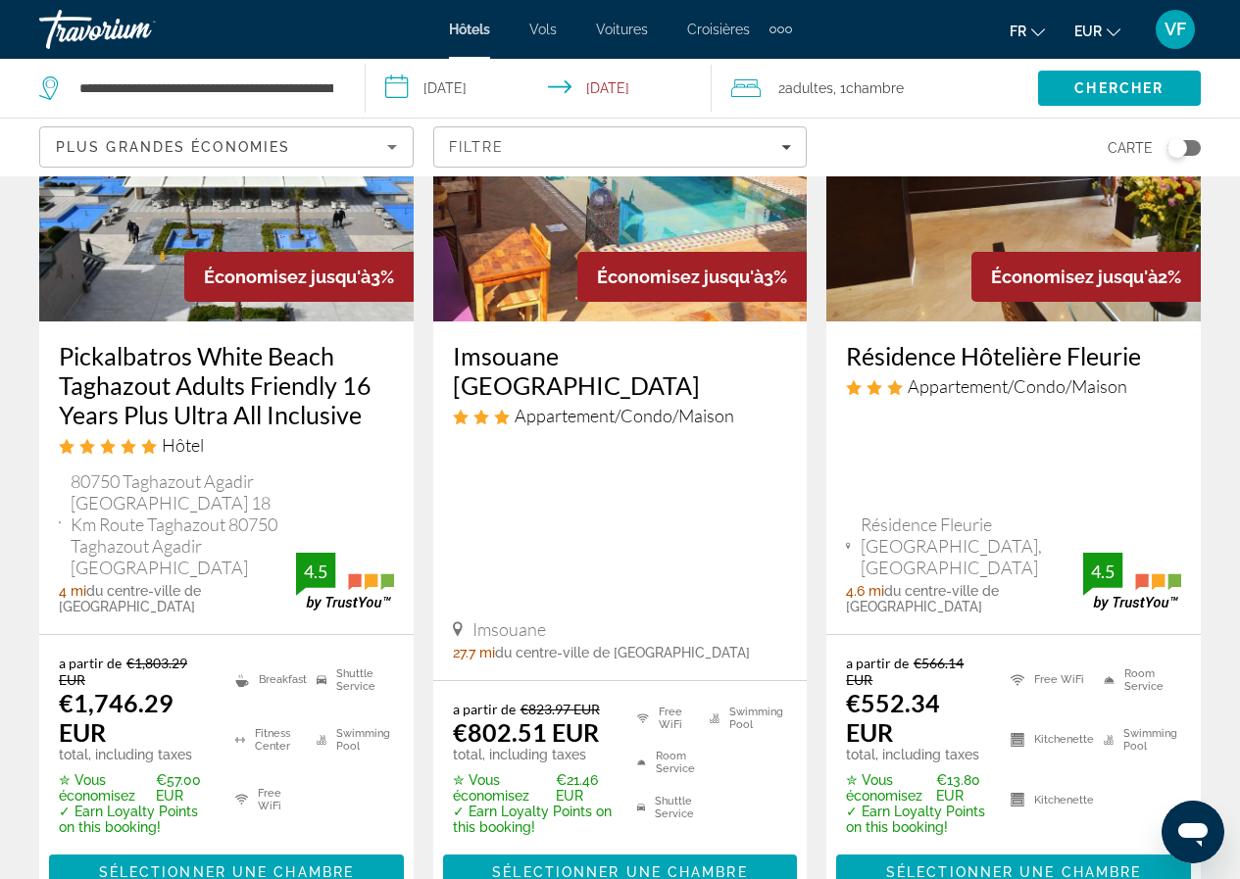
click at [234, 341] on h3 "Pickalbatros White Beach Taghazout Adults Friendly 16 Years Plus Ultra All Incl…" at bounding box center [226, 385] width 335 height 88
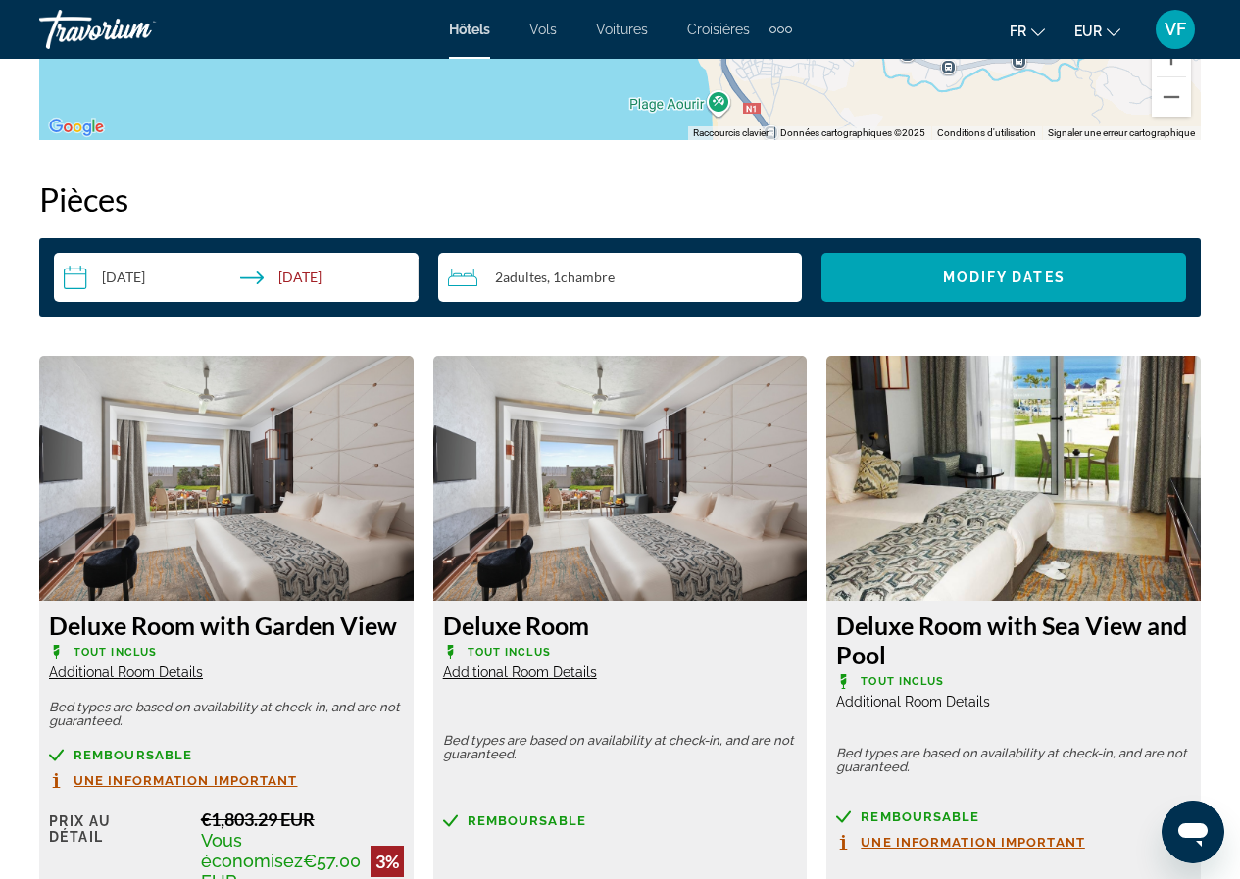
scroll to position [2743, 0]
